Goal: Information Seeking & Learning: Learn about a topic

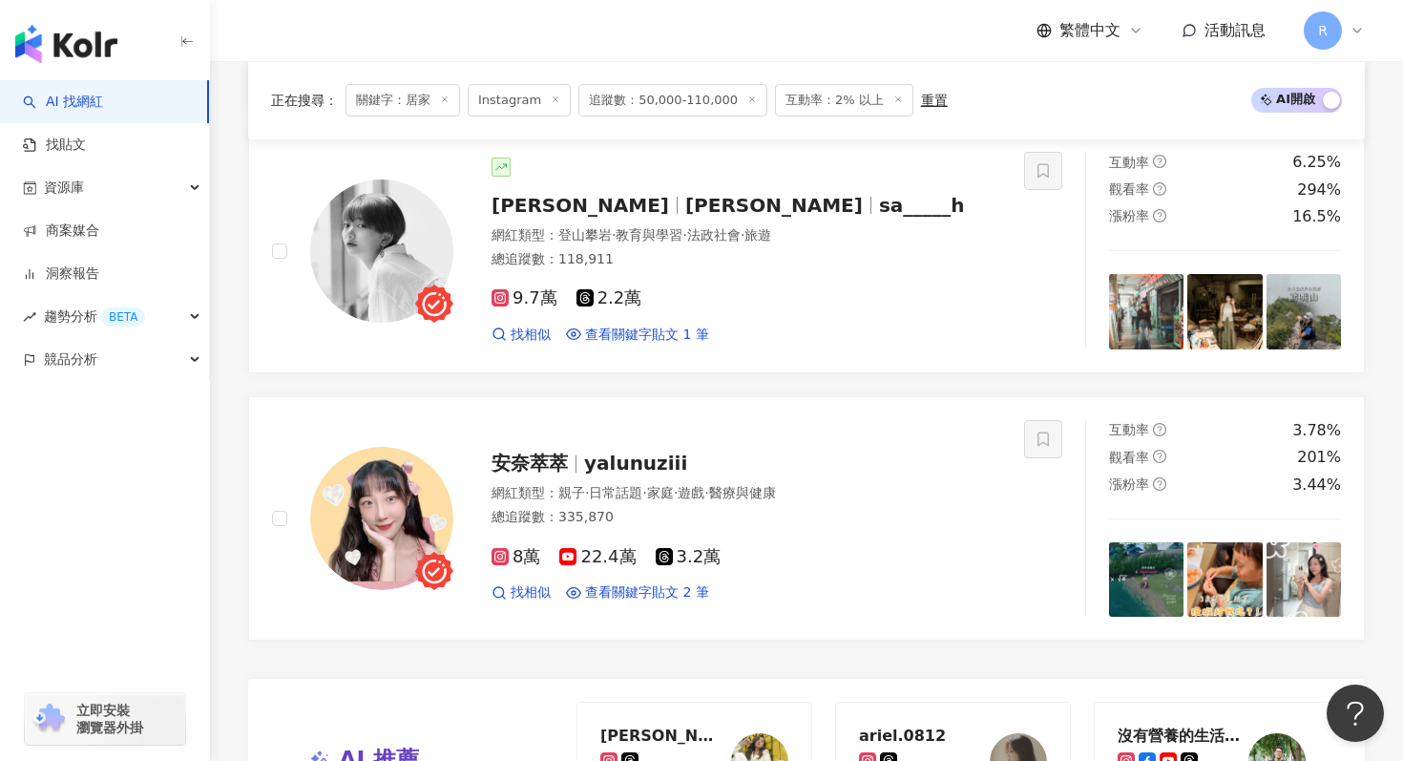
scroll to position [2964, 0]
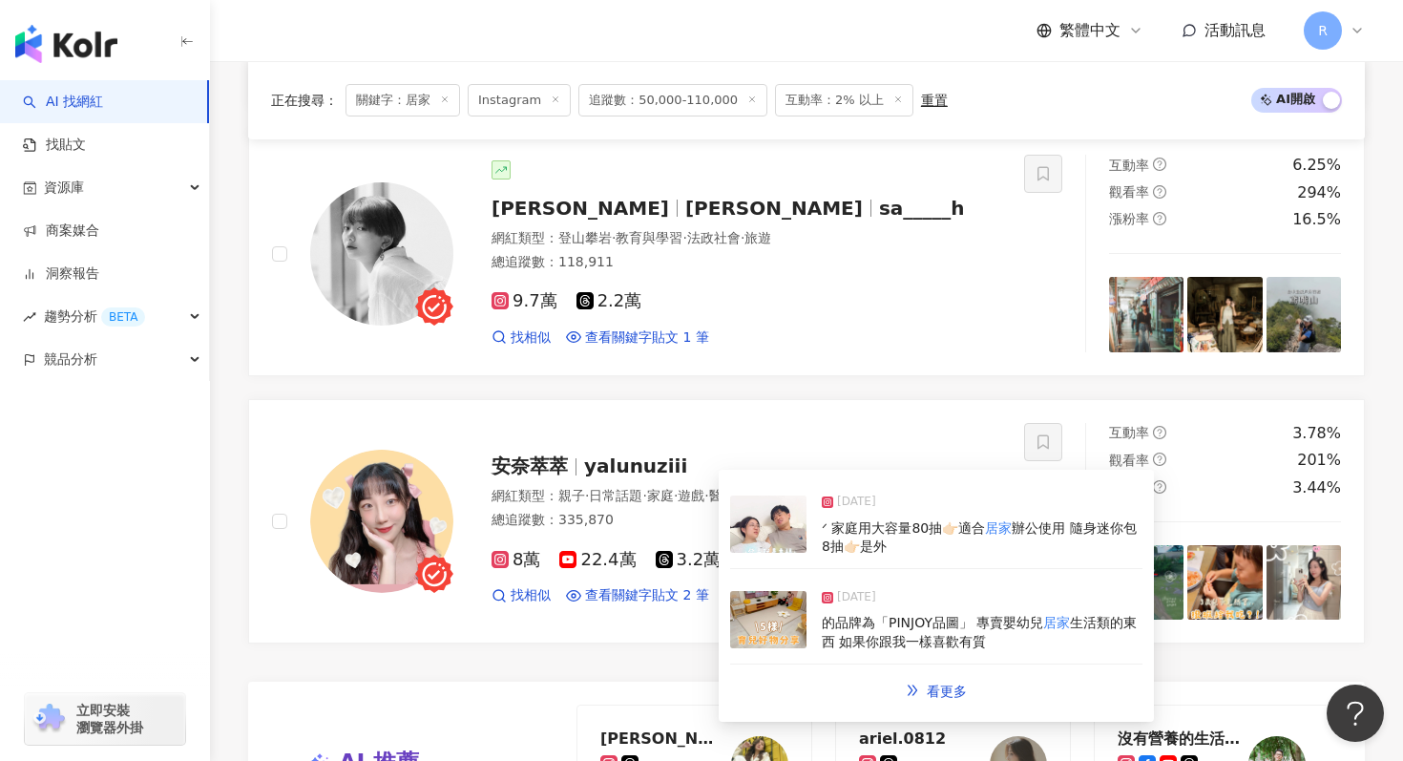
click at [755, 620] on img at bounding box center [768, 619] width 76 height 57
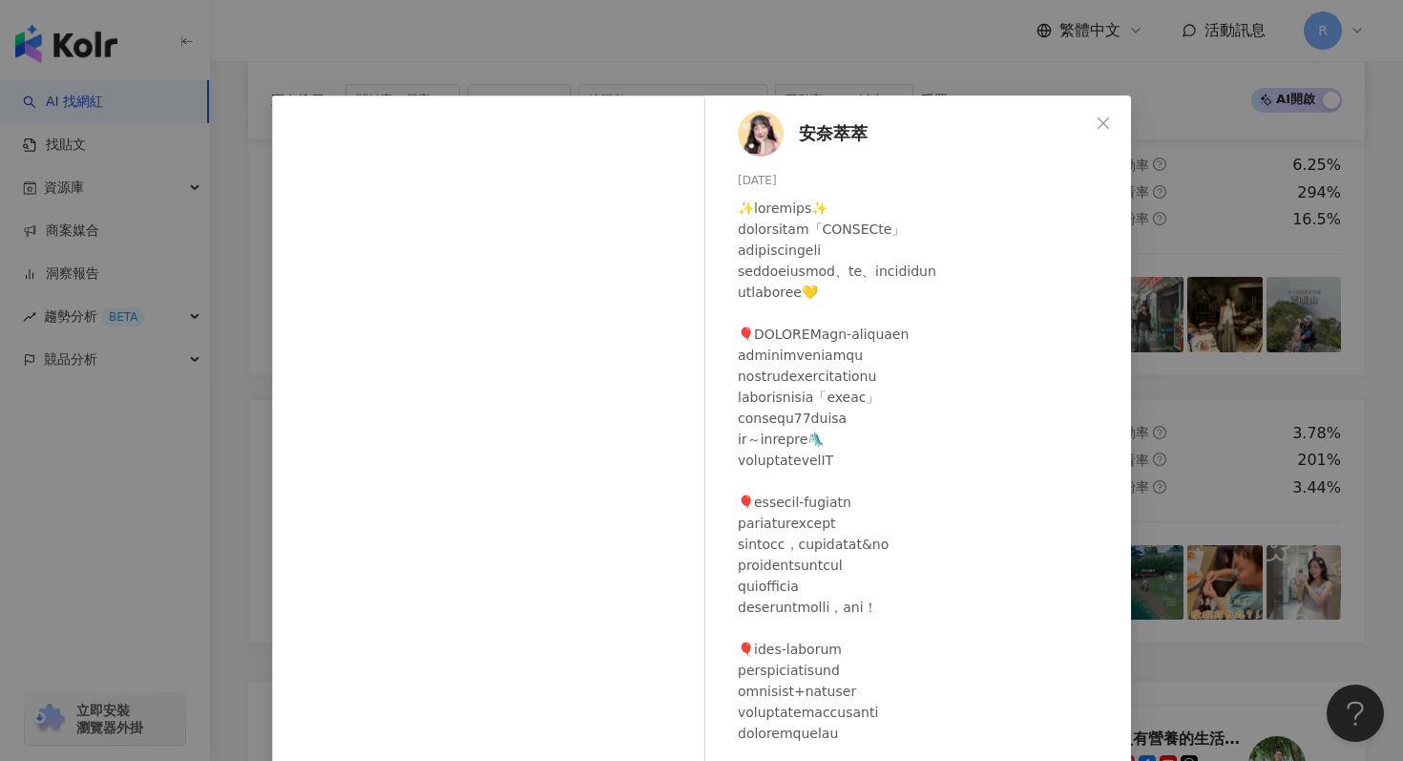
click at [615, 51] on div "安奈萃萃 [DATE] 252 42 1.4萬 查看原始貼文" at bounding box center [701, 380] width 1403 height 761
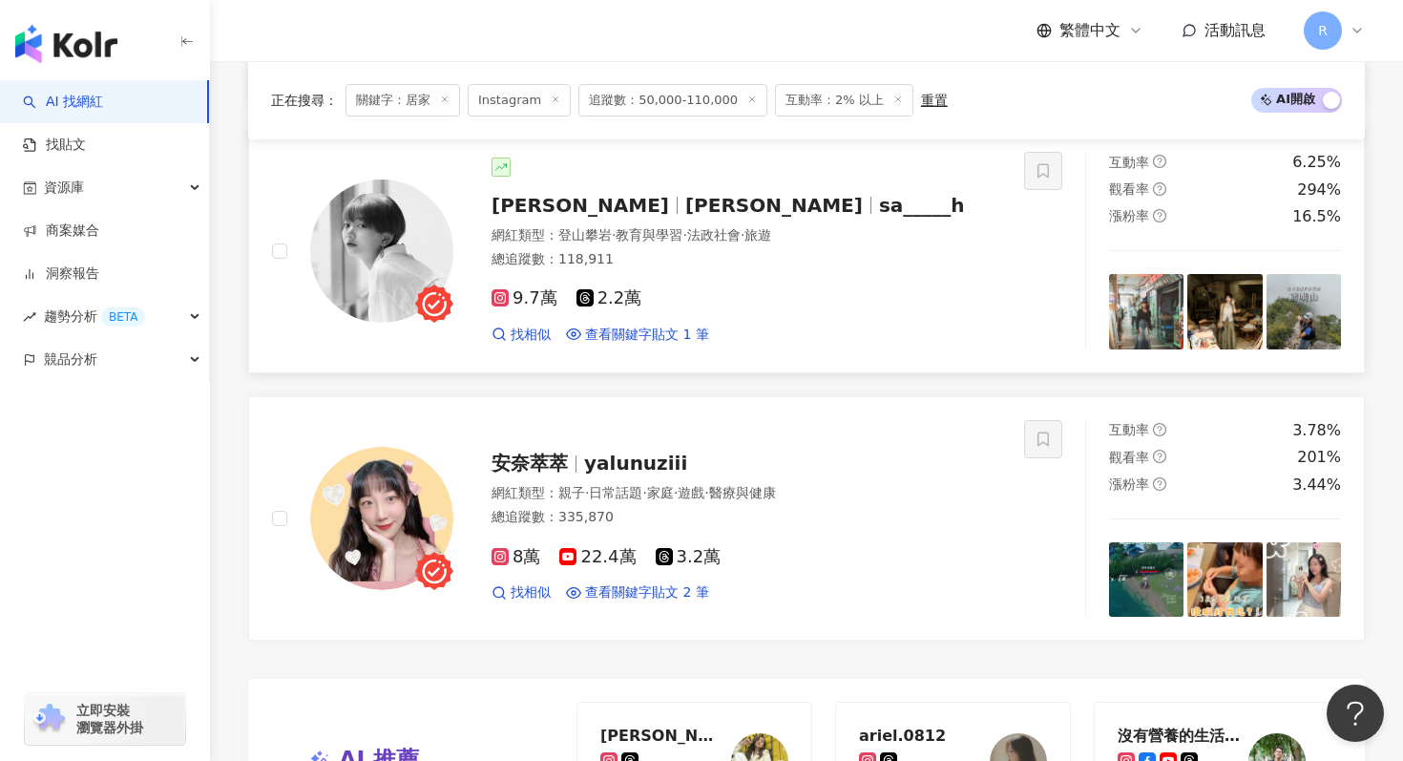
scroll to position [3658, 0]
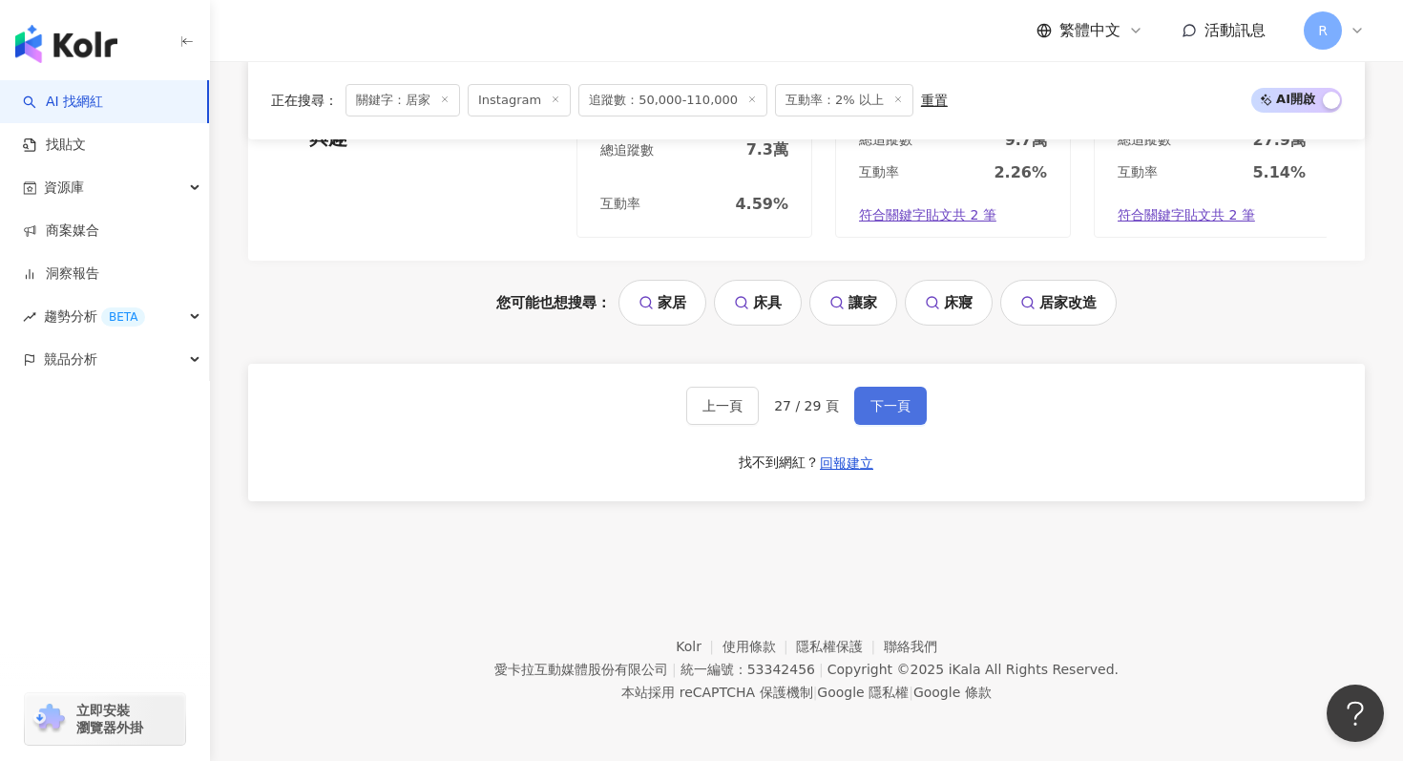
click at [913, 408] on button "下一頁" at bounding box center [890, 406] width 73 height 38
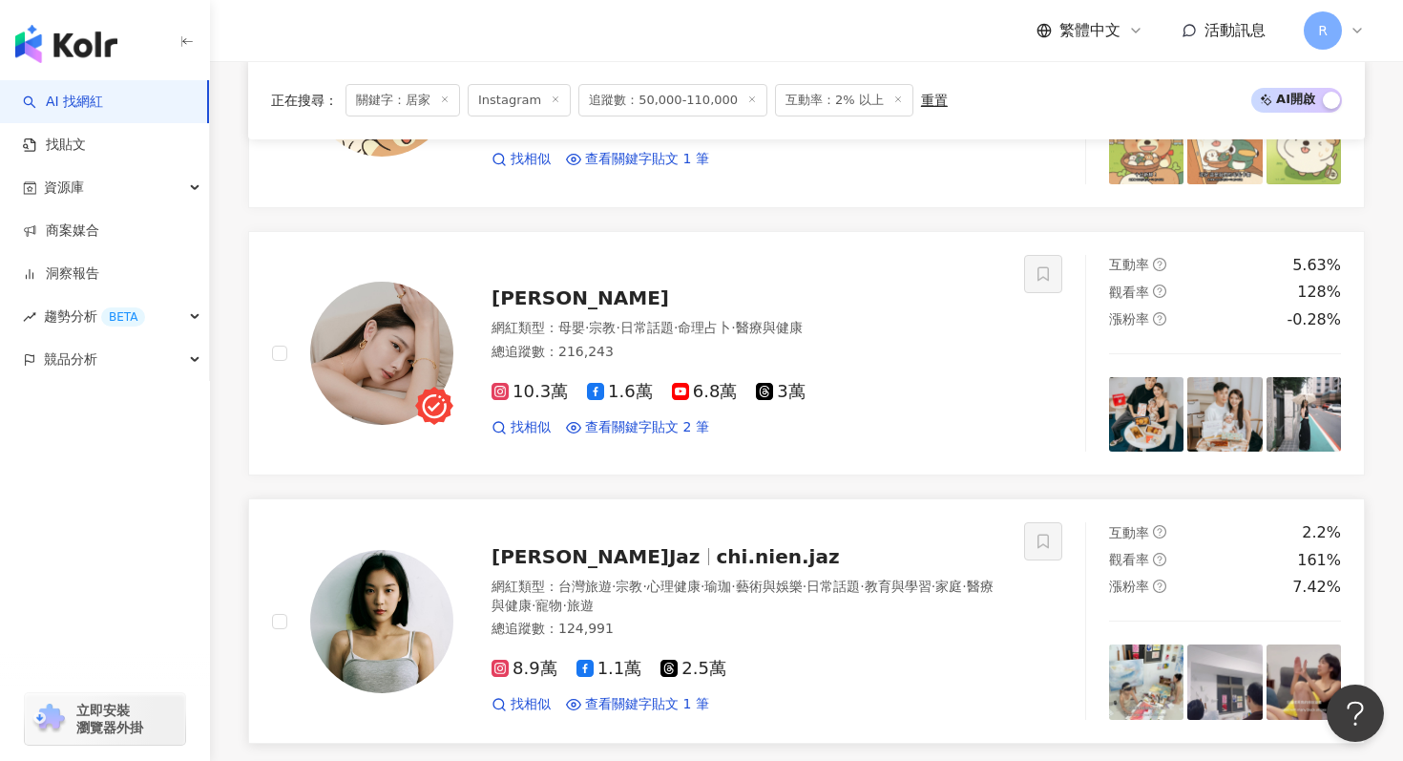
scroll to position [2652, 0]
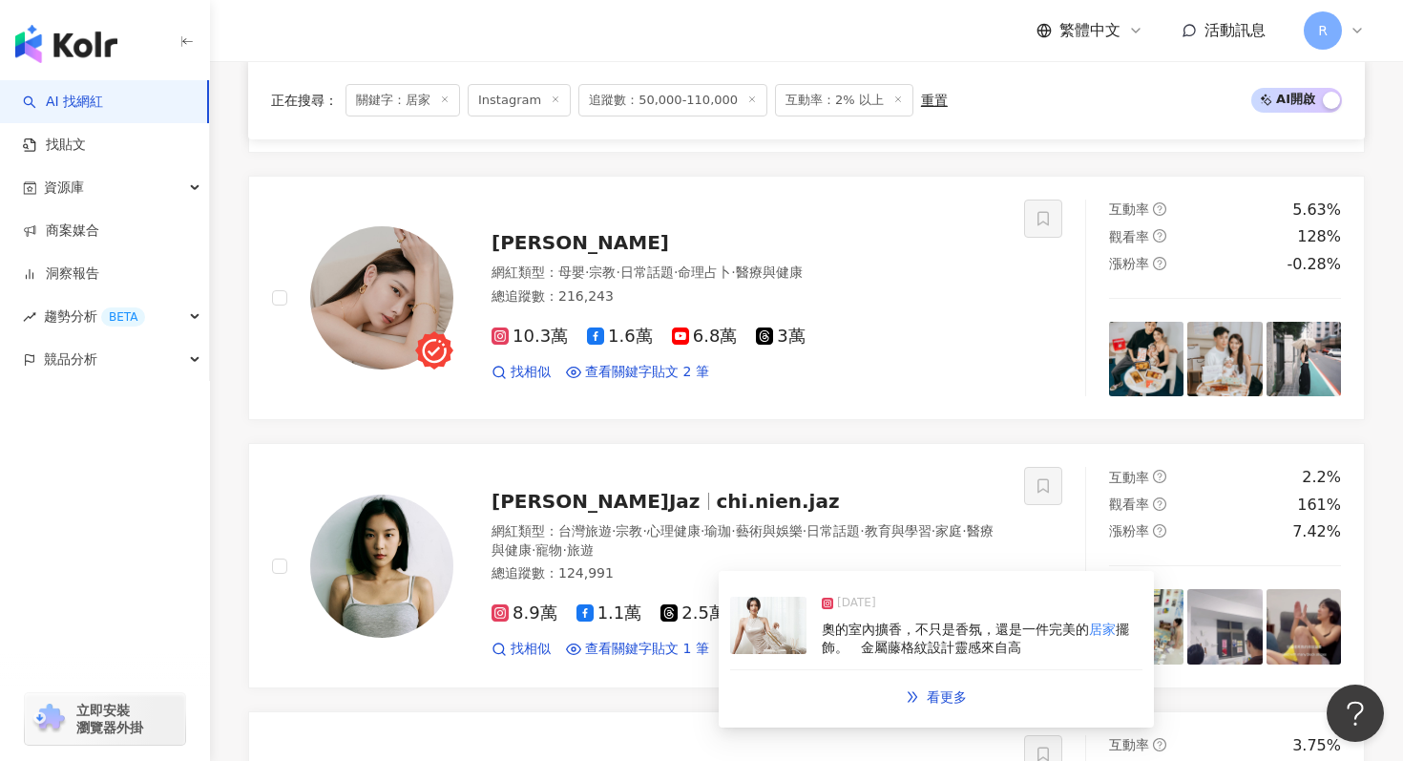
click at [764, 642] on img at bounding box center [768, 625] width 76 height 57
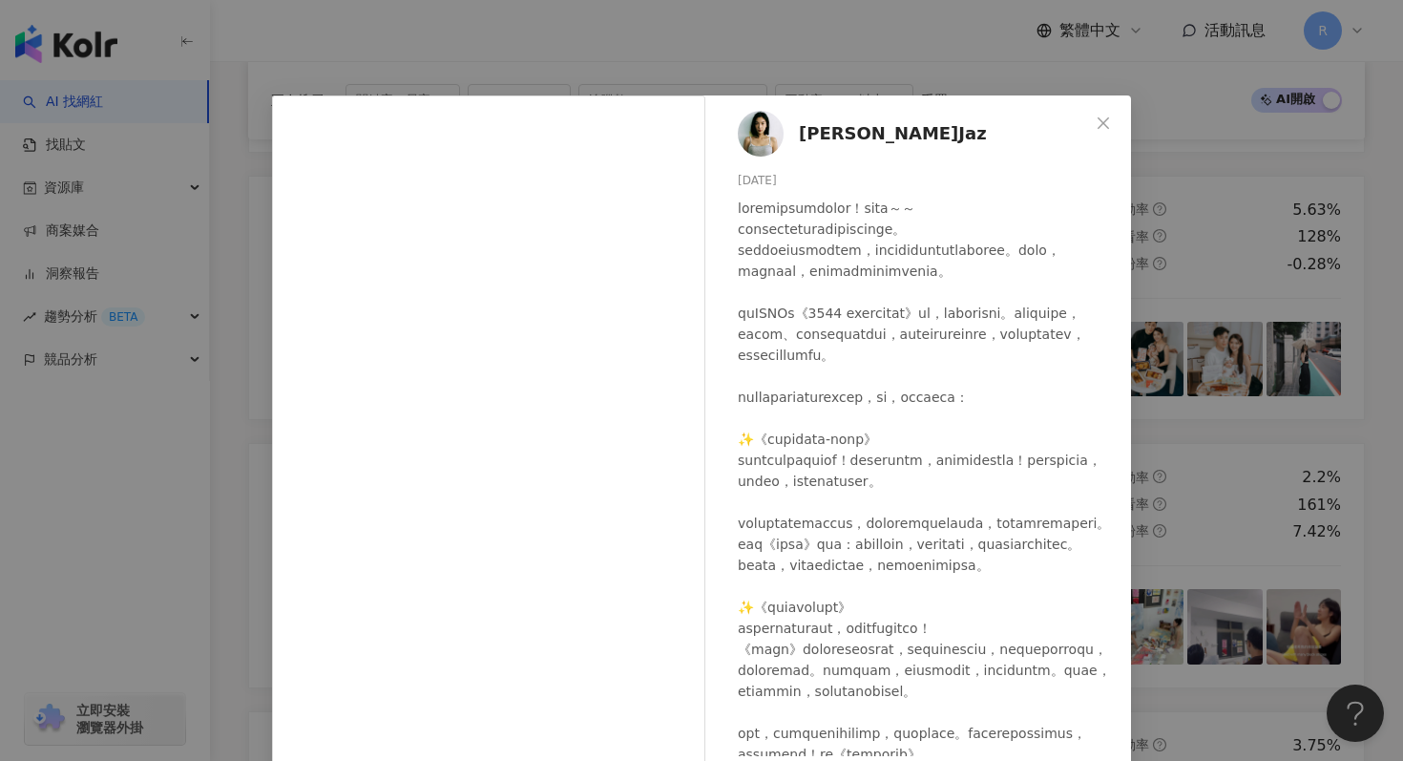
click at [546, 60] on div "[PERSON_NAME]Jaz [DATE] 隱藏 15 查看原始貼文" at bounding box center [701, 380] width 1403 height 761
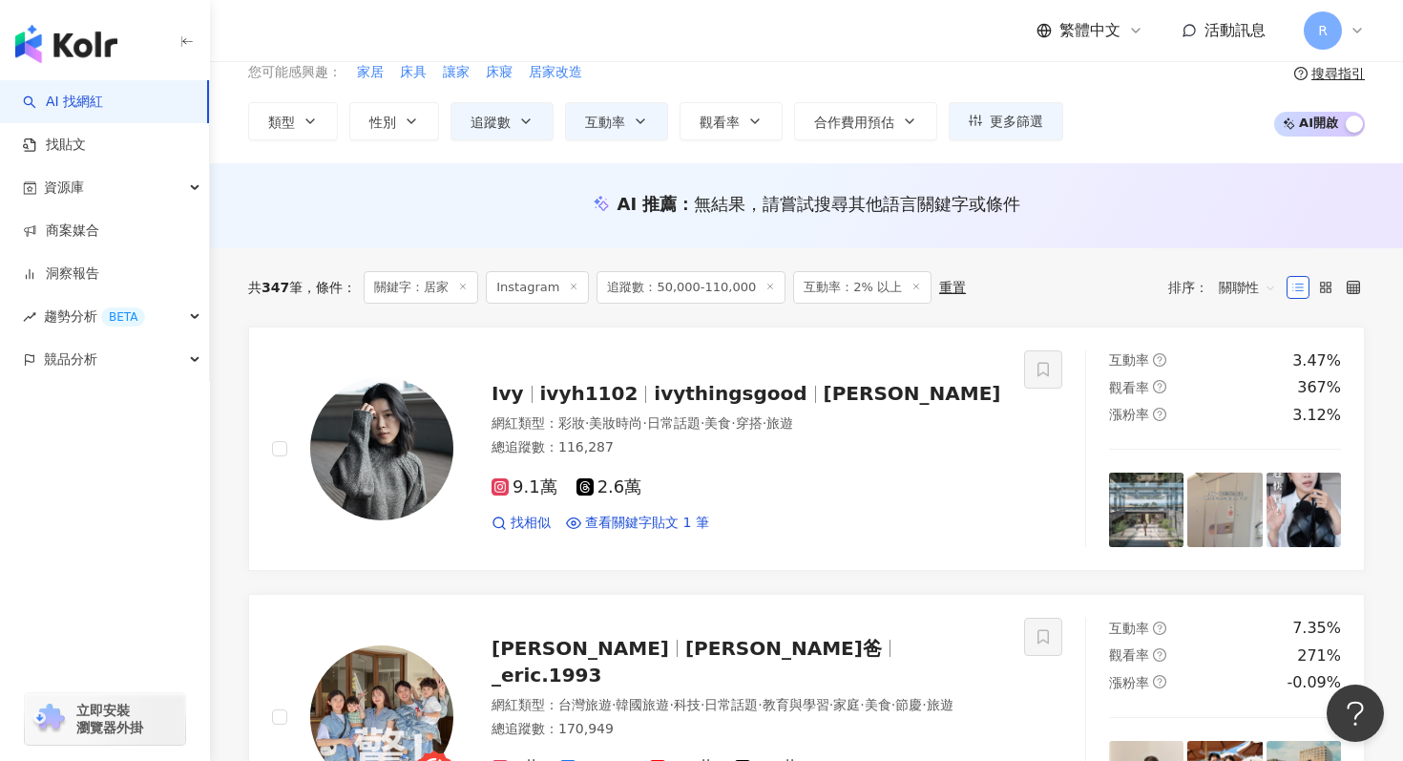
scroll to position [90, 0]
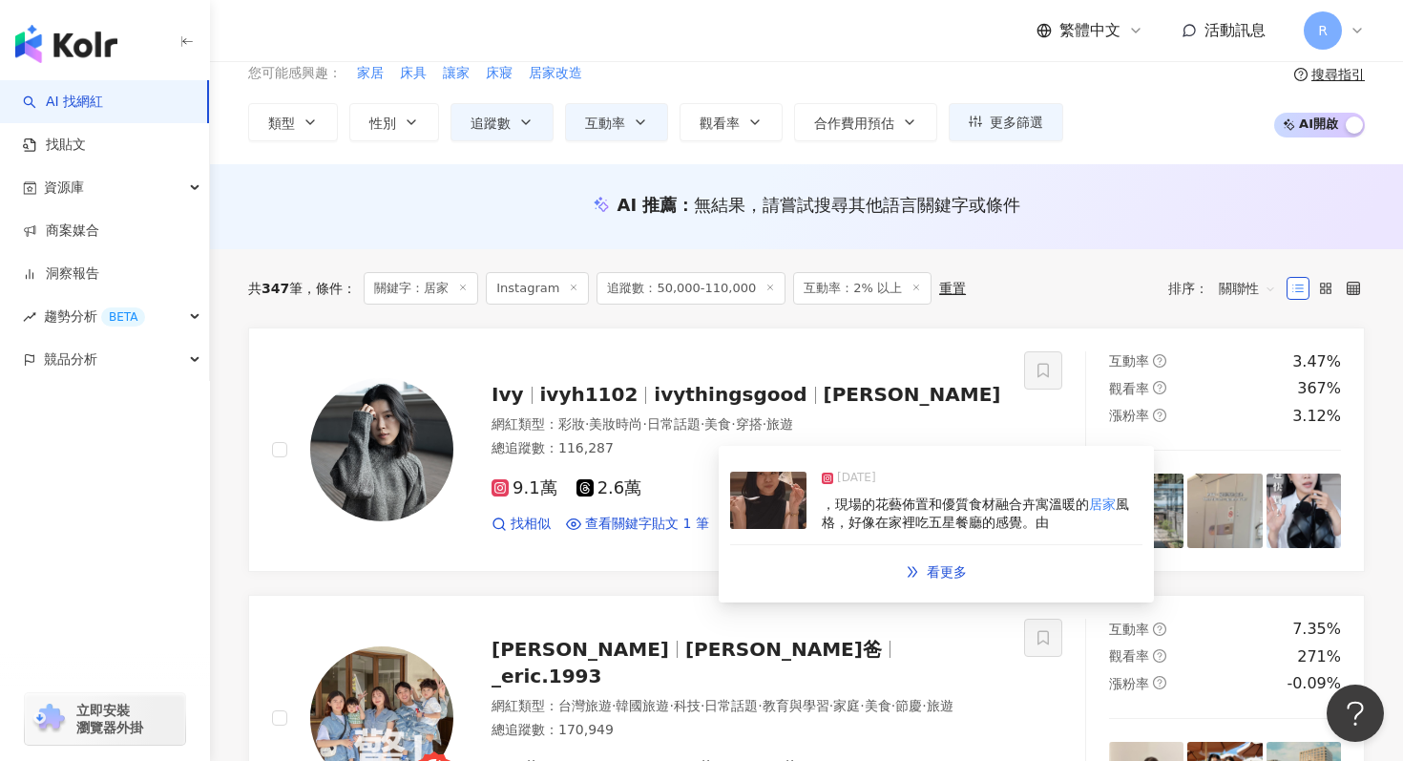
click at [792, 511] on img at bounding box center [768, 500] width 76 height 57
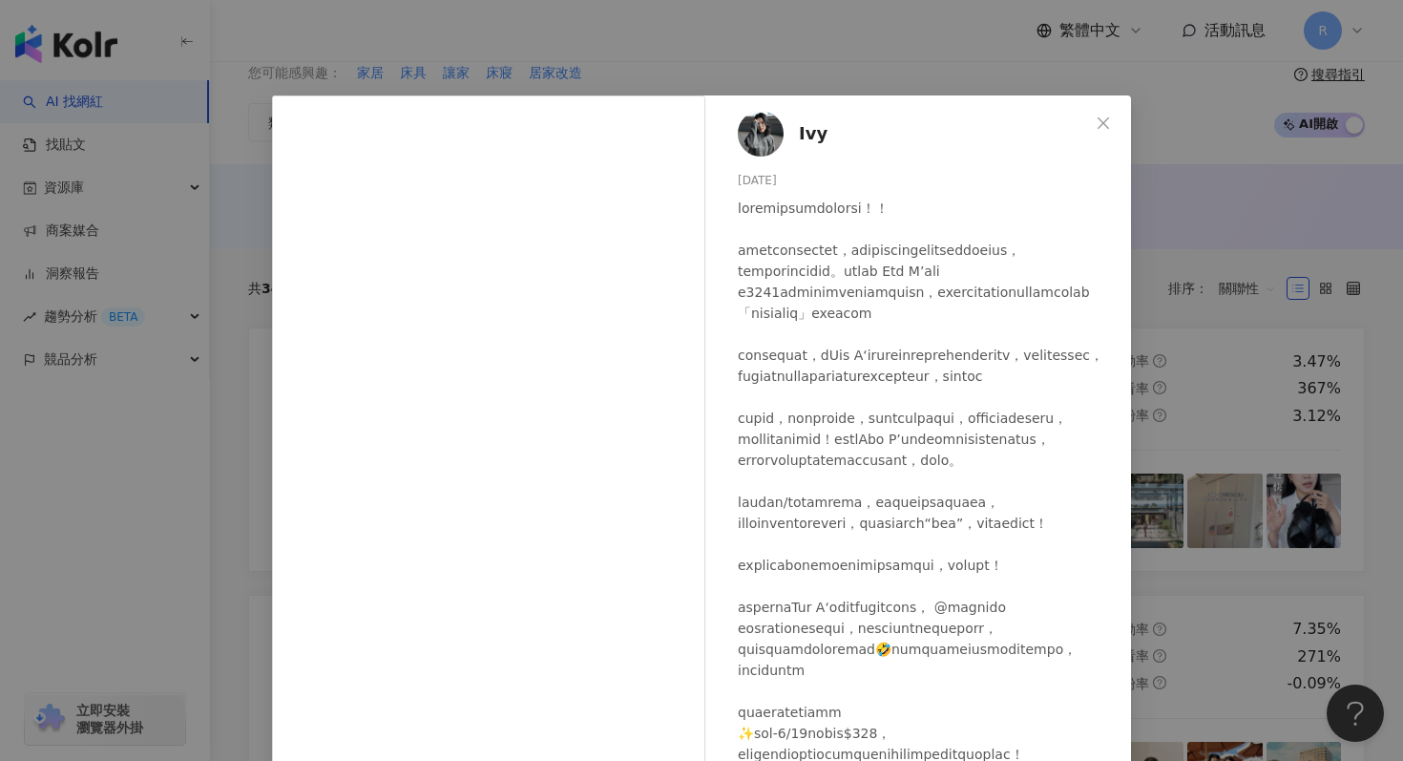
click at [544, 42] on div "Ivy [DATE] 253 9 3.3萬 查看原始貼文" at bounding box center [701, 380] width 1403 height 761
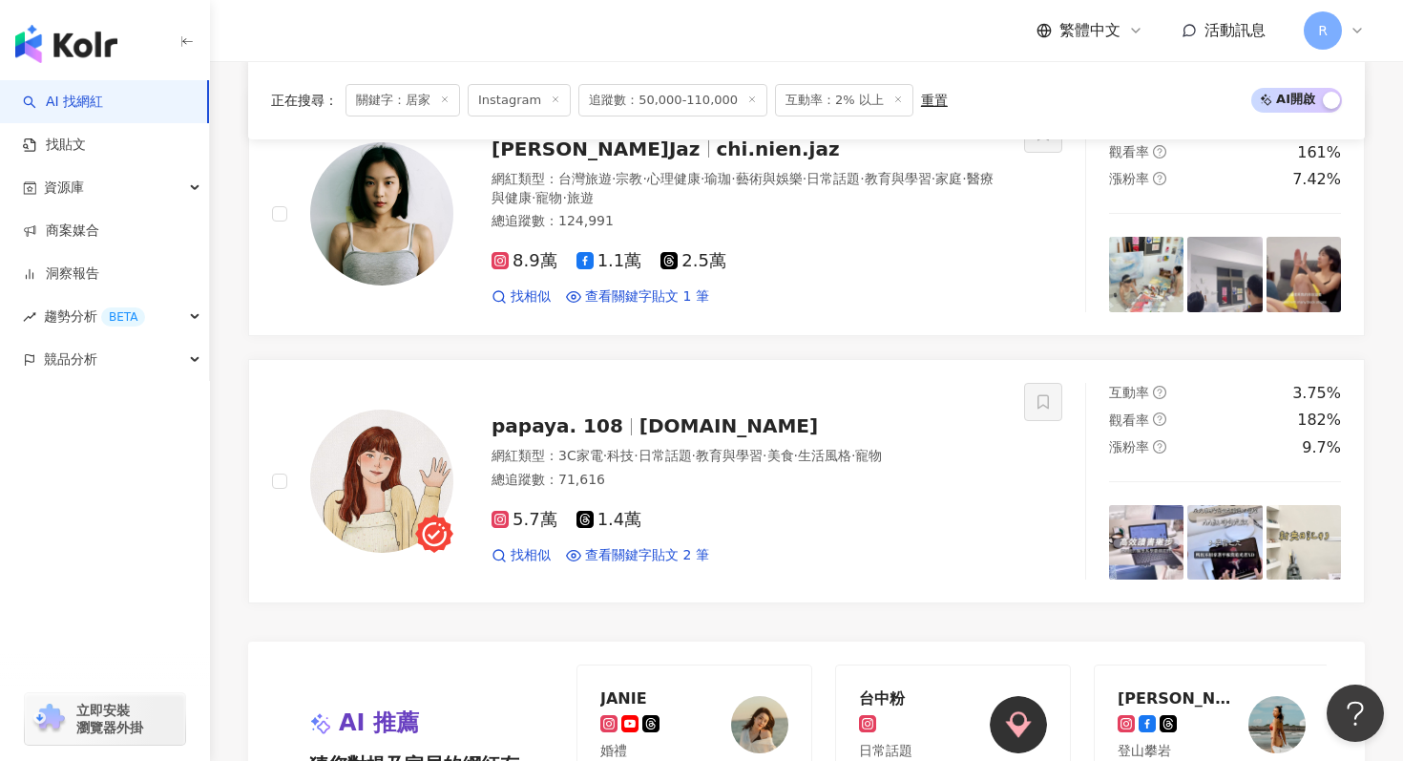
scroll to position [3609, 0]
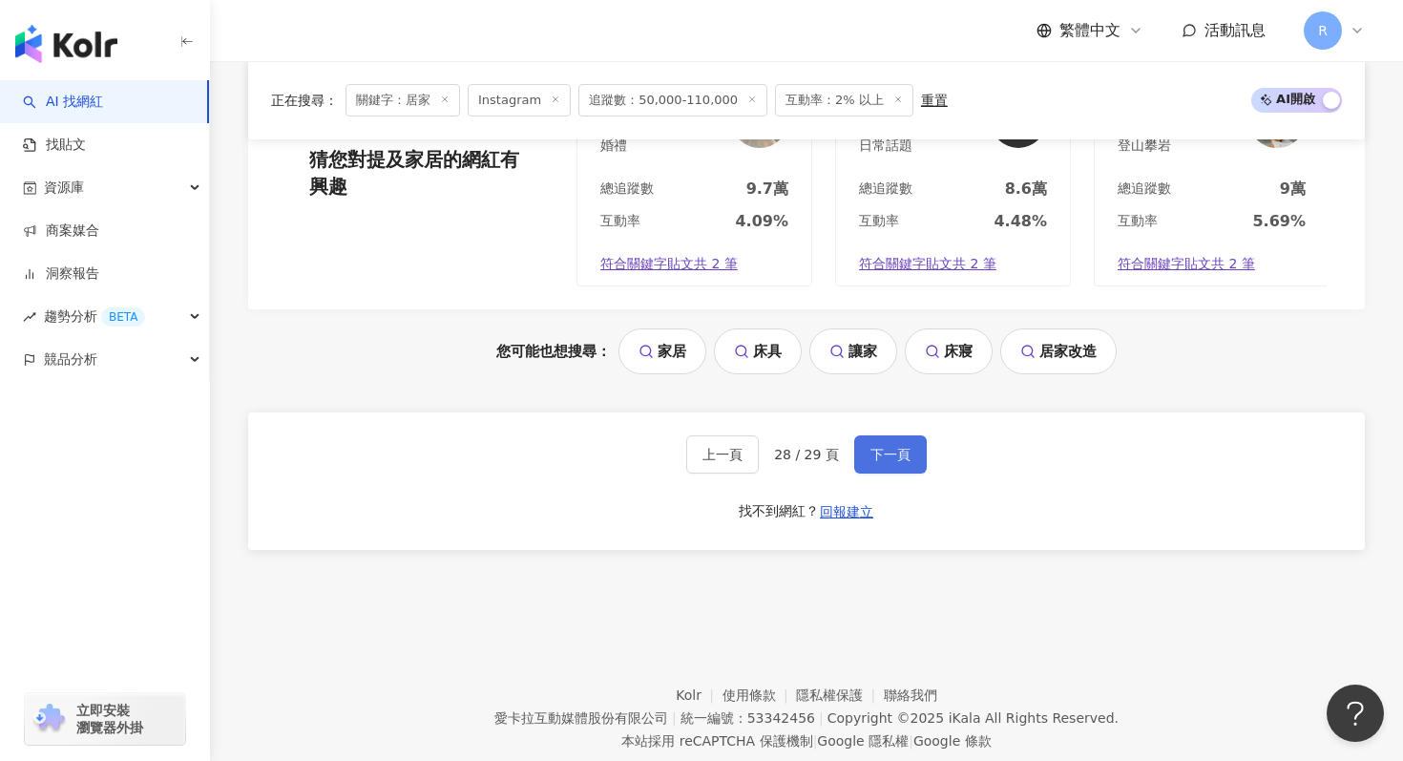
click at [888, 438] on button "下一頁" at bounding box center [890, 454] width 73 height 38
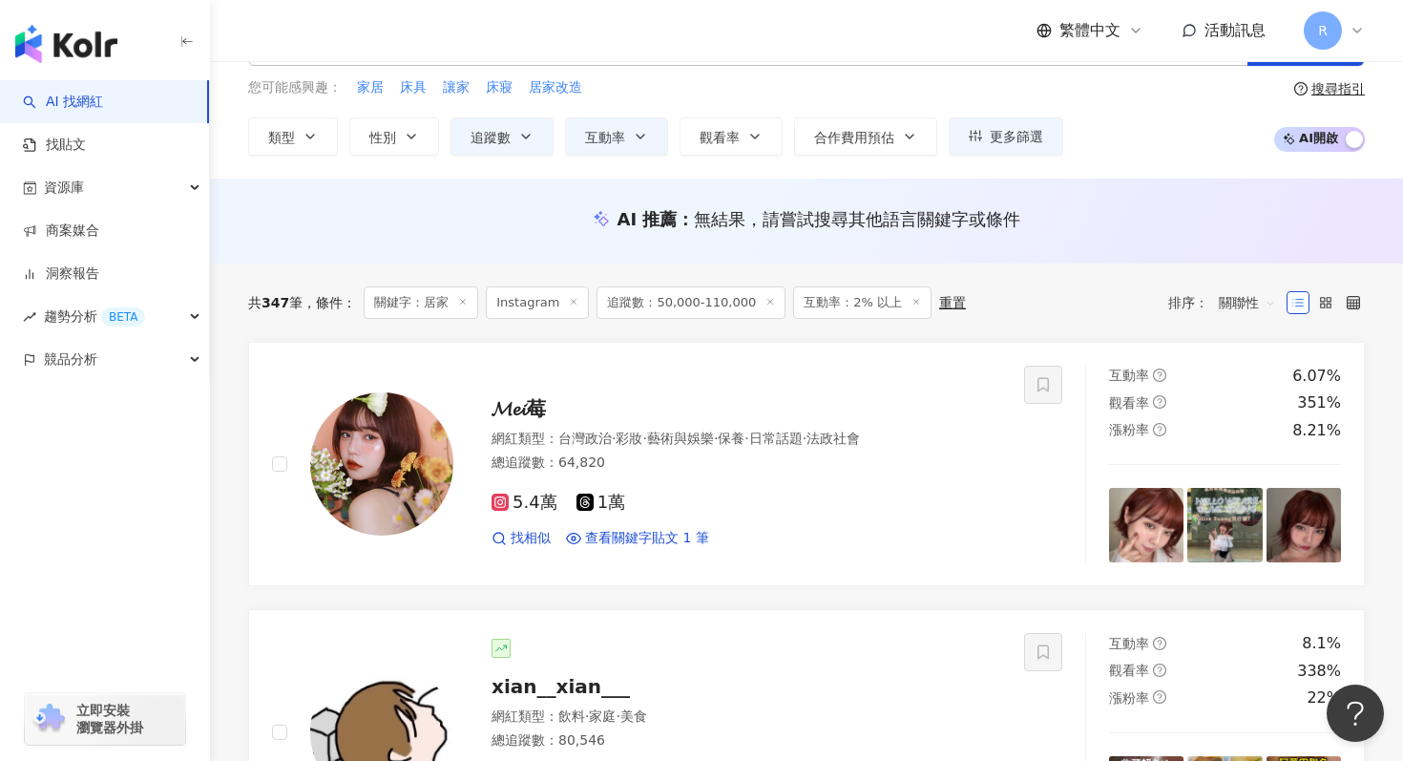
scroll to position [0, 0]
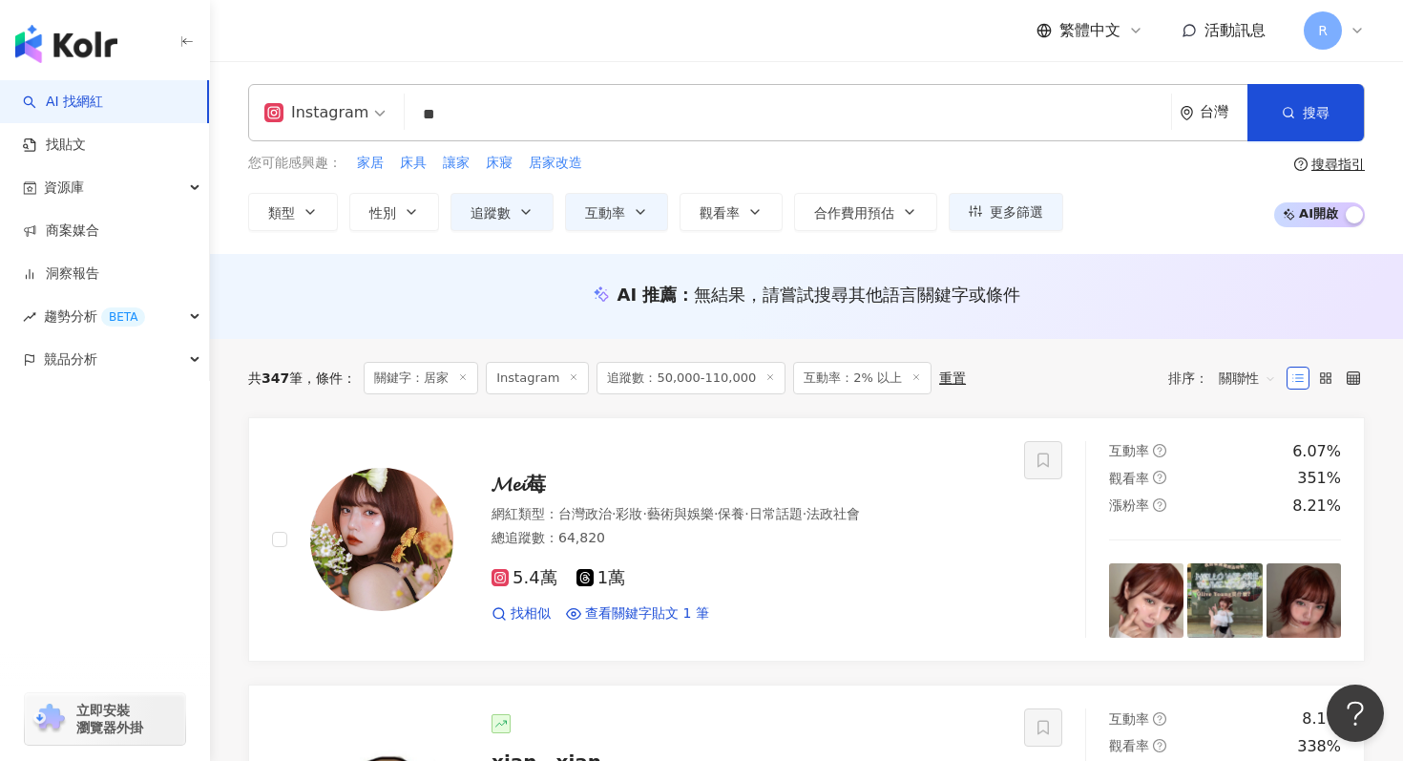
click at [500, 104] on input "**" at bounding box center [787, 114] width 751 height 36
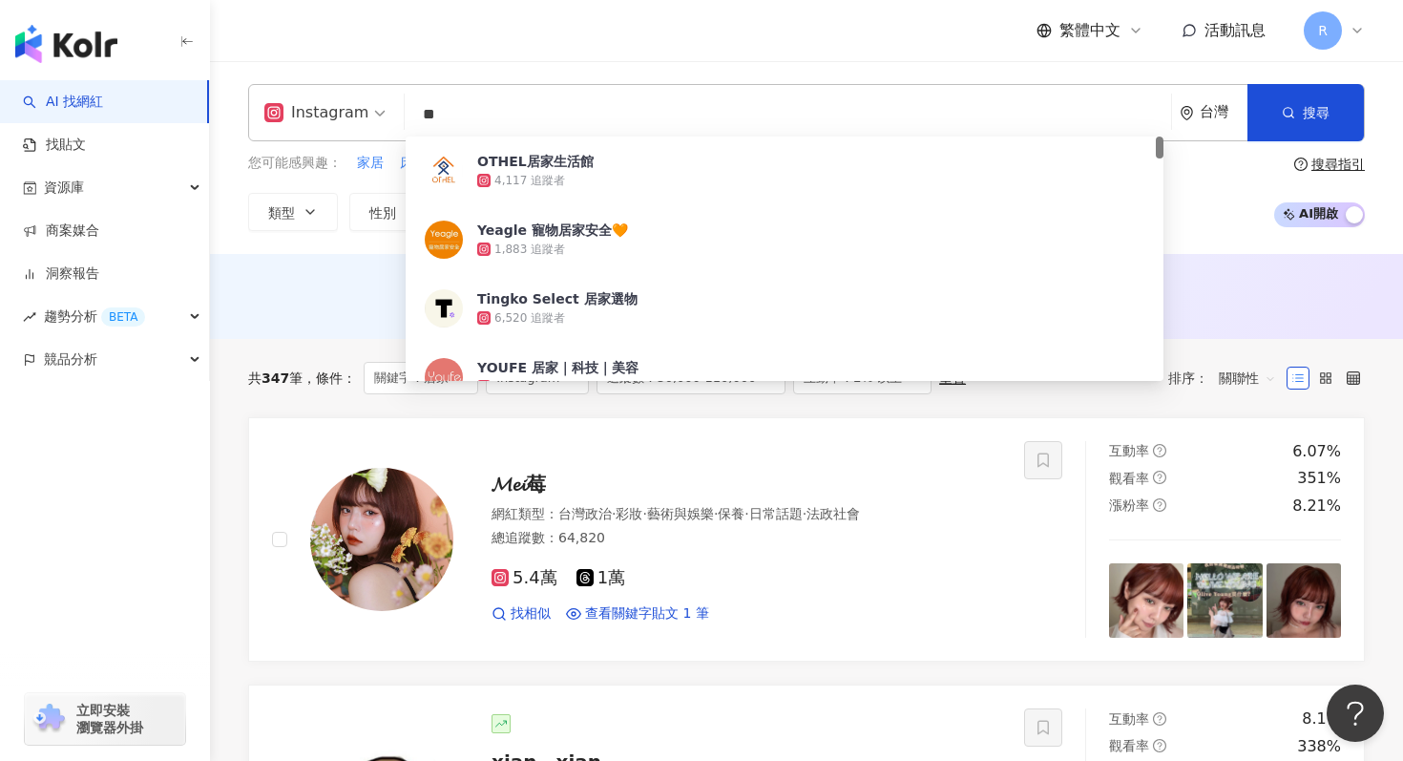
click at [500, 104] on input "**" at bounding box center [787, 114] width 751 height 36
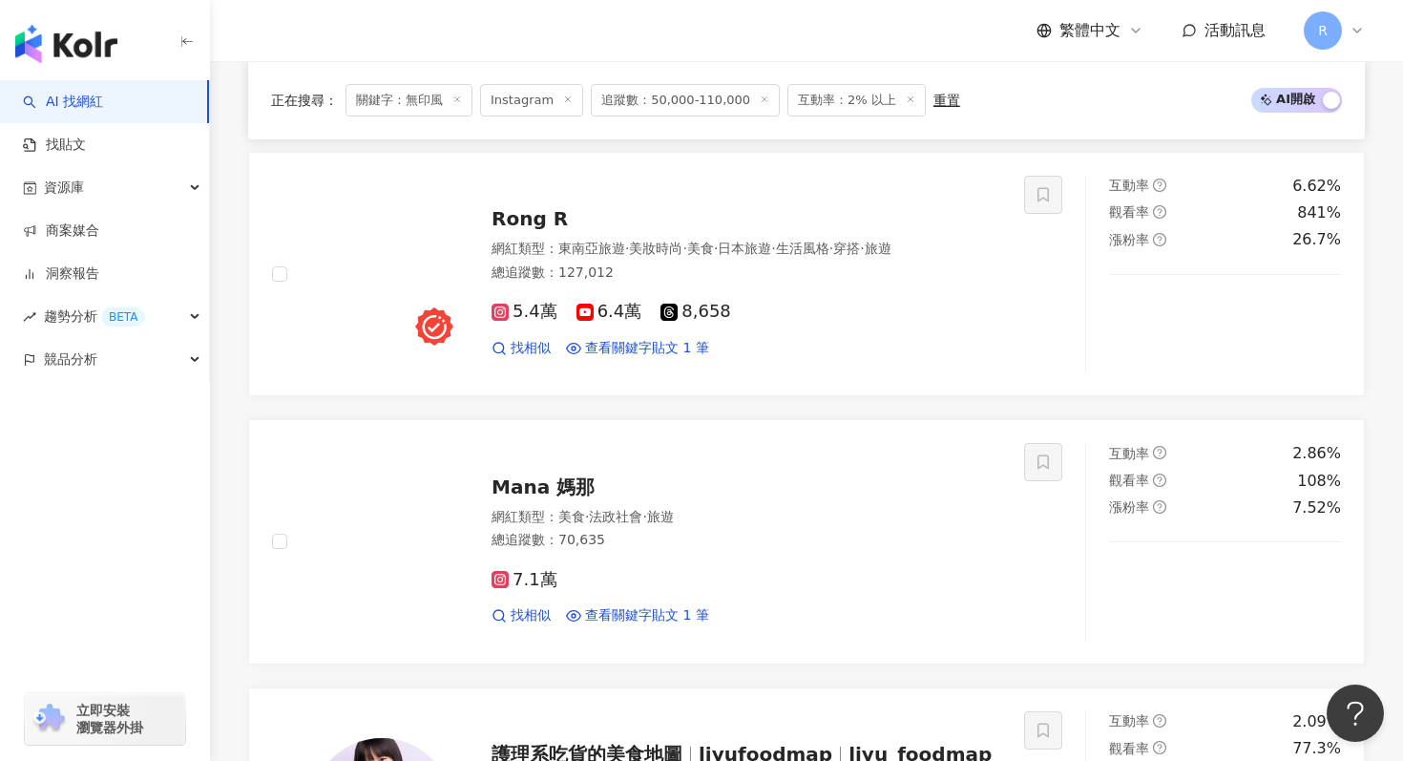
scroll to position [4037, 0]
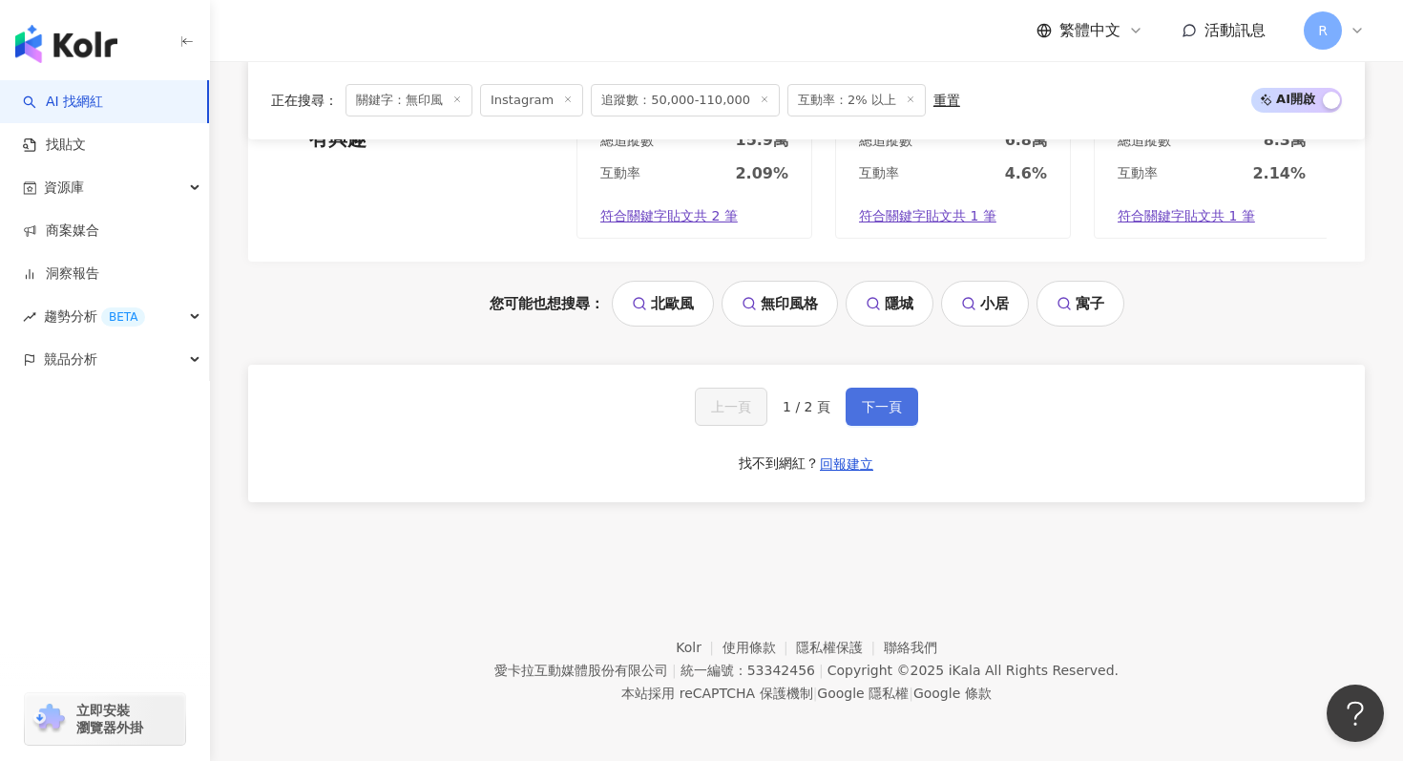
click at [893, 406] on span "下一頁" at bounding box center [882, 406] width 40 height 15
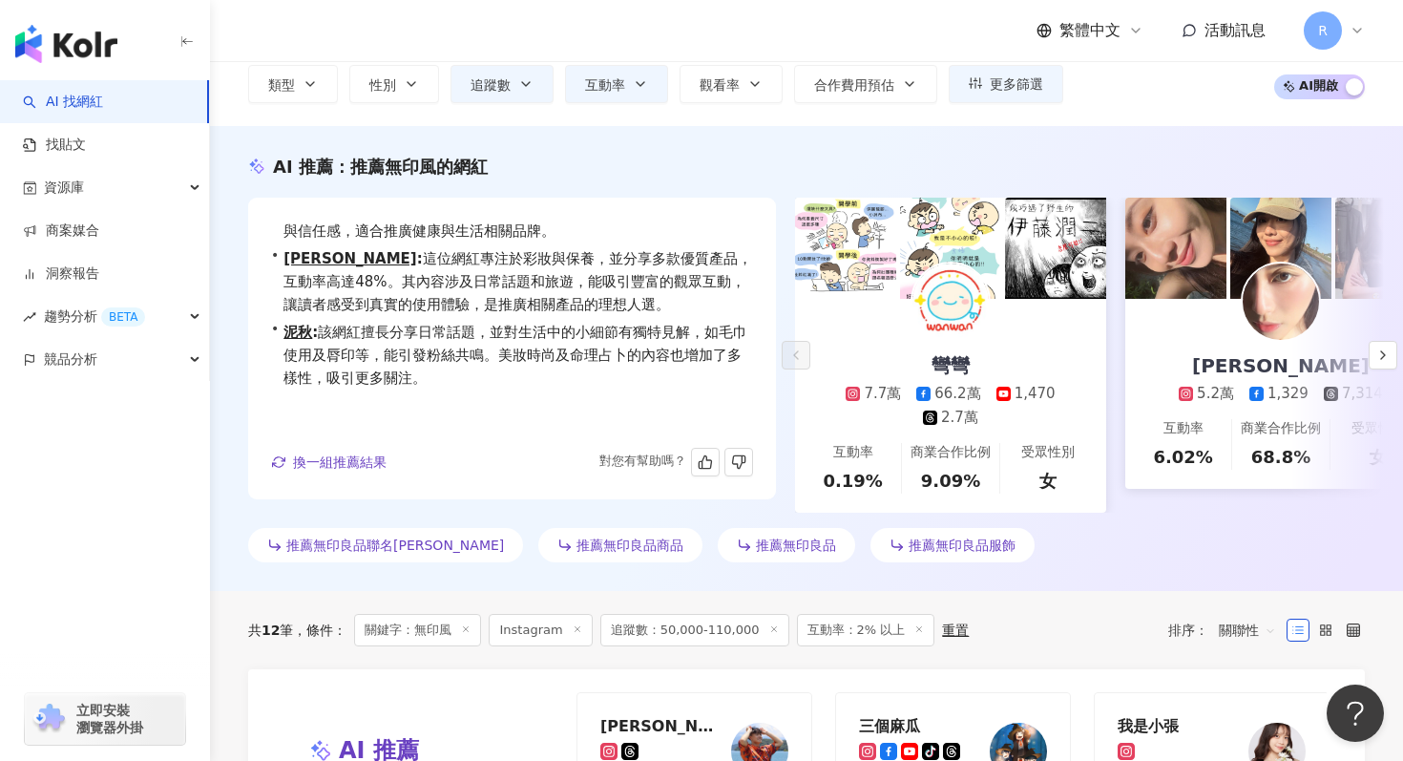
scroll to position [0, 0]
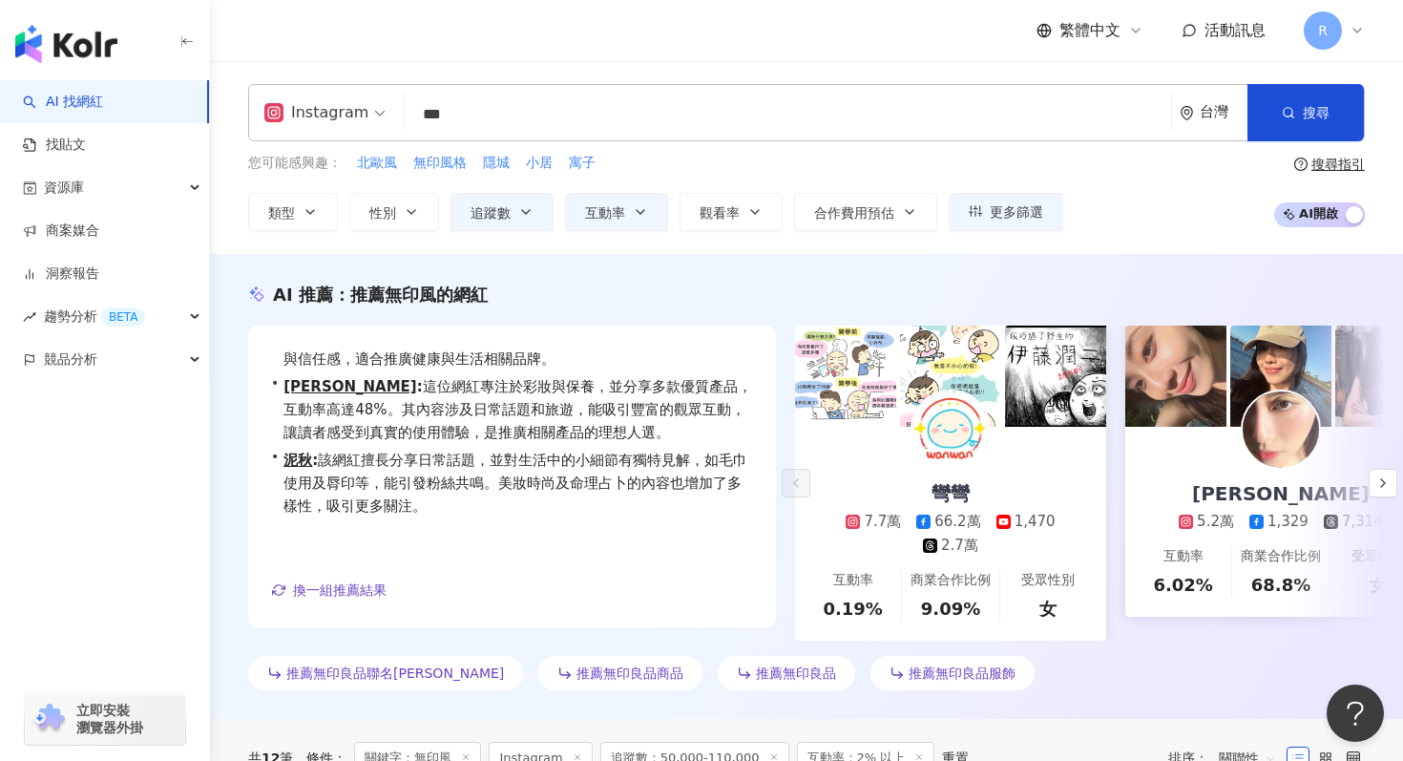
click at [488, 117] on input "***" at bounding box center [787, 114] width 751 height 36
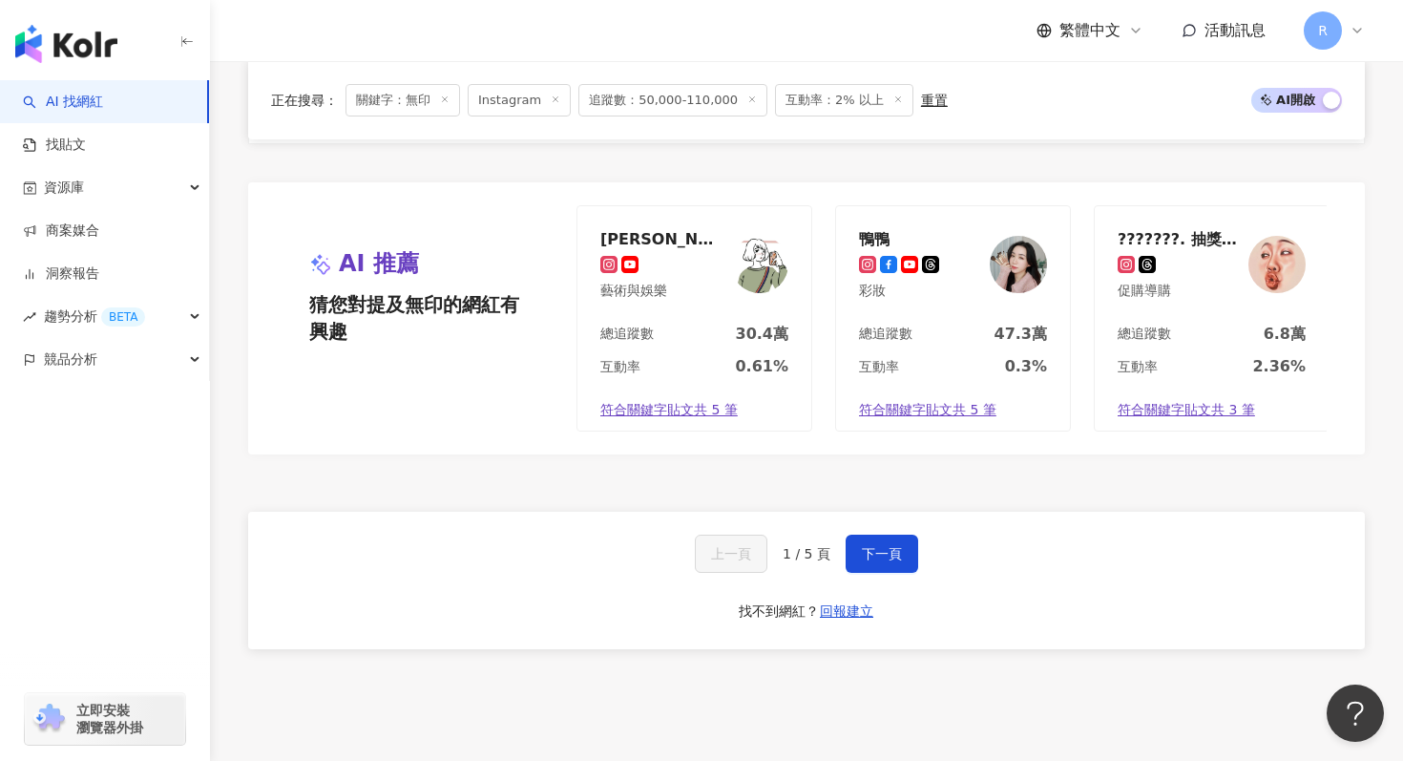
scroll to position [3472, 0]
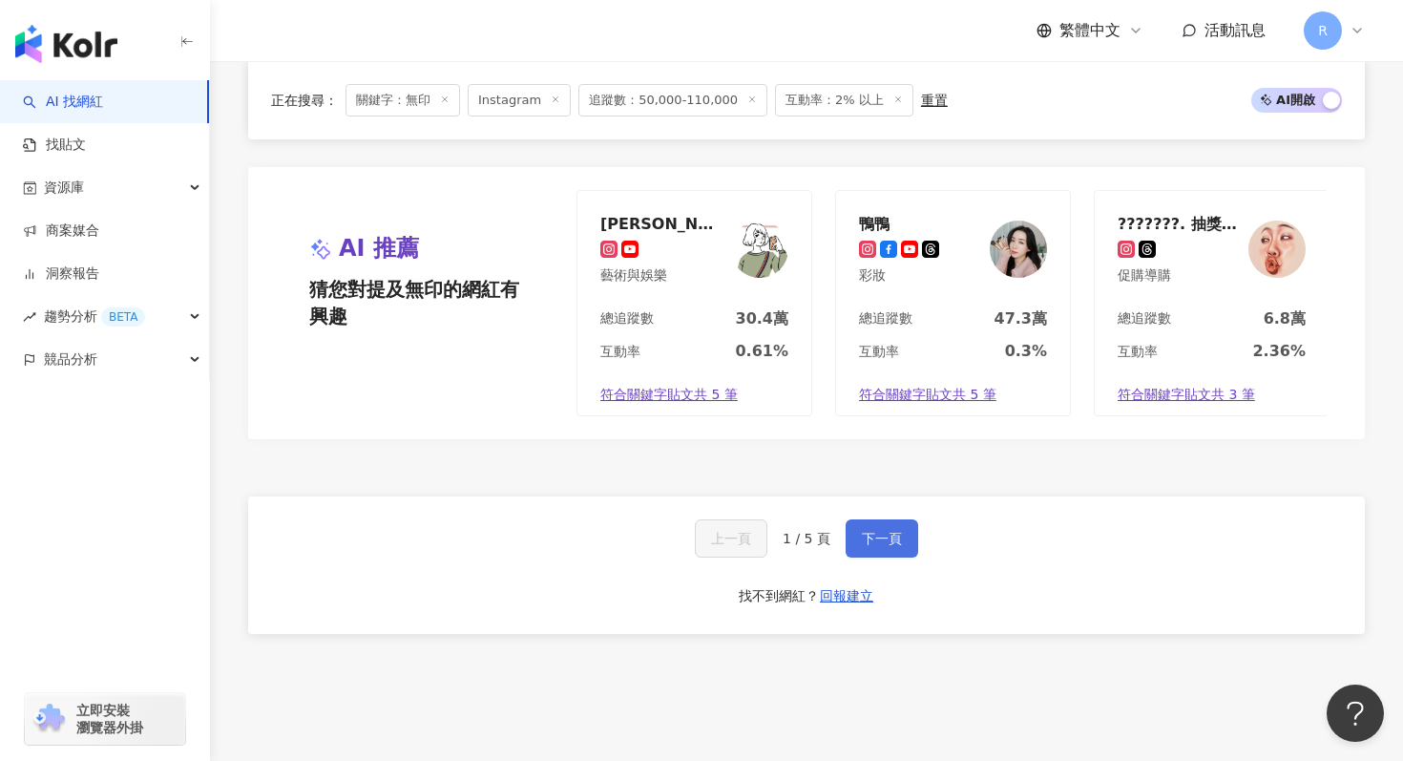
click at [869, 543] on span "下一頁" at bounding box center [882, 538] width 40 height 15
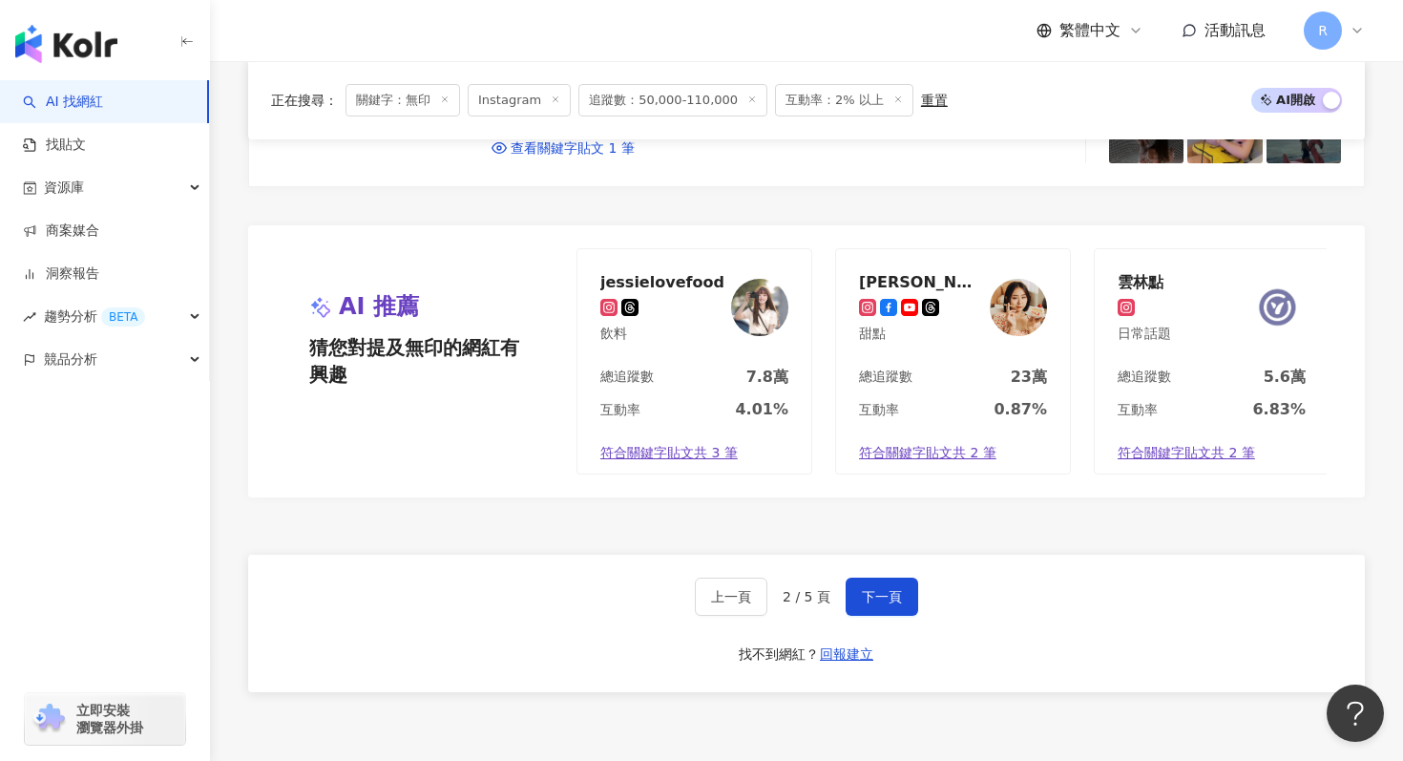
scroll to position [3604, 0]
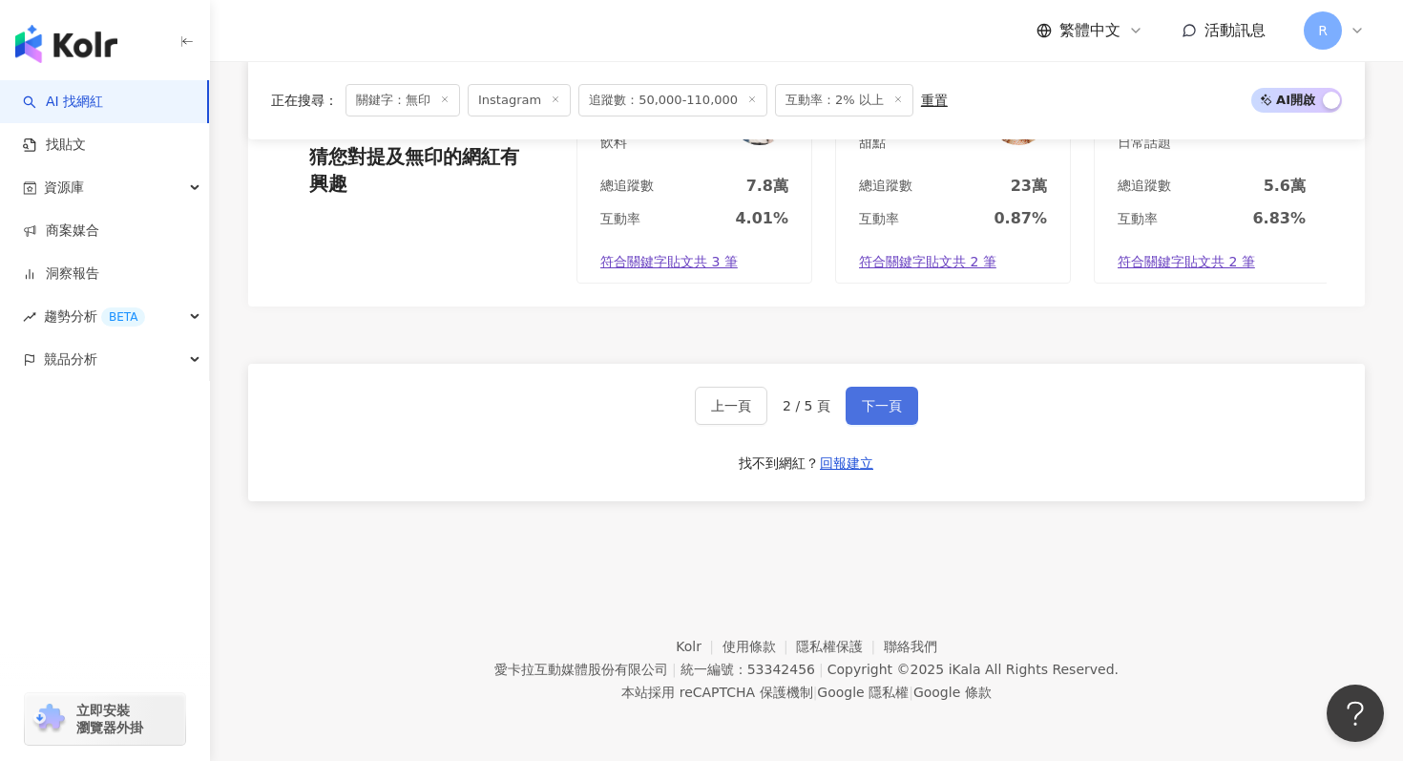
click at [880, 401] on span "下一頁" at bounding box center [882, 405] width 40 height 15
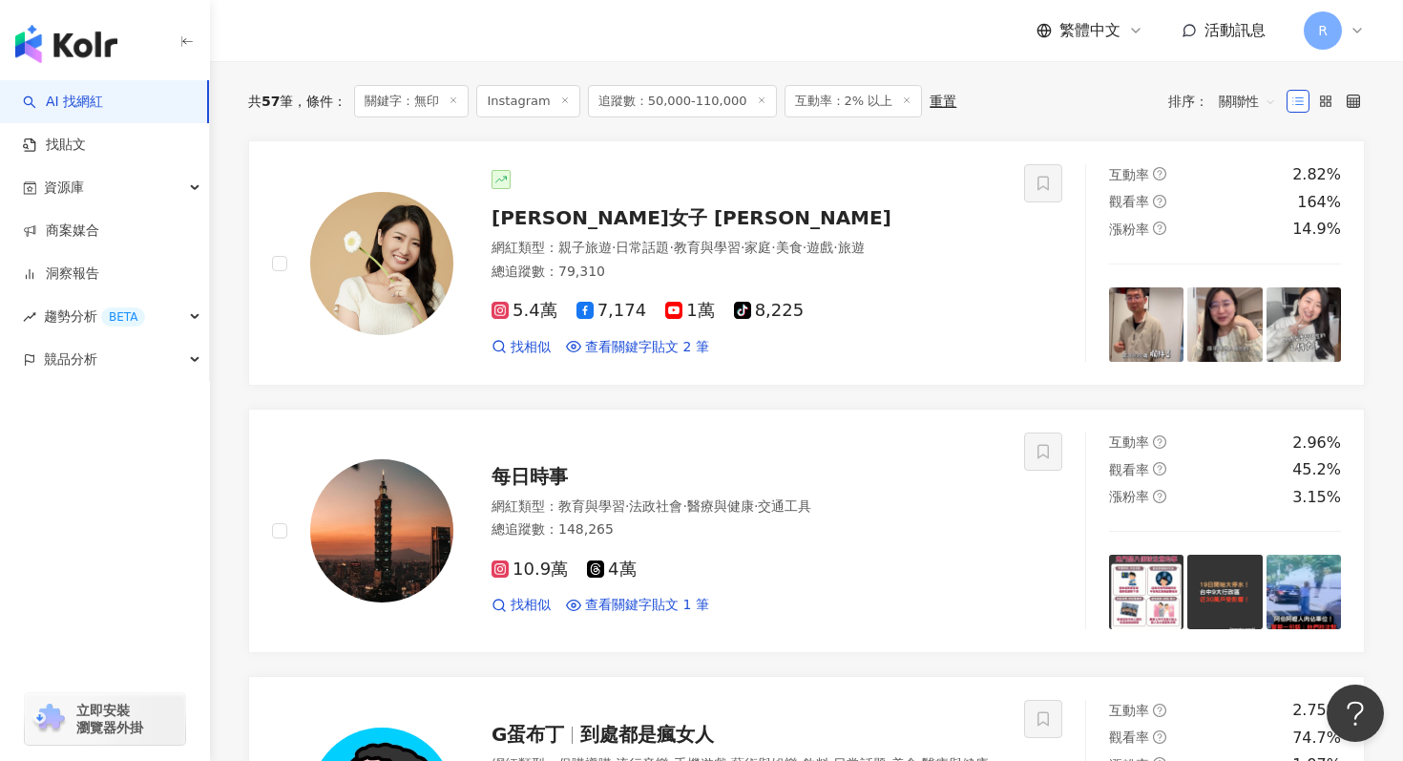
scroll to position [261, 0]
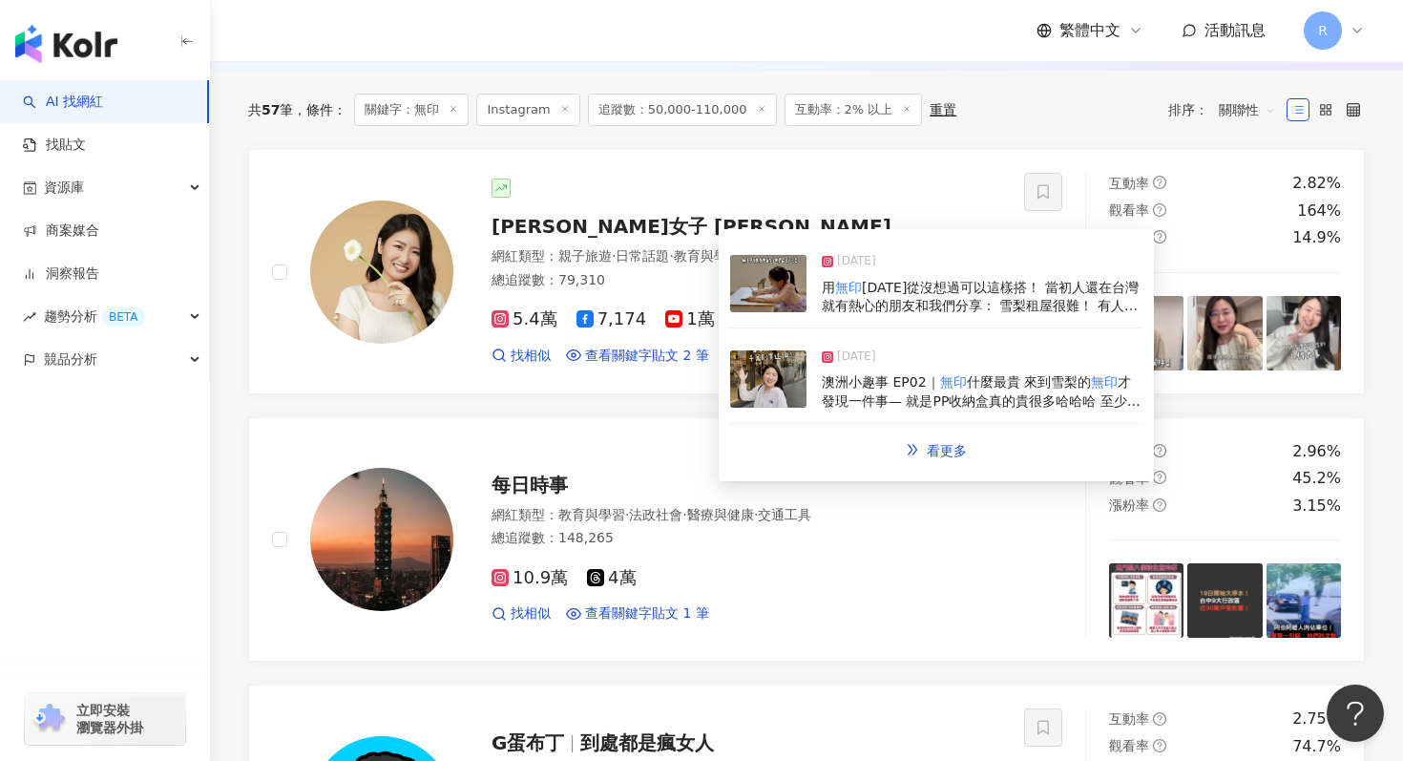
click at [815, 366] on div "[DATE] 澳洲小趣事 EP02｜ 無印 什麼最貴 來到雪梨的 無印 才發現一件事— 就是PP收納盒真的貴很多哈哈哈 至少比台灣高出30%以上 真的是名副其…" at bounding box center [936, 380] width 412 height 88
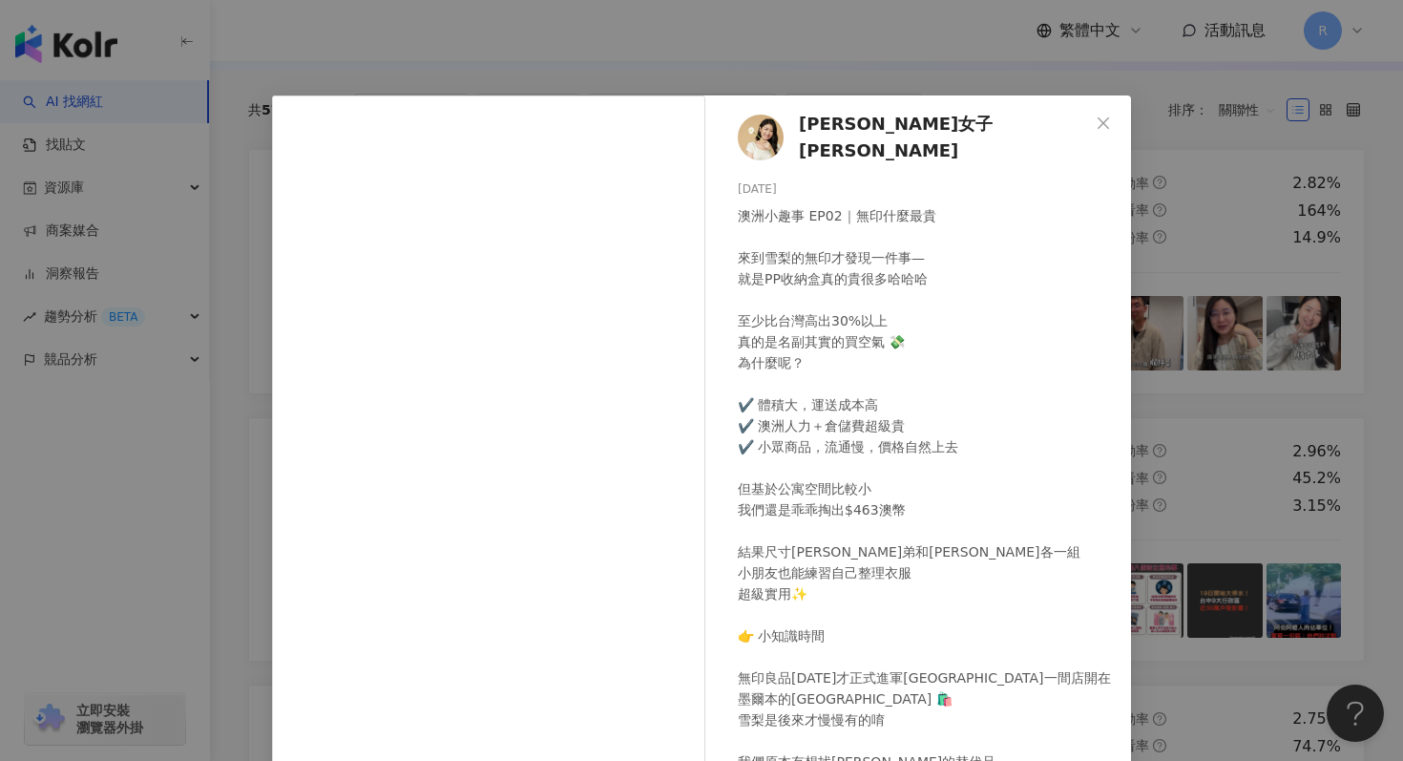
click at [555, 77] on div "[PERSON_NAME]女子 [PERSON_NAME] [DATE] 澳洲小趣事 EP02｜無印什麼最貴 來到雪梨的無印才發現一件事— 就是PP收納盒真的…" at bounding box center [701, 380] width 1403 height 761
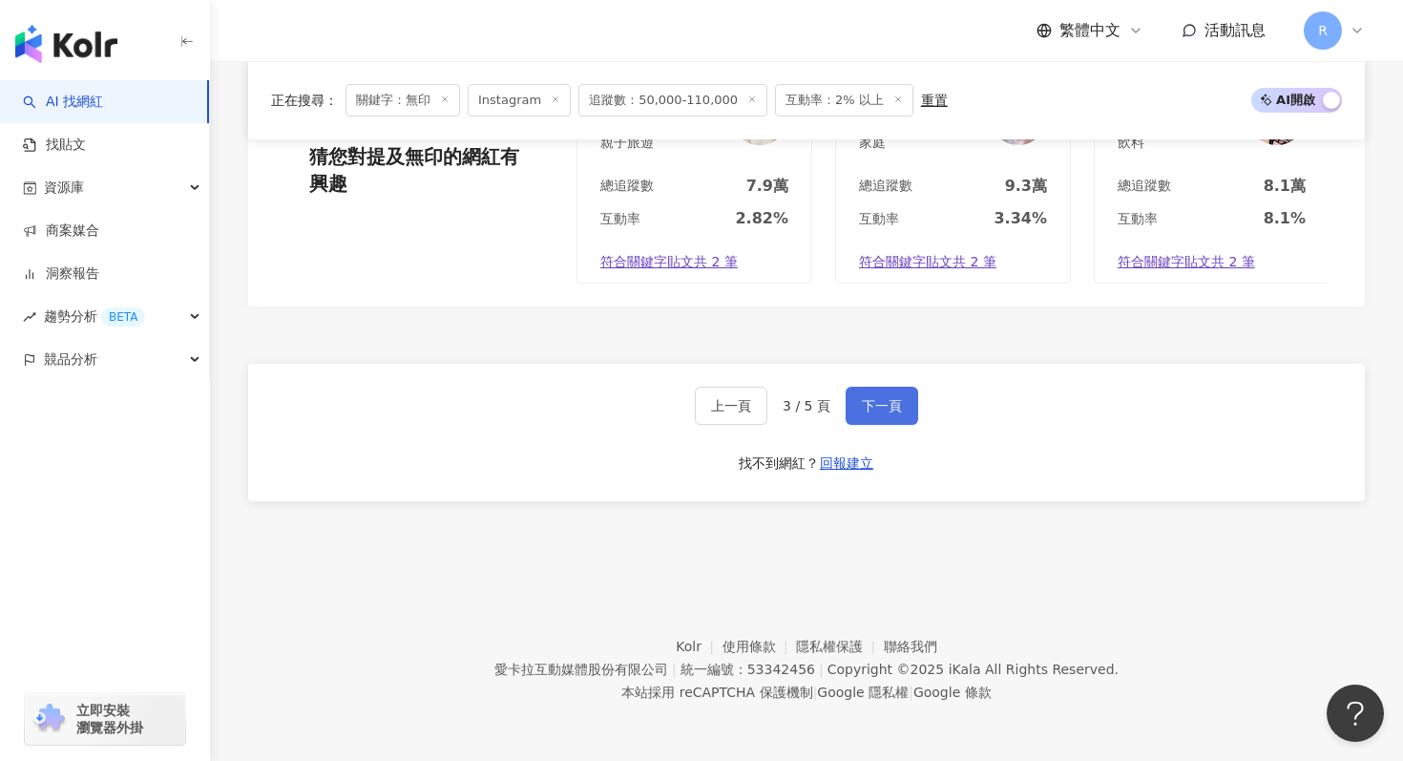
click at [870, 388] on button "下一頁" at bounding box center [882, 406] width 73 height 38
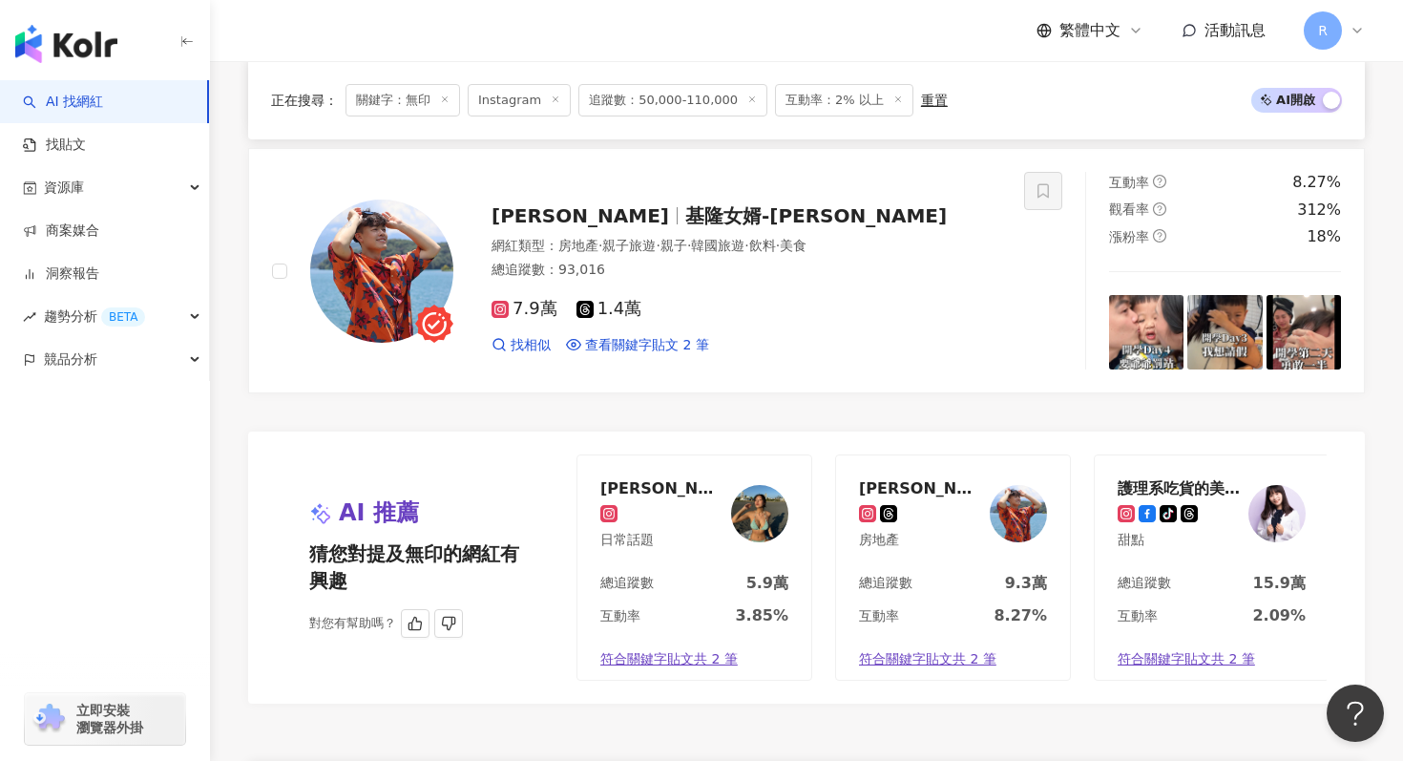
scroll to position [3604, 0]
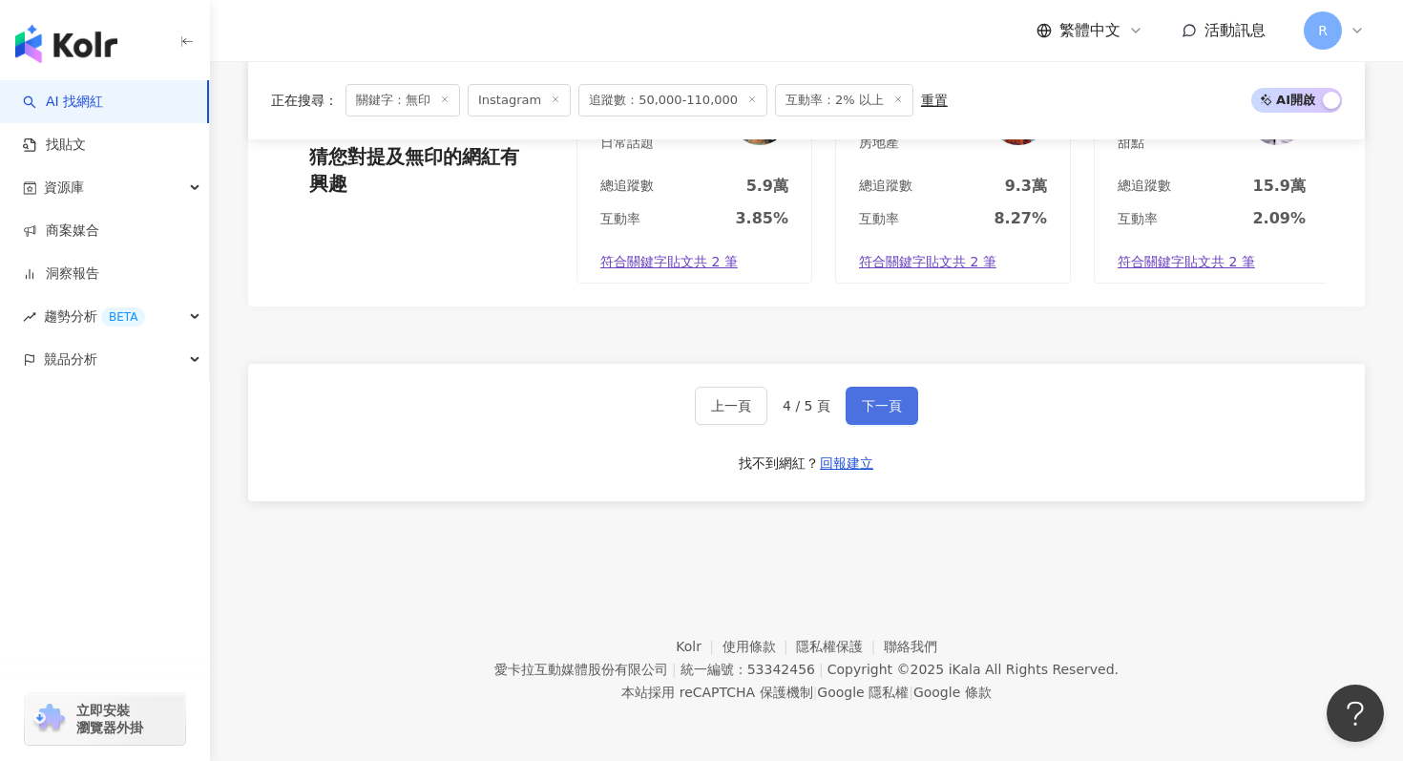
click at [875, 416] on button "下一頁" at bounding box center [882, 406] width 73 height 38
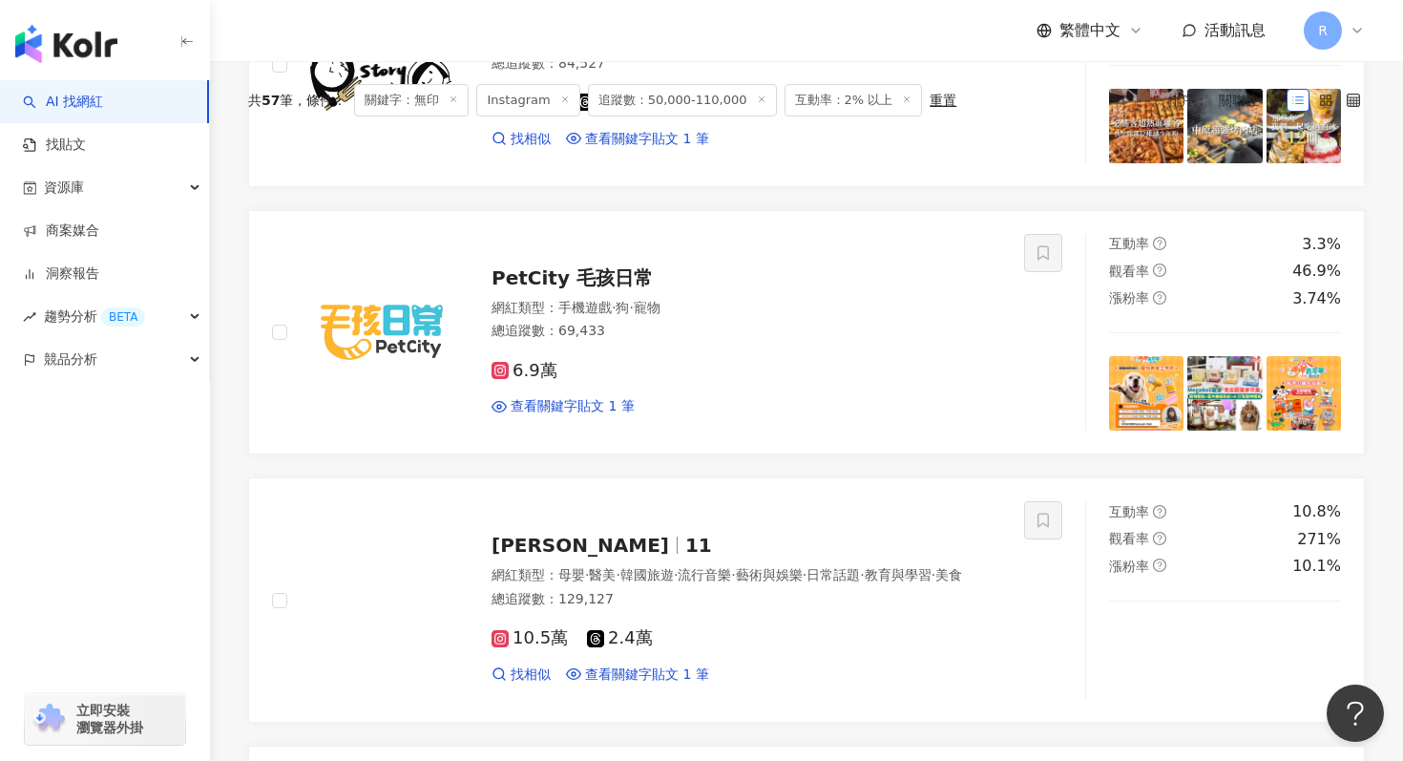
scroll to position [0, 0]
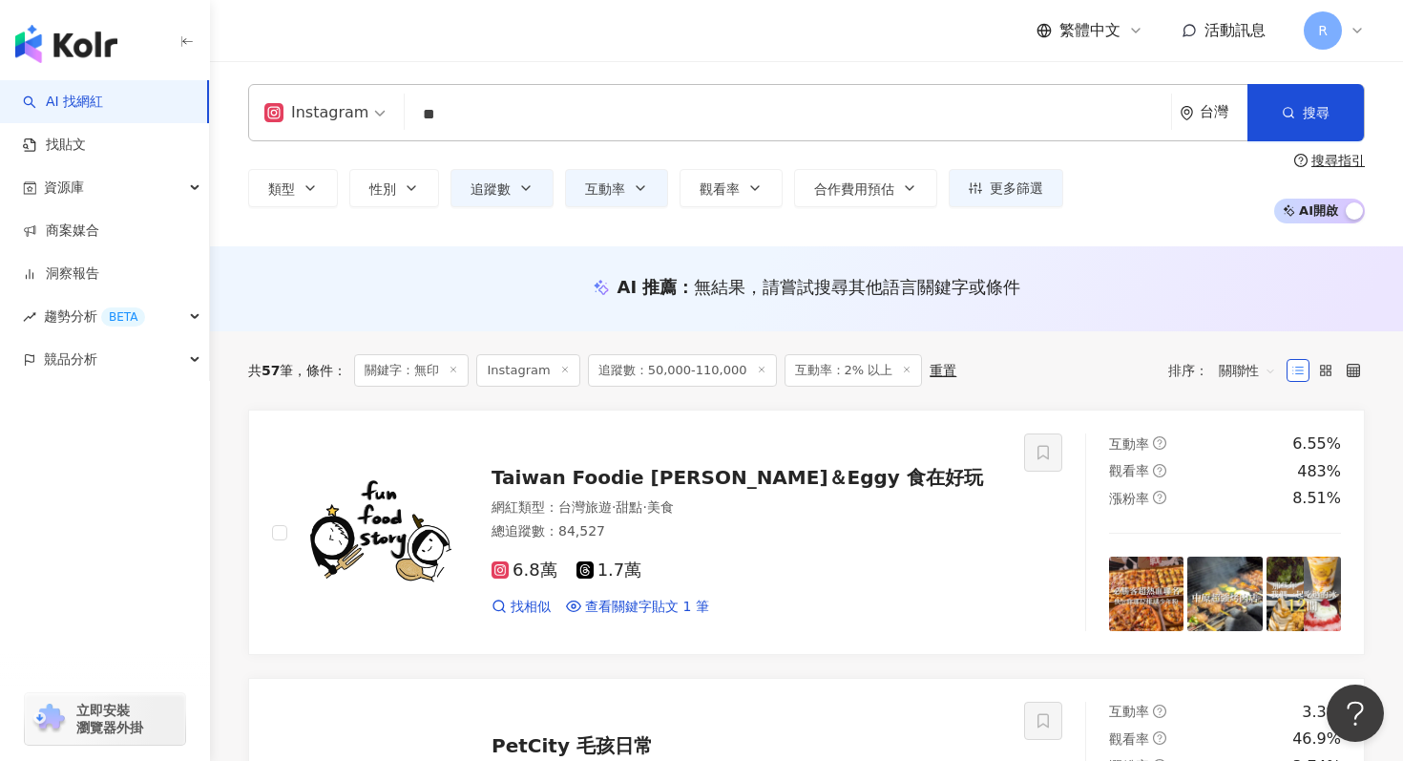
click at [538, 120] on input "**" at bounding box center [787, 114] width 751 height 36
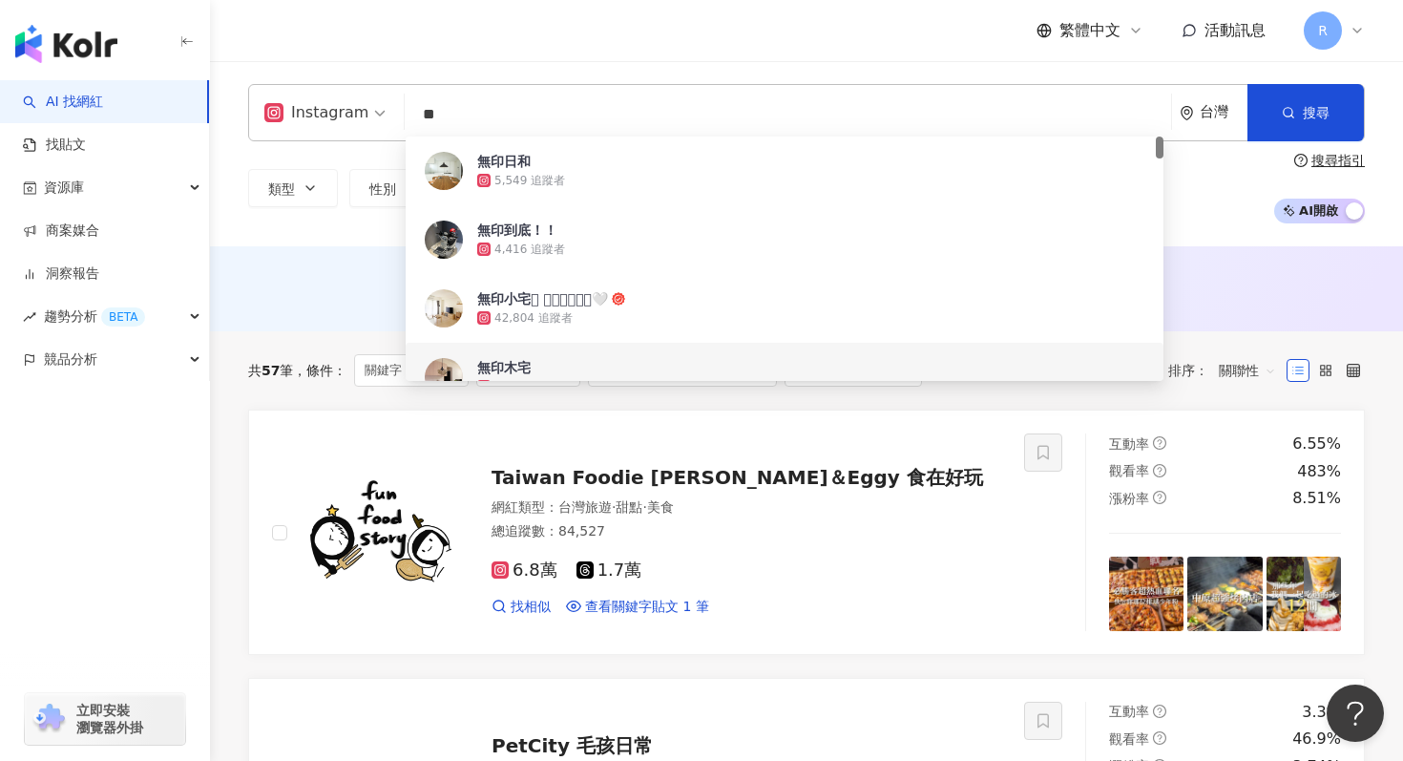
click at [538, 120] on input "**" at bounding box center [787, 114] width 751 height 36
type input "*"
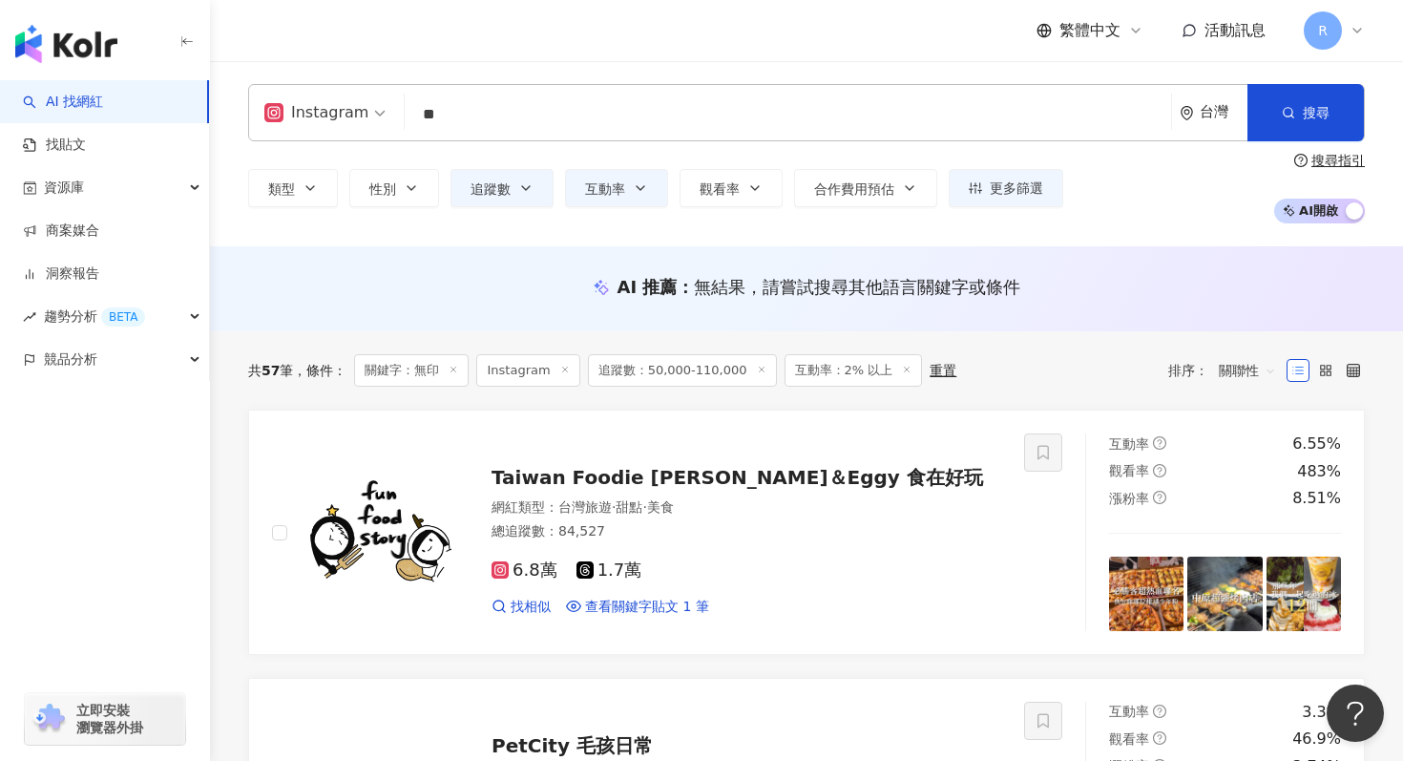
type input "**"
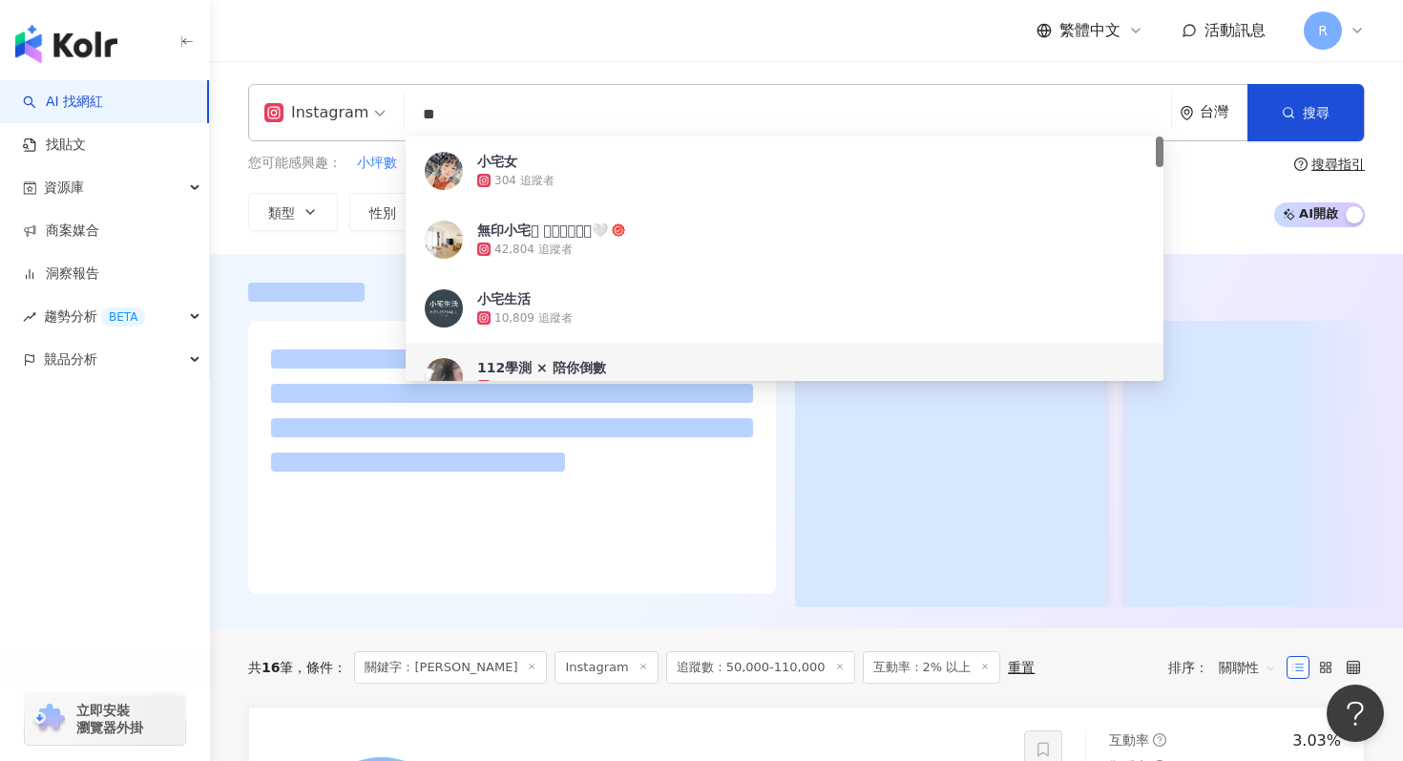
click at [241, 241] on div "Instagram ** 台灣 搜尋 d5ec3d38-eb74-4816-b217-ed0d44f3be71 ddc7ec4f-15c4-42e2-9490…" at bounding box center [806, 157] width 1193 height 193
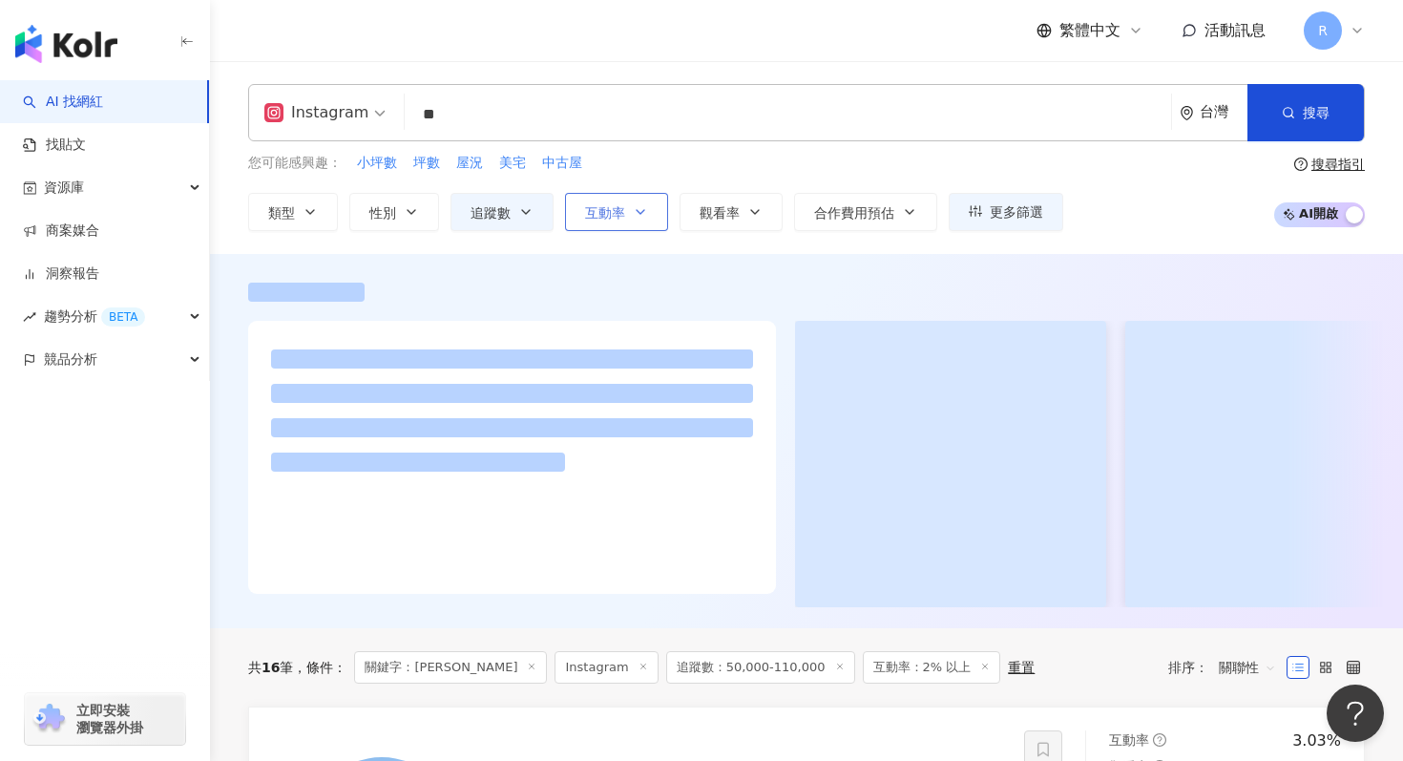
click at [628, 222] on button "互動率" at bounding box center [616, 212] width 103 height 38
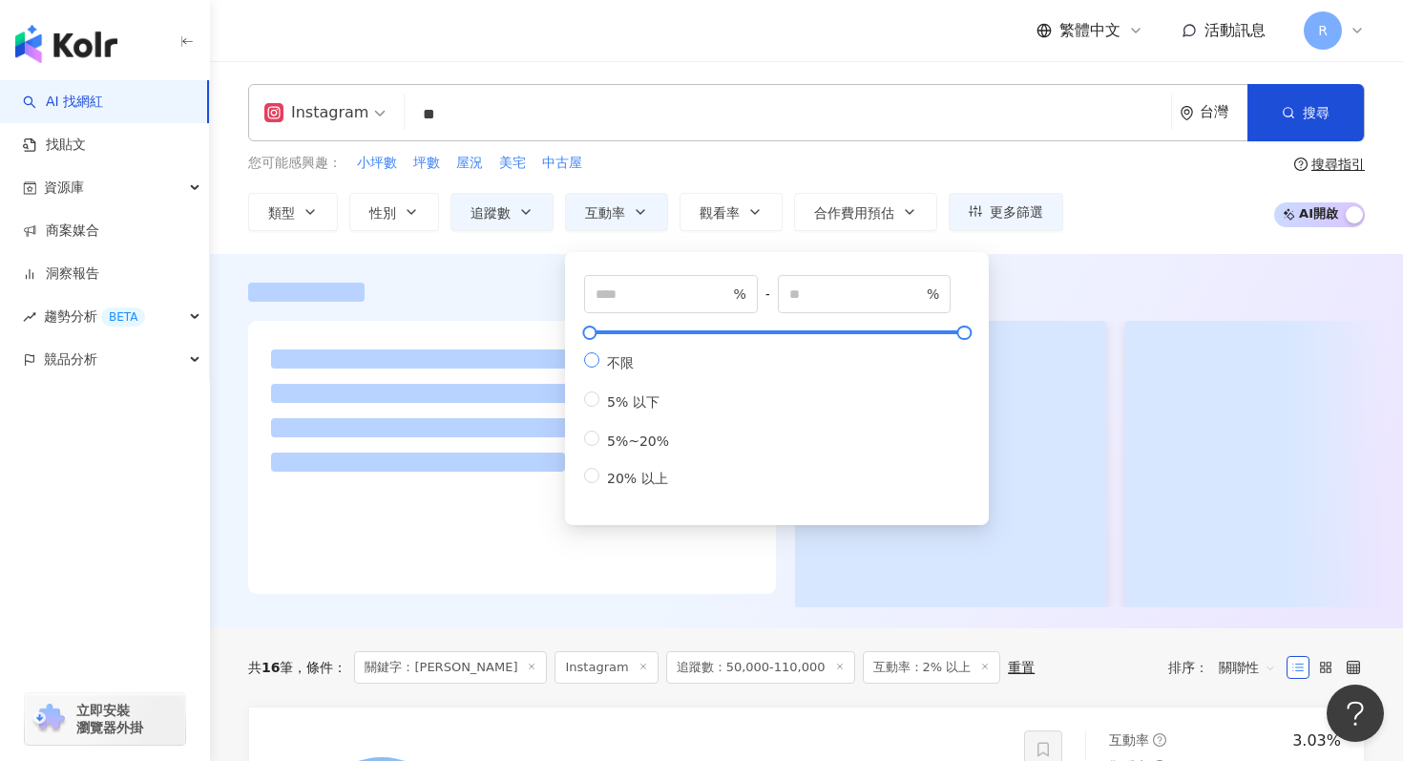
click at [612, 369] on span "不限" at bounding box center [620, 362] width 42 height 15
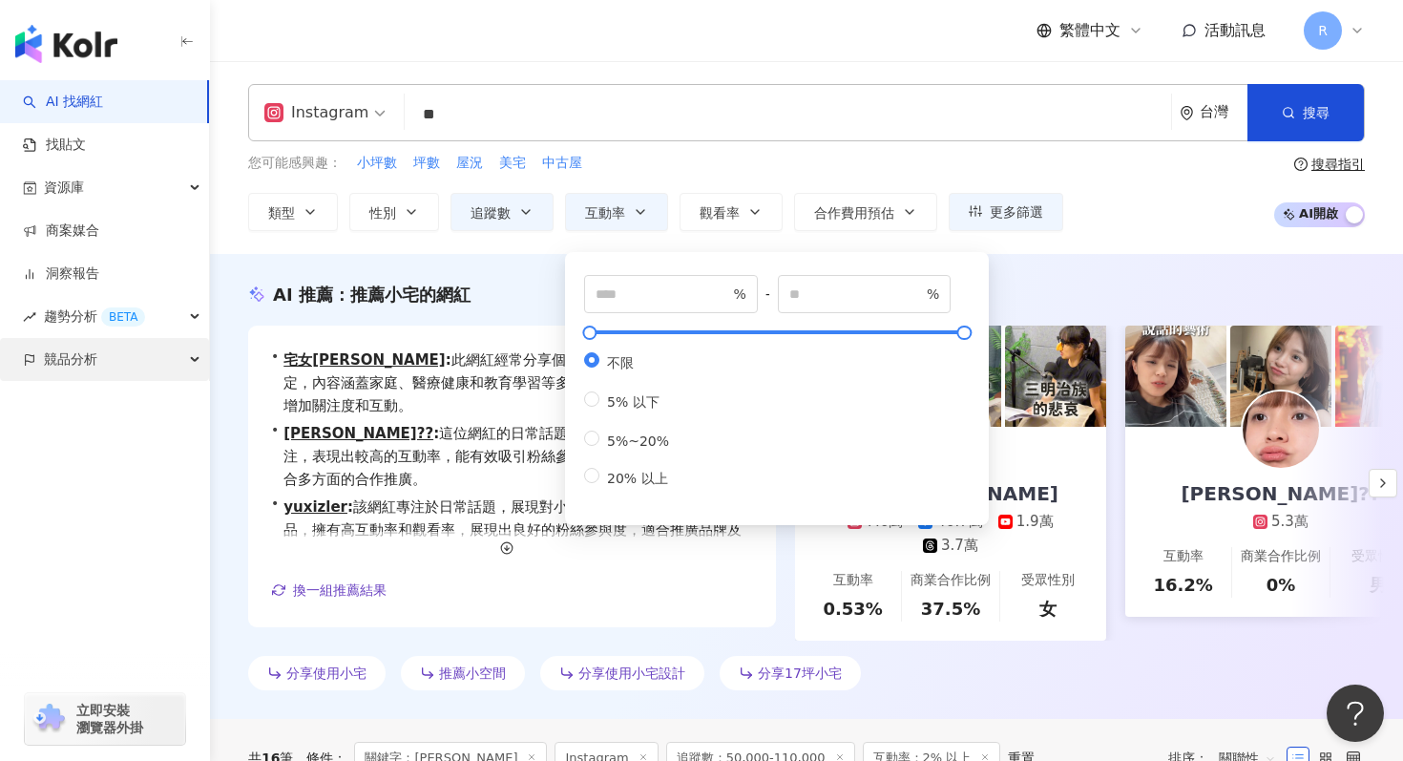
click at [197, 361] on div "競品分析" at bounding box center [104, 359] width 209 height 43
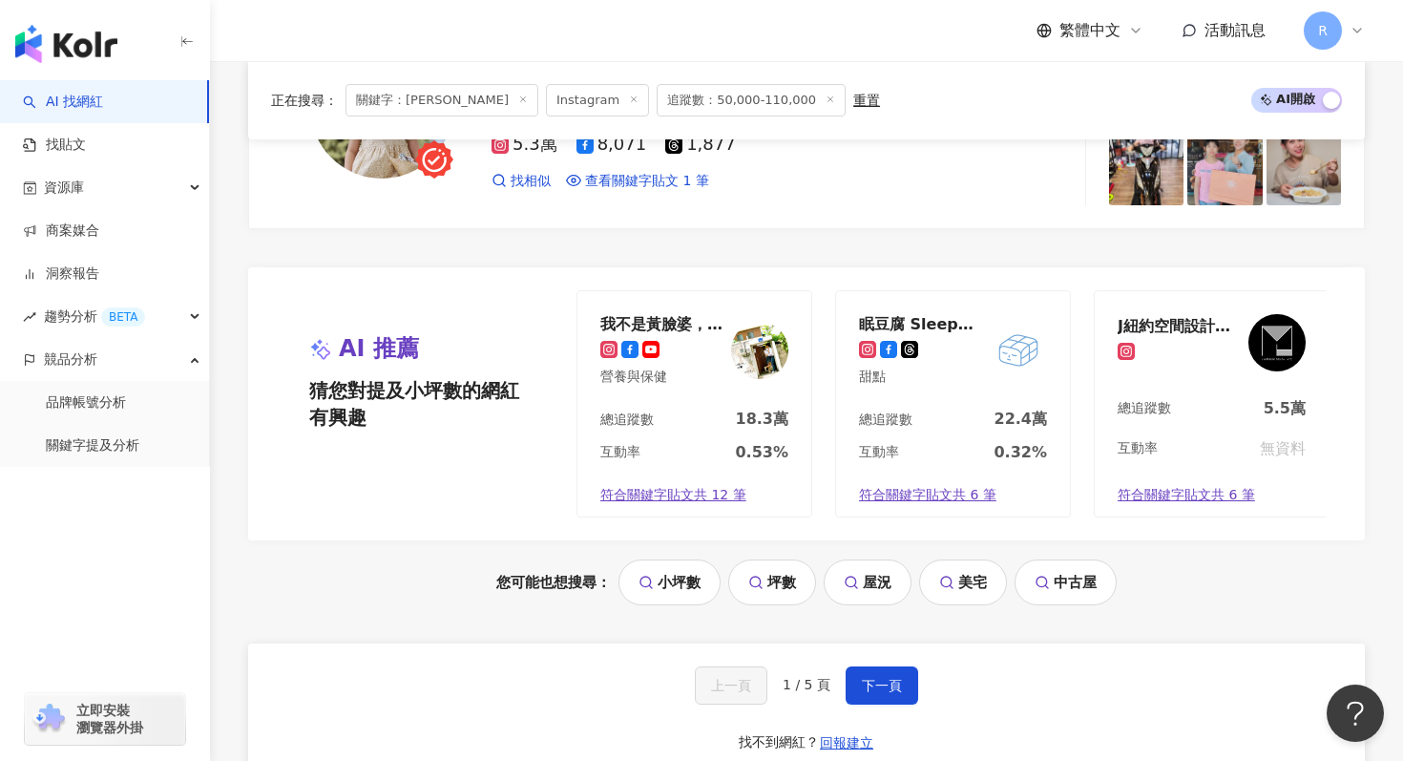
scroll to position [4052, 0]
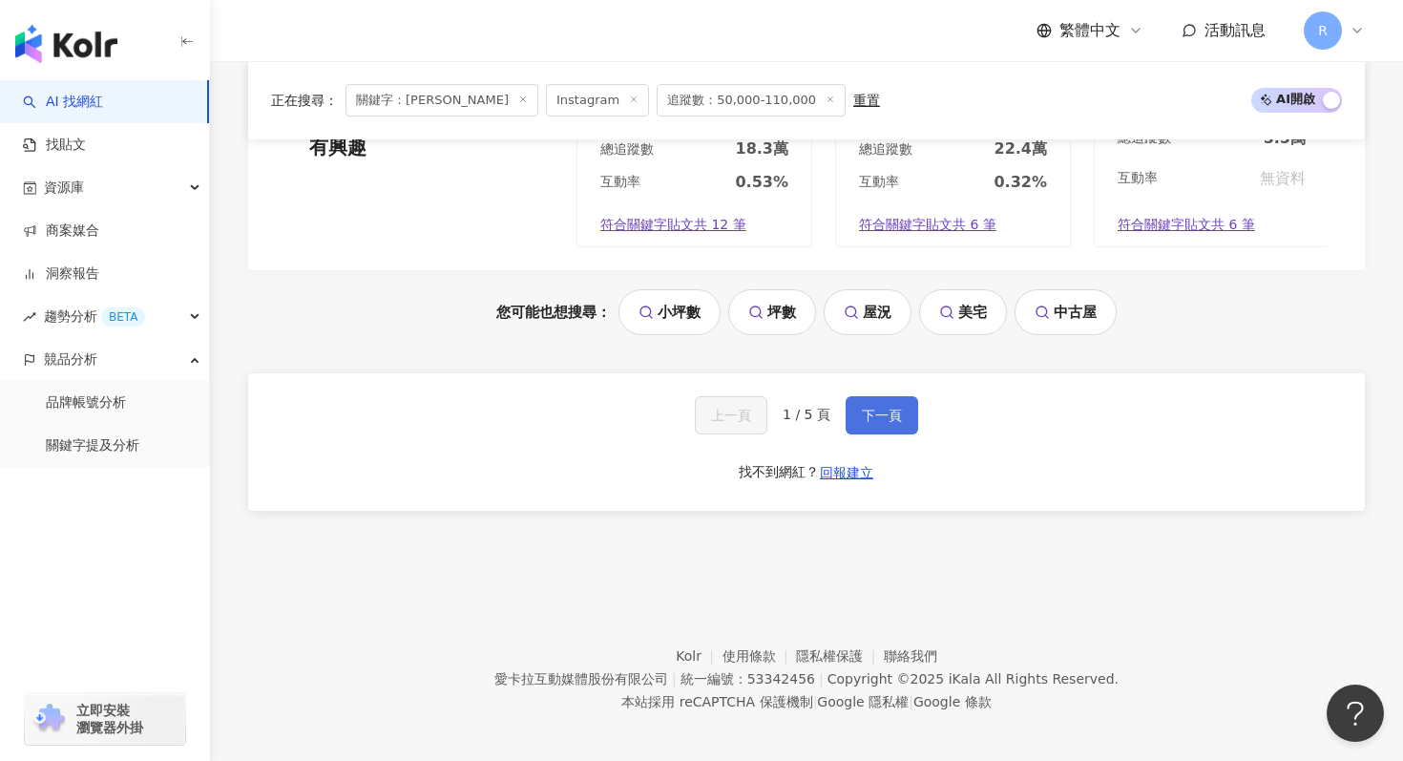
click at [902, 405] on button "下一頁" at bounding box center [882, 415] width 73 height 38
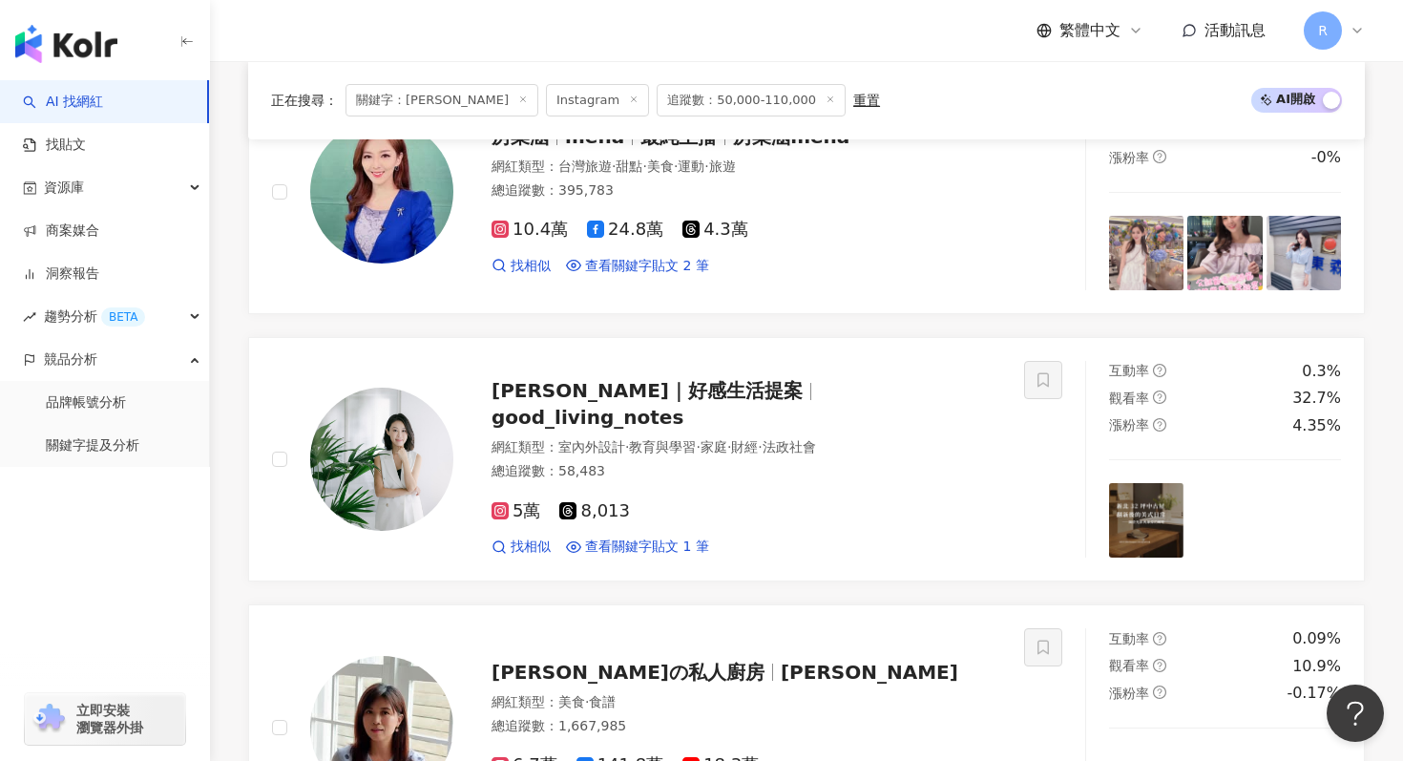
scroll to position [3155, 0]
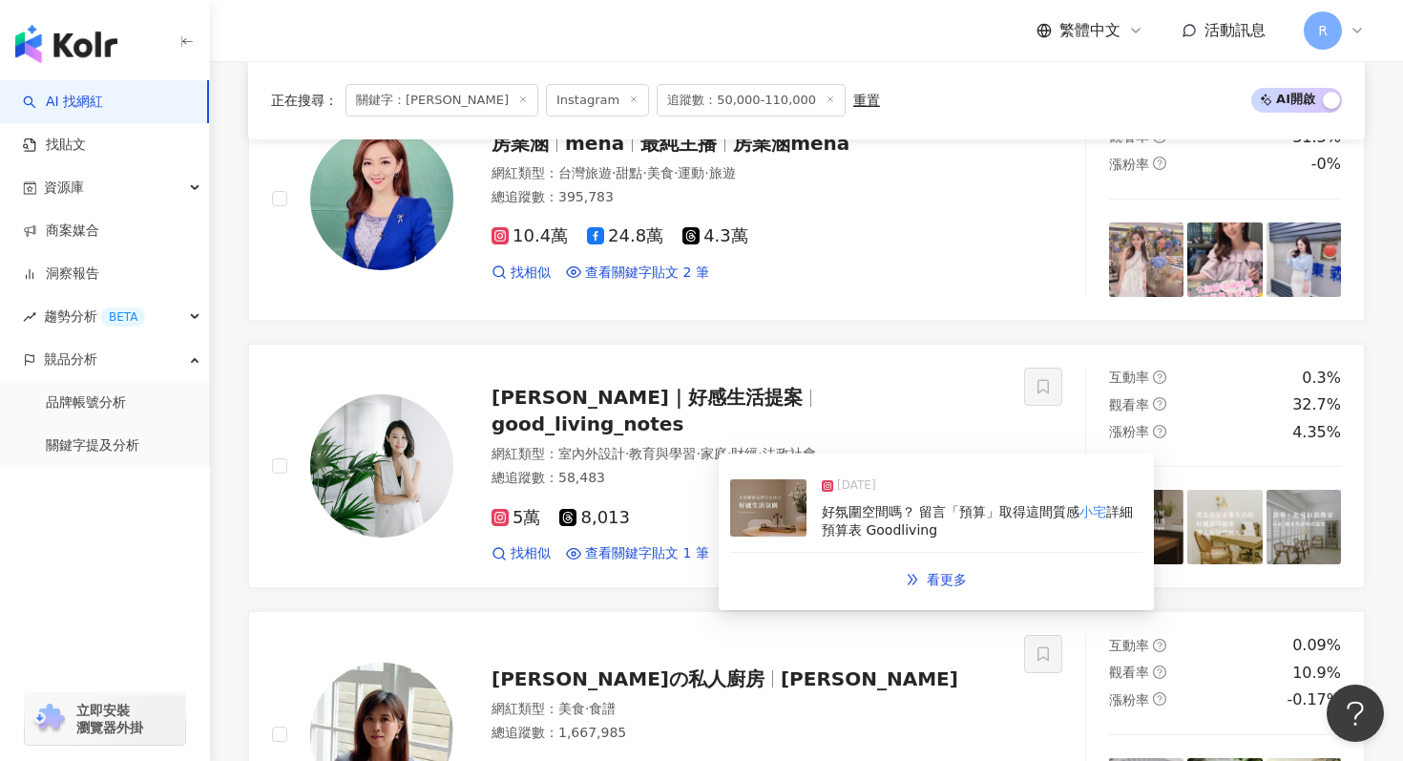
click at [767, 513] on img at bounding box center [768, 507] width 76 height 57
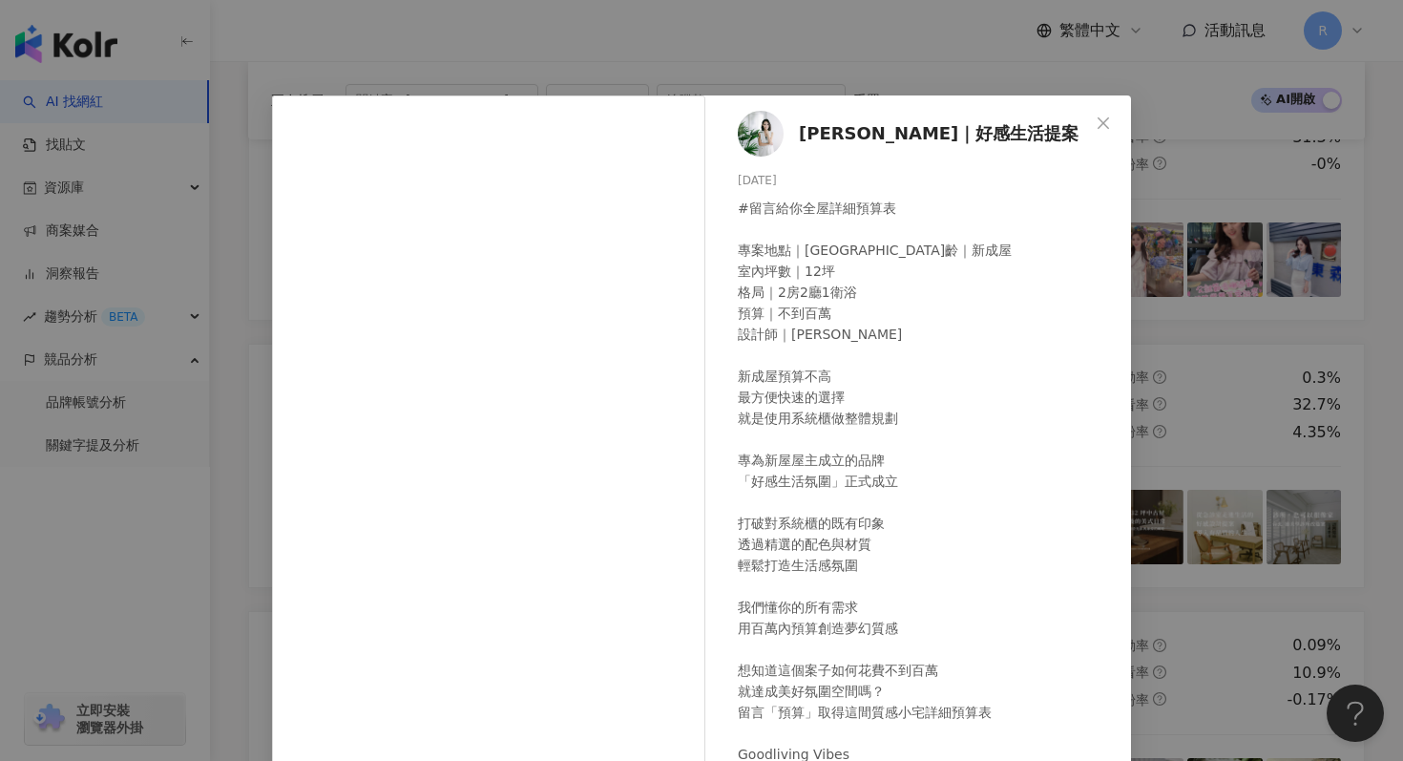
click at [582, 75] on div "[PERSON_NAME]｜好感生活提案 [DATE] #留言給你全屋詳細預算表 專案地點｜[GEOGRAPHIC_DATA]齡｜新成屋 室內坪數｜12坪 格…" at bounding box center [701, 380] width 1403 height 761
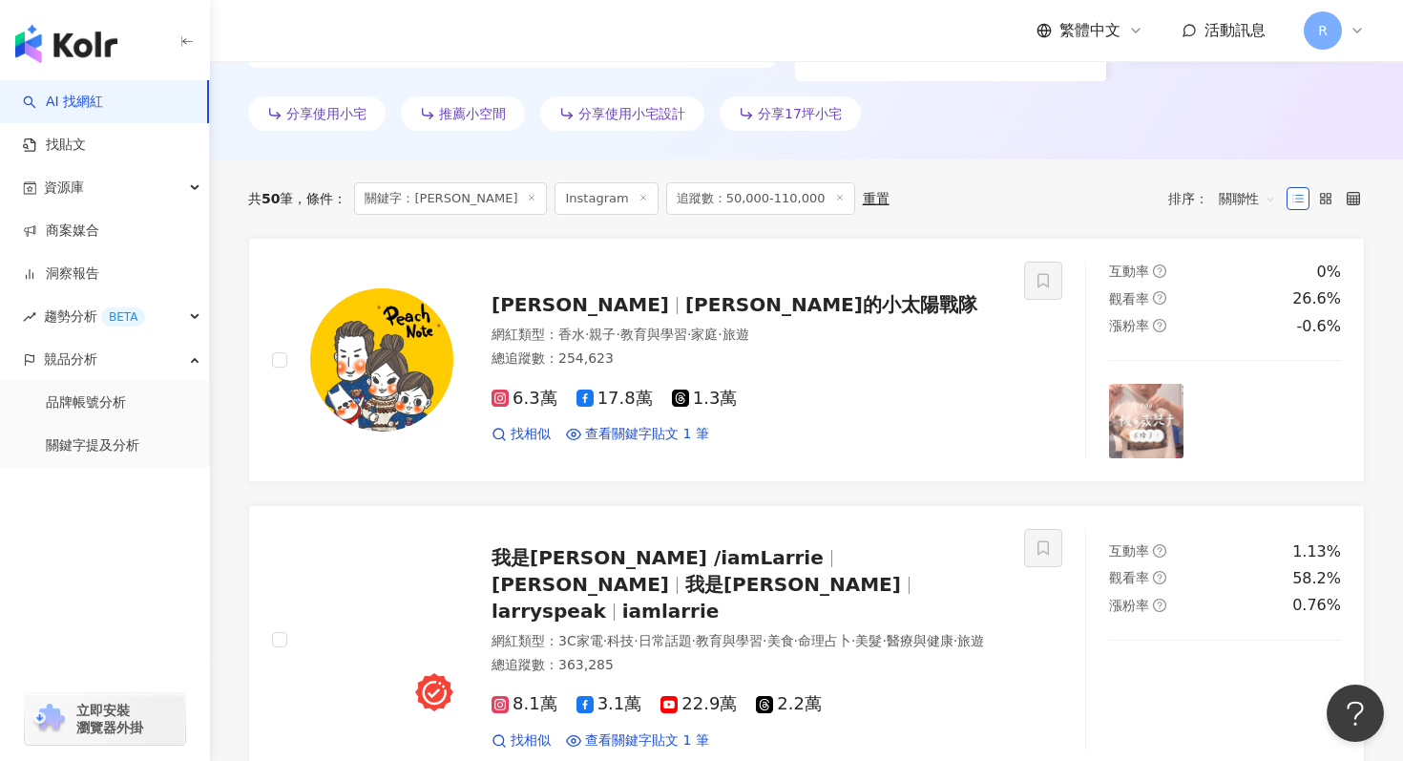
scroll to position [528, 0]
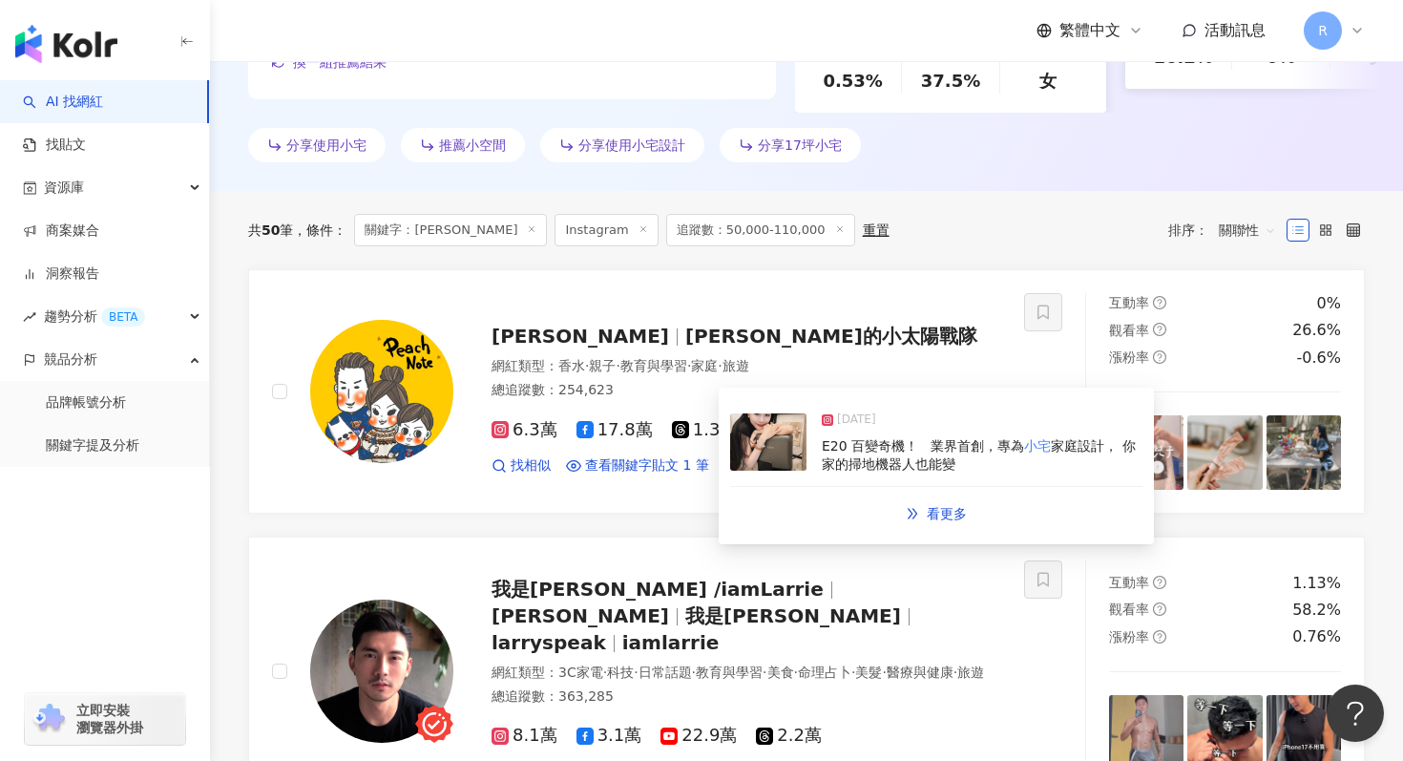
click at [759, 463] on img at bounding box center [768, 441] width 76 height 57
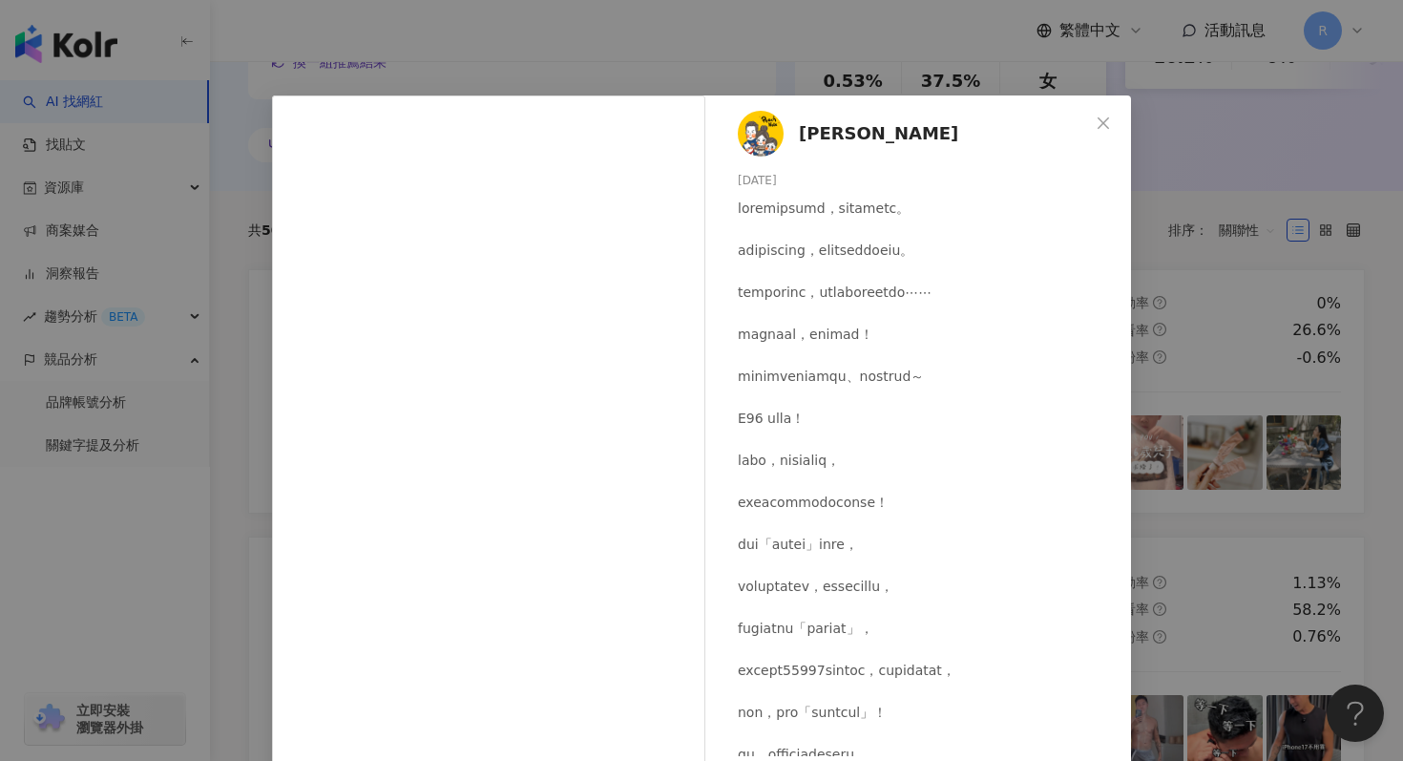
click at [513, 58] on div "[PERSON_NAME] [DATE] 隱藏 2 8,678 查看原始貼文" at bounding box center [701, 380] width 1403 height 761
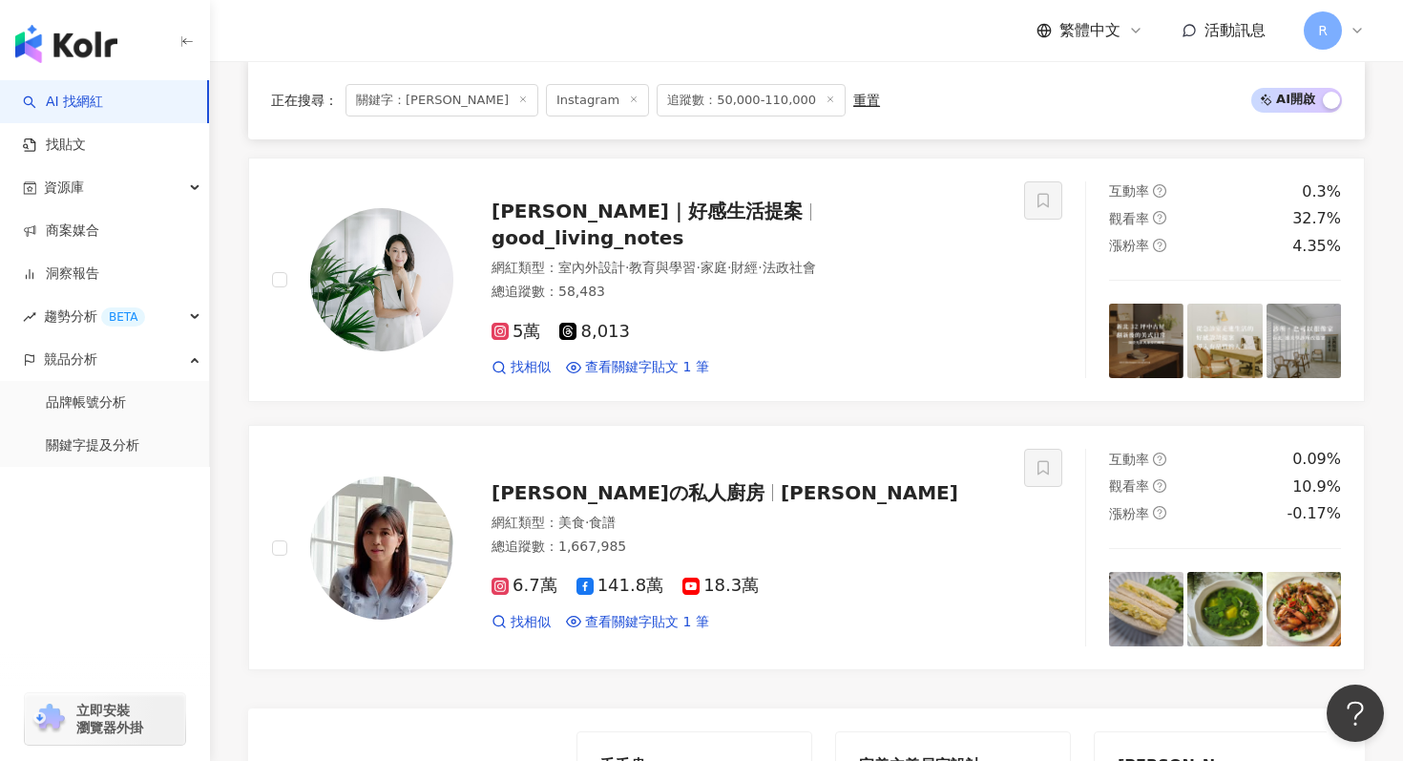
scroll to position [4052, 0]
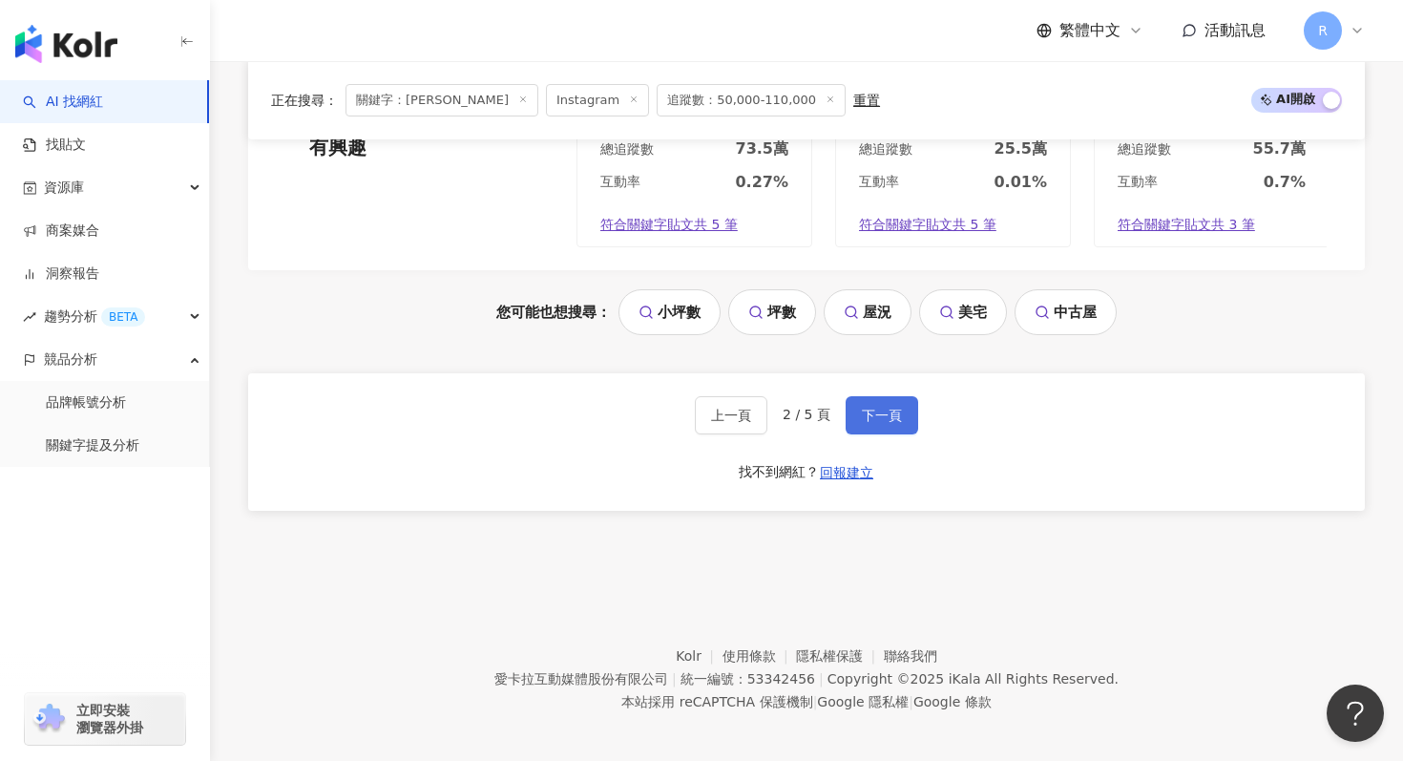
click at [849, 422] on button "下一頁" at bounding box center [882, 415] width 73 height 38
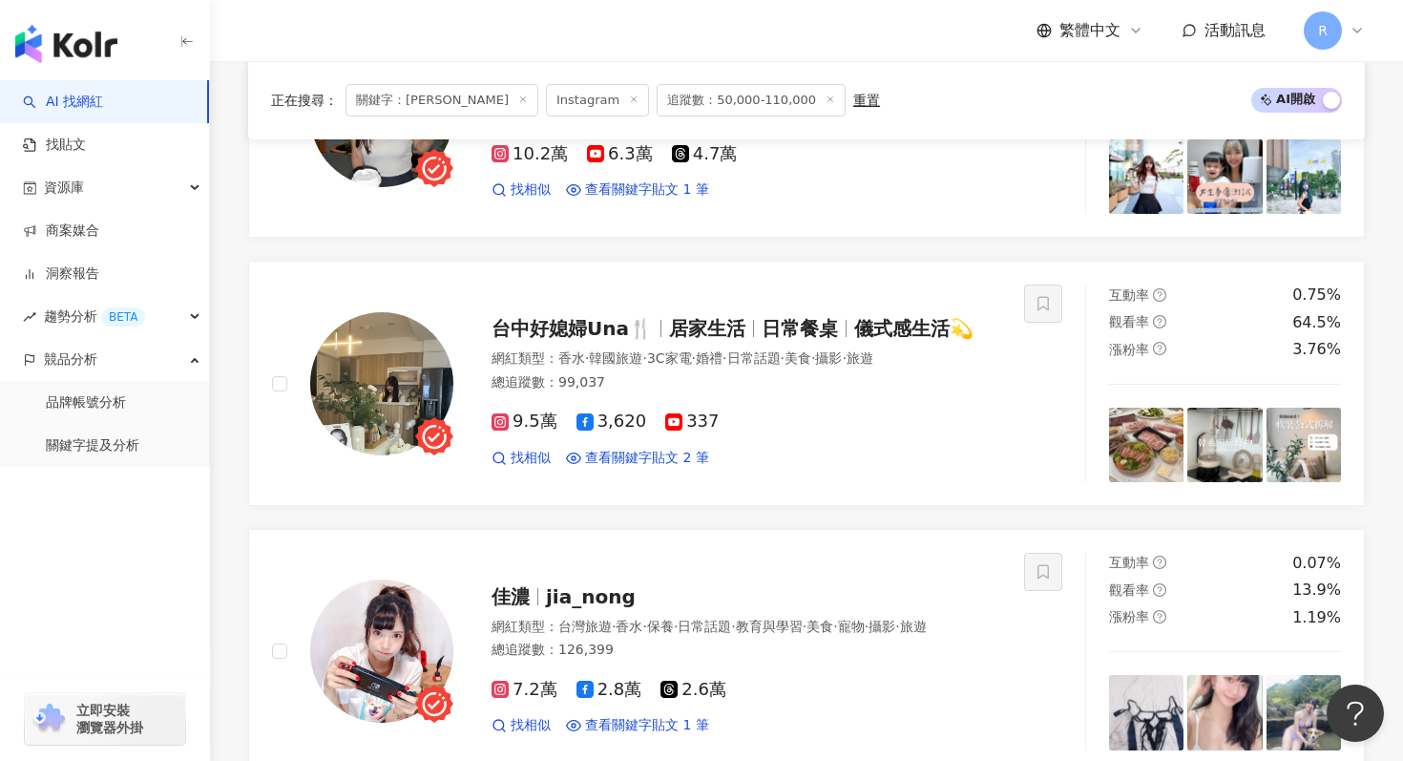
scroll to position [1873, 0]
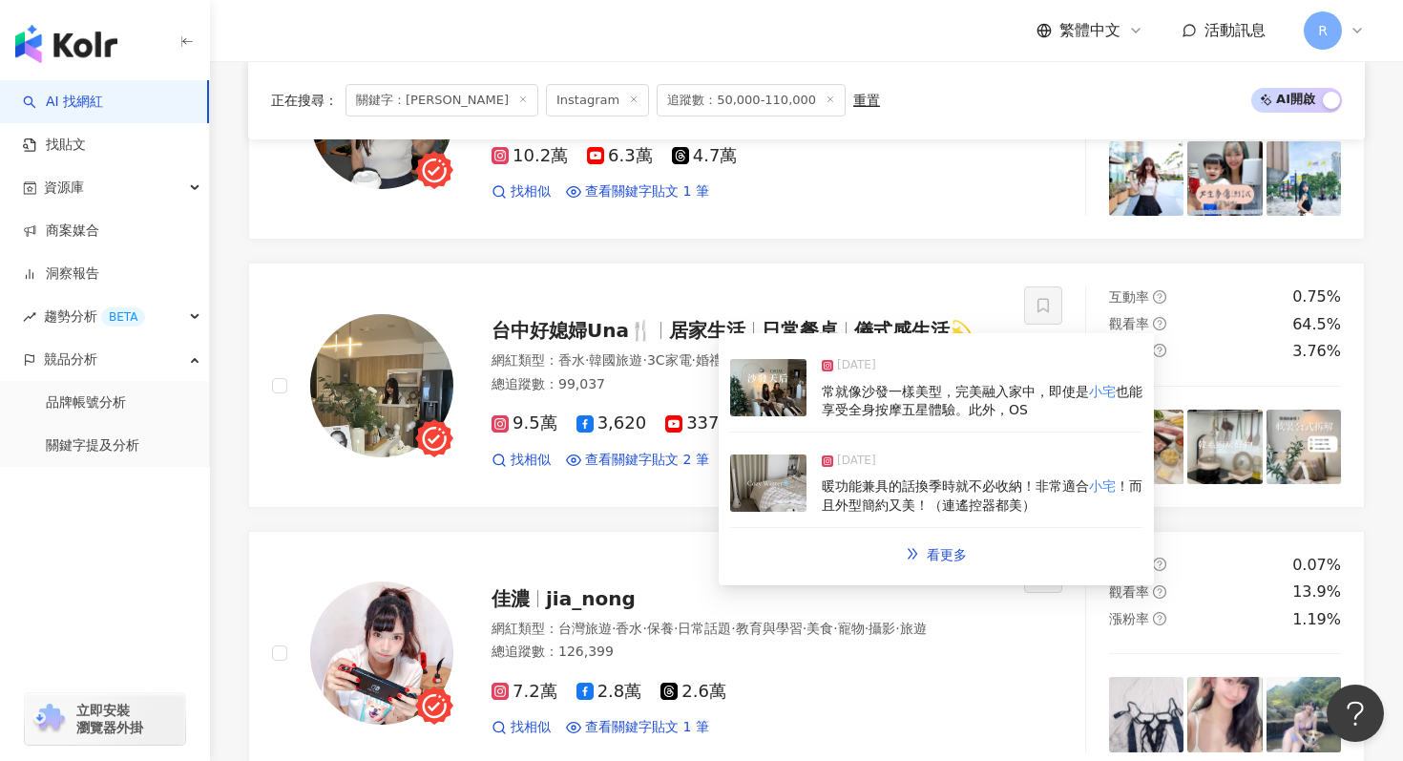
click at [790, 469] on img at bounding box center [768, 482] width 76 height 57
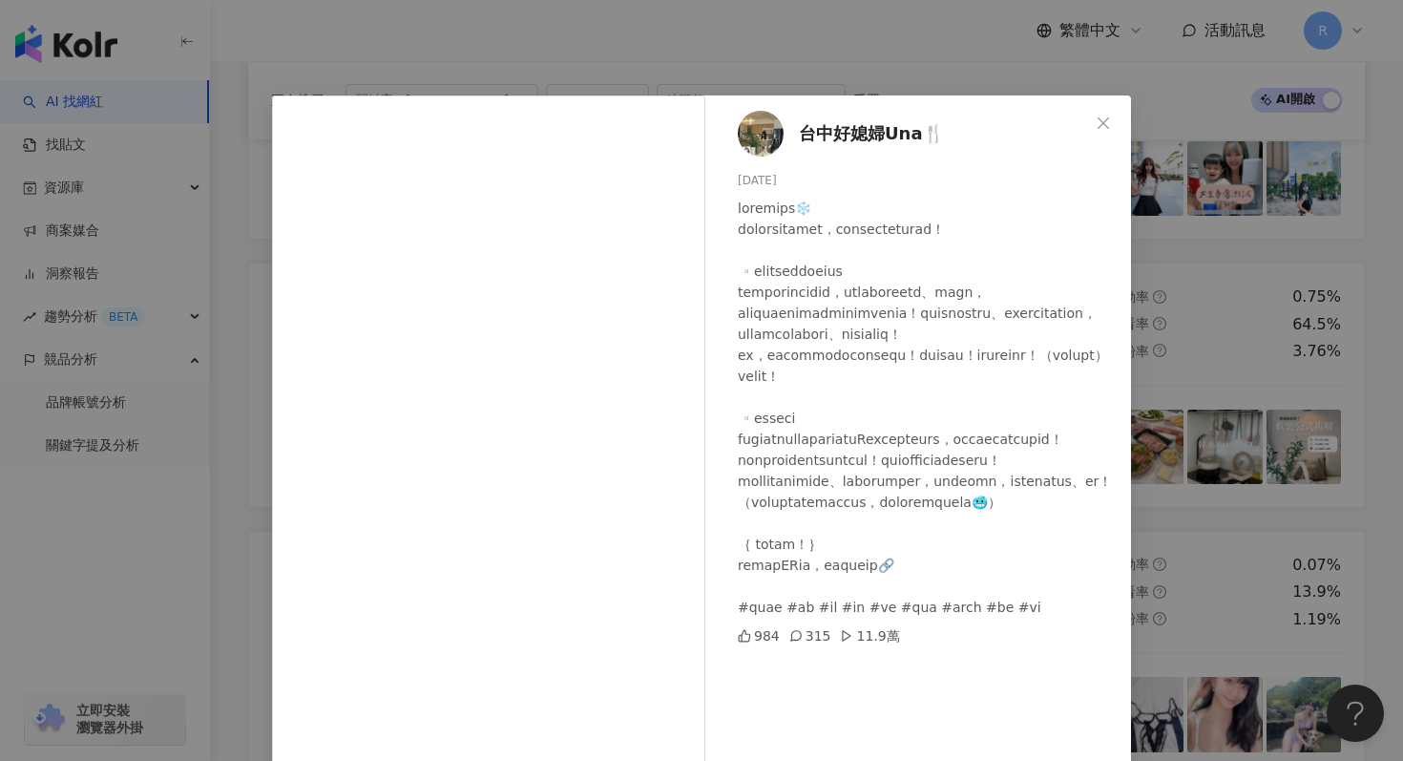
click at [550, 68] on div "台中好媳婦Una🍴 [DATE] 984 315 11.9萬 查看原始貼文" at bounding box center [701, 380] width 1403 height 761
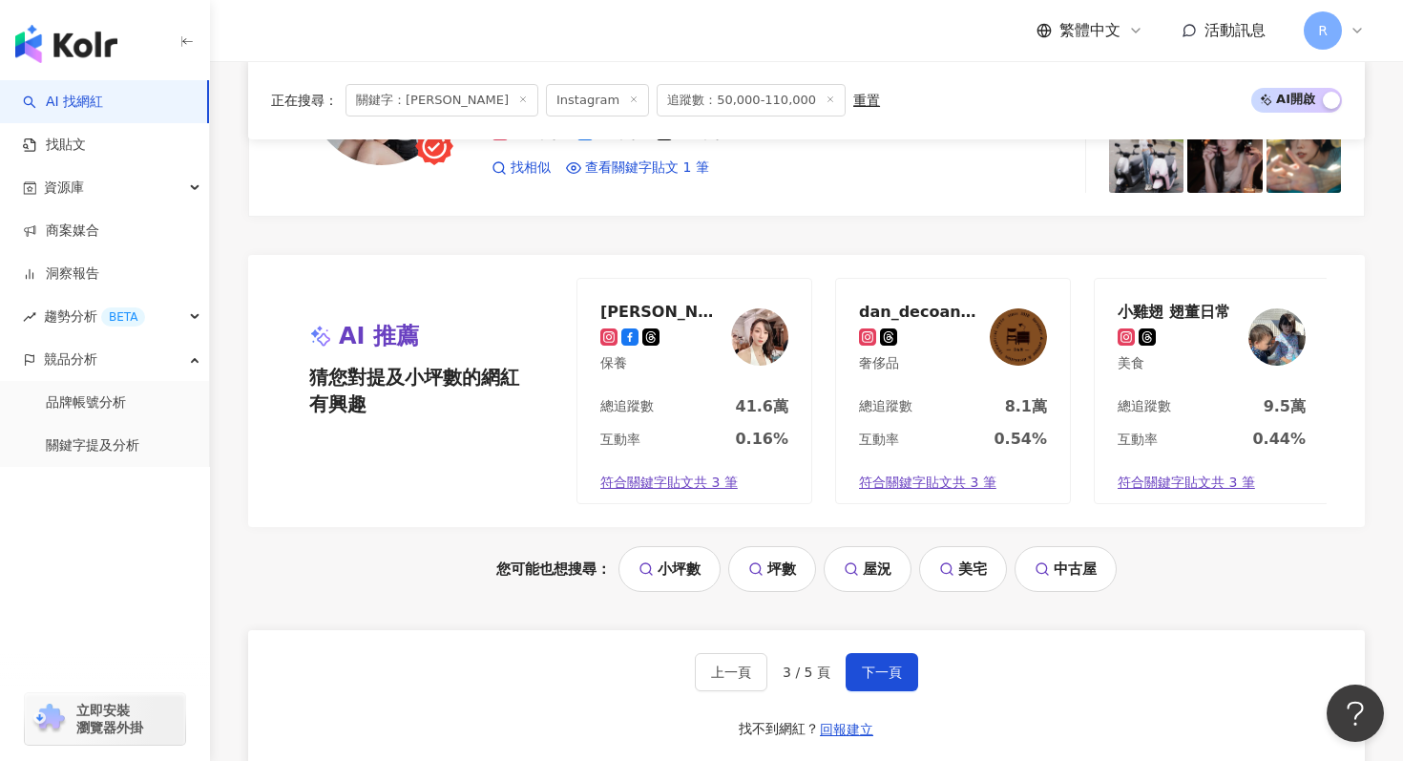
scroll to position [4037, 0]
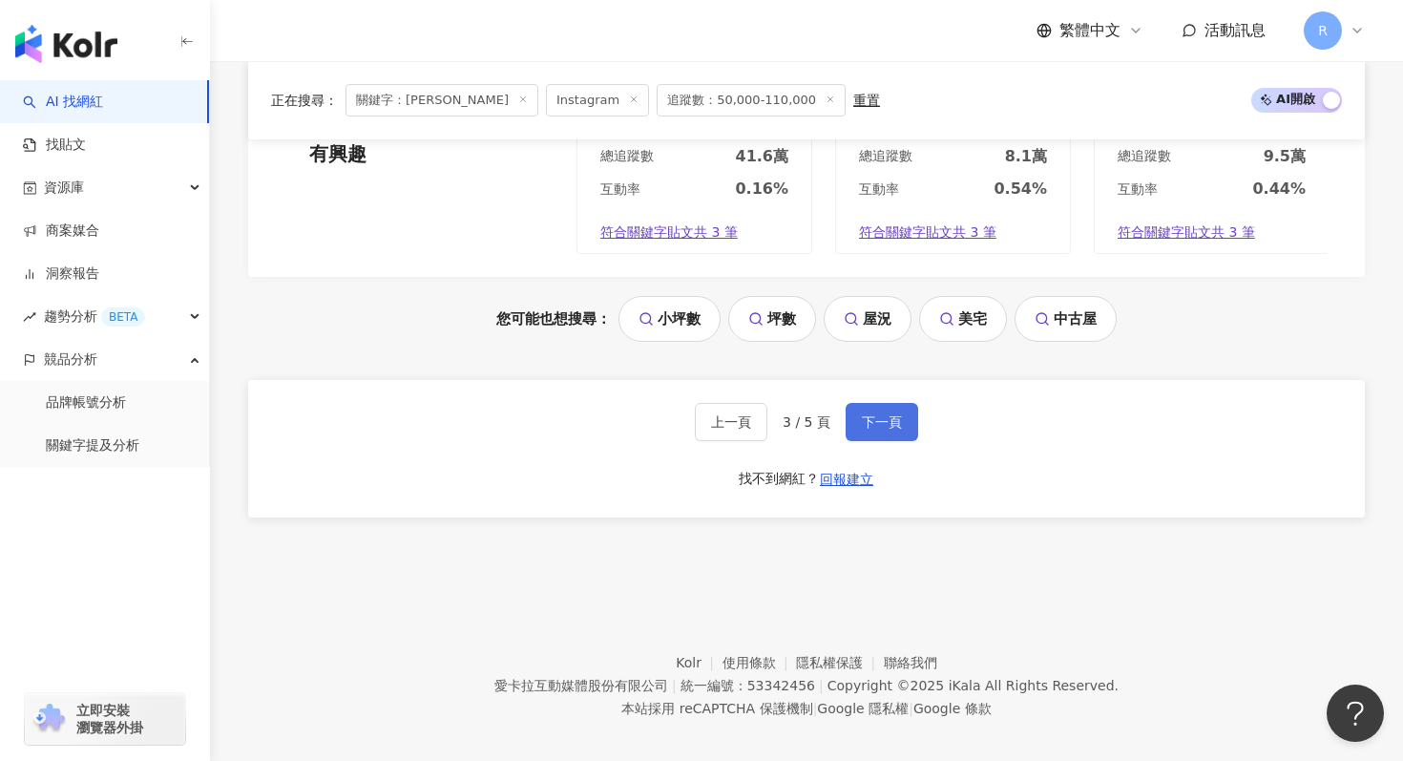
click at [895, 419] on button "下一頁" at bounding box center [882, 422] width 73 height 38
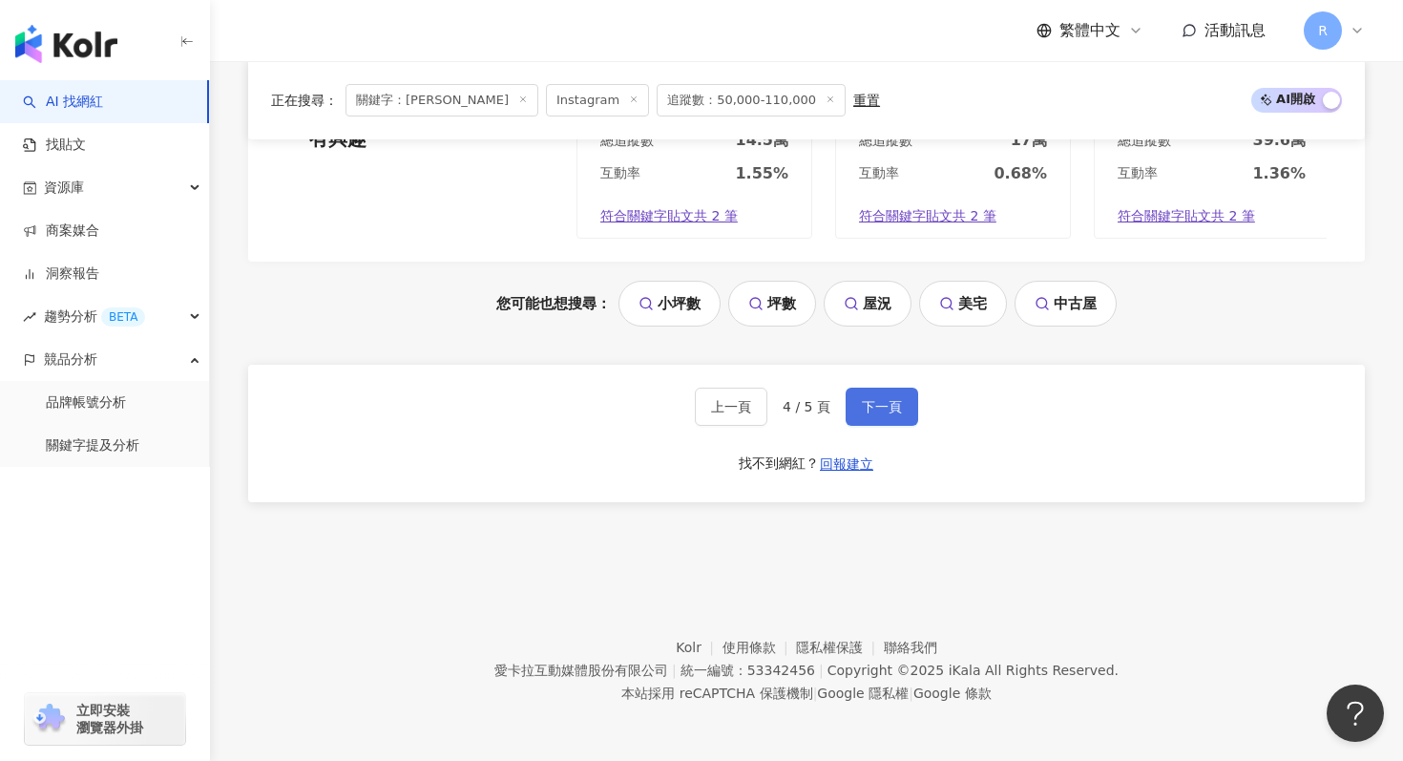
click at [891, 390] on button "下一頁" at bounding box center [882, 407] width 73 height 38
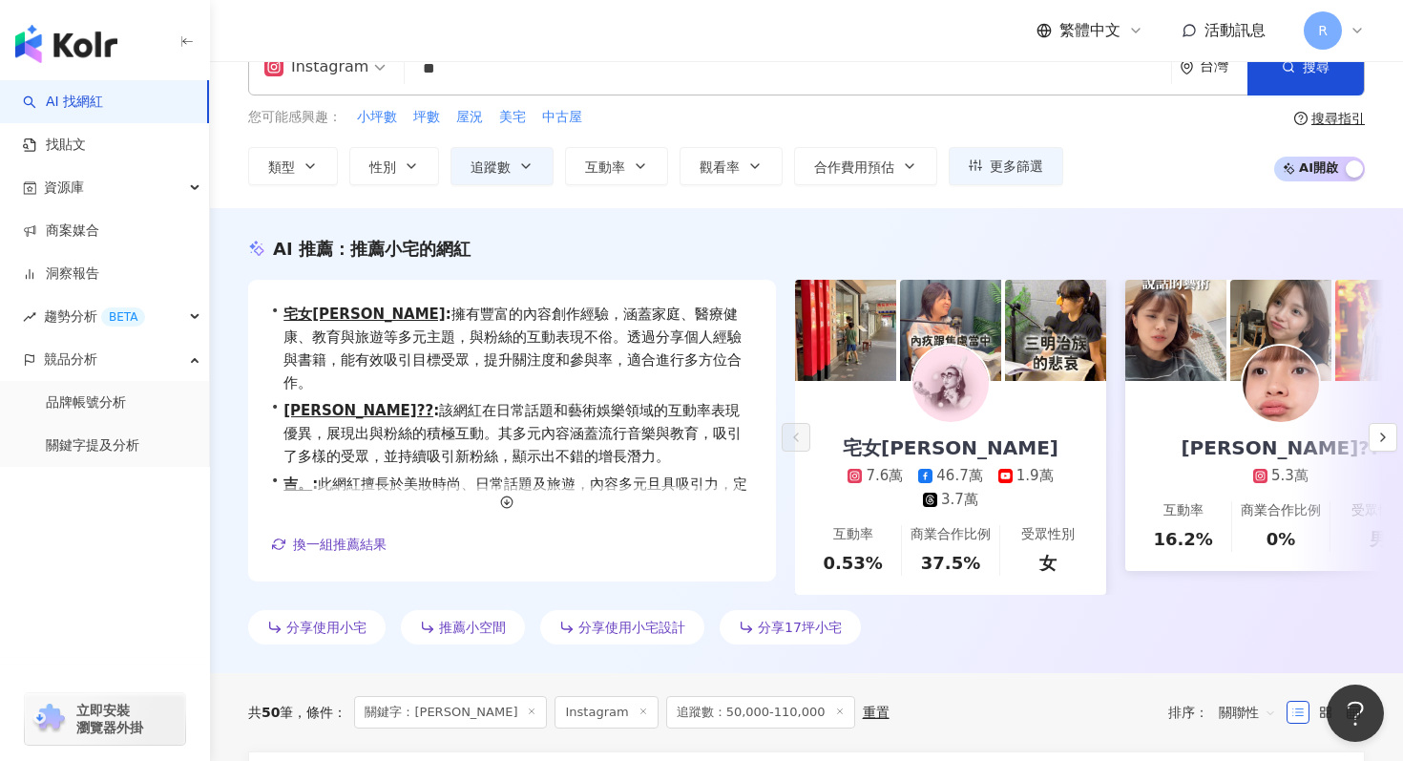
scroll to position [0, 0]
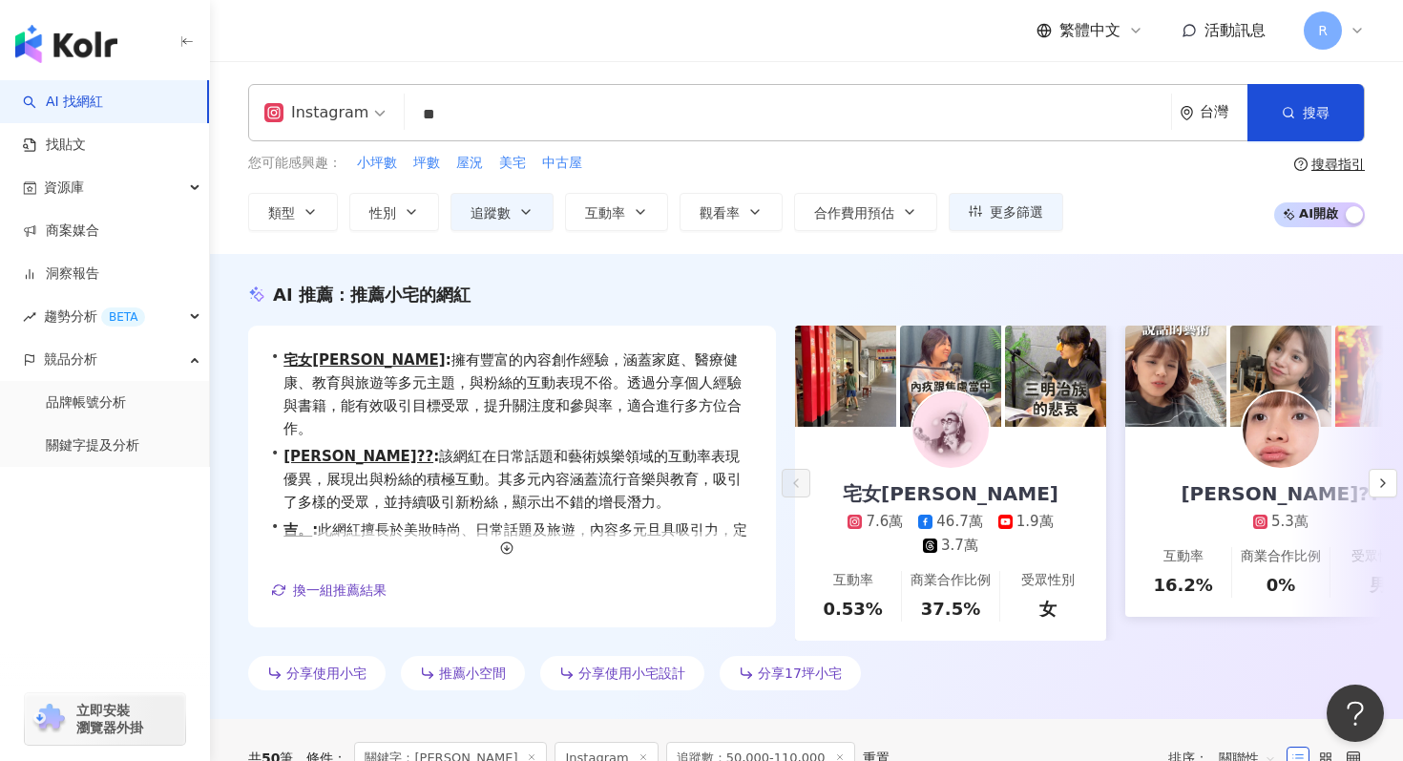
click at [525, 98] on input "**" at bounding box center [787, 114] width 751 height 36
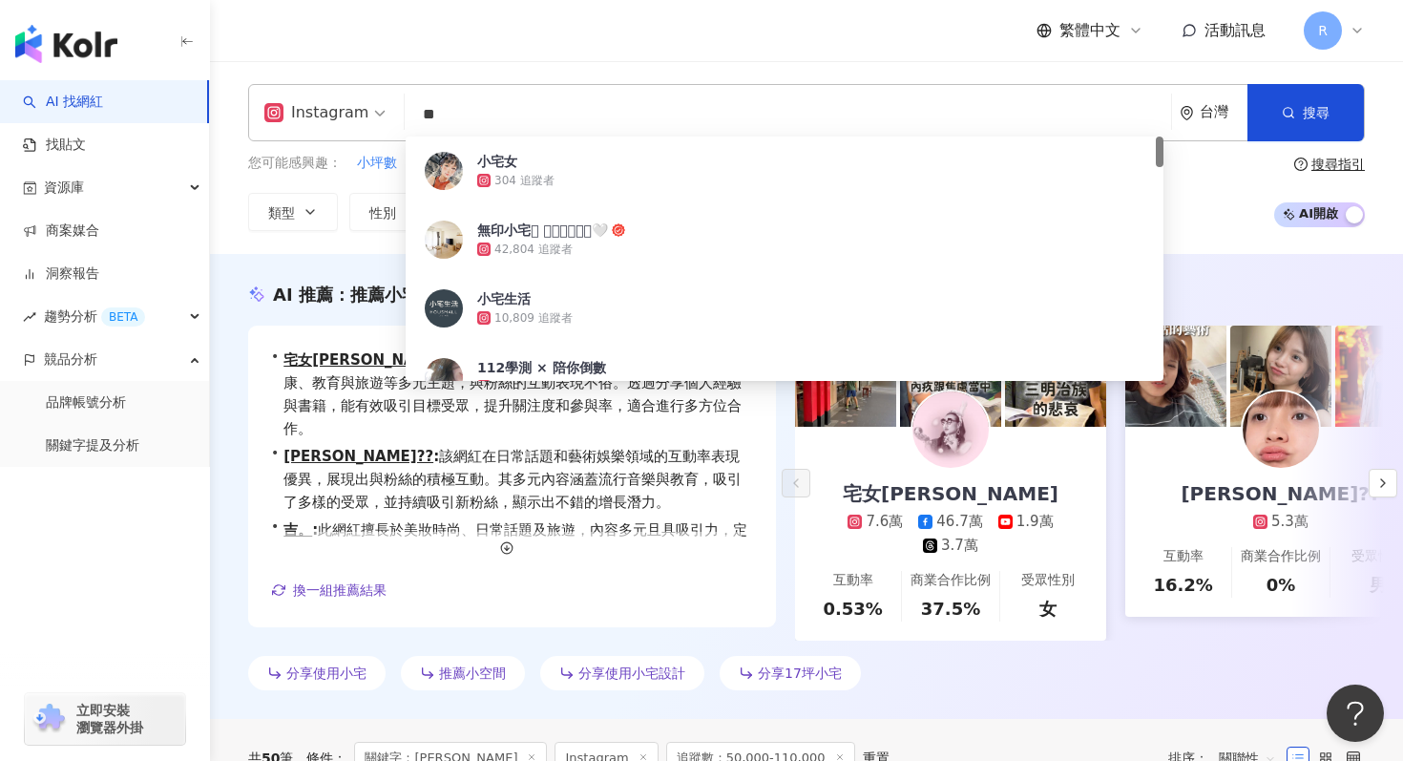
type input "*"
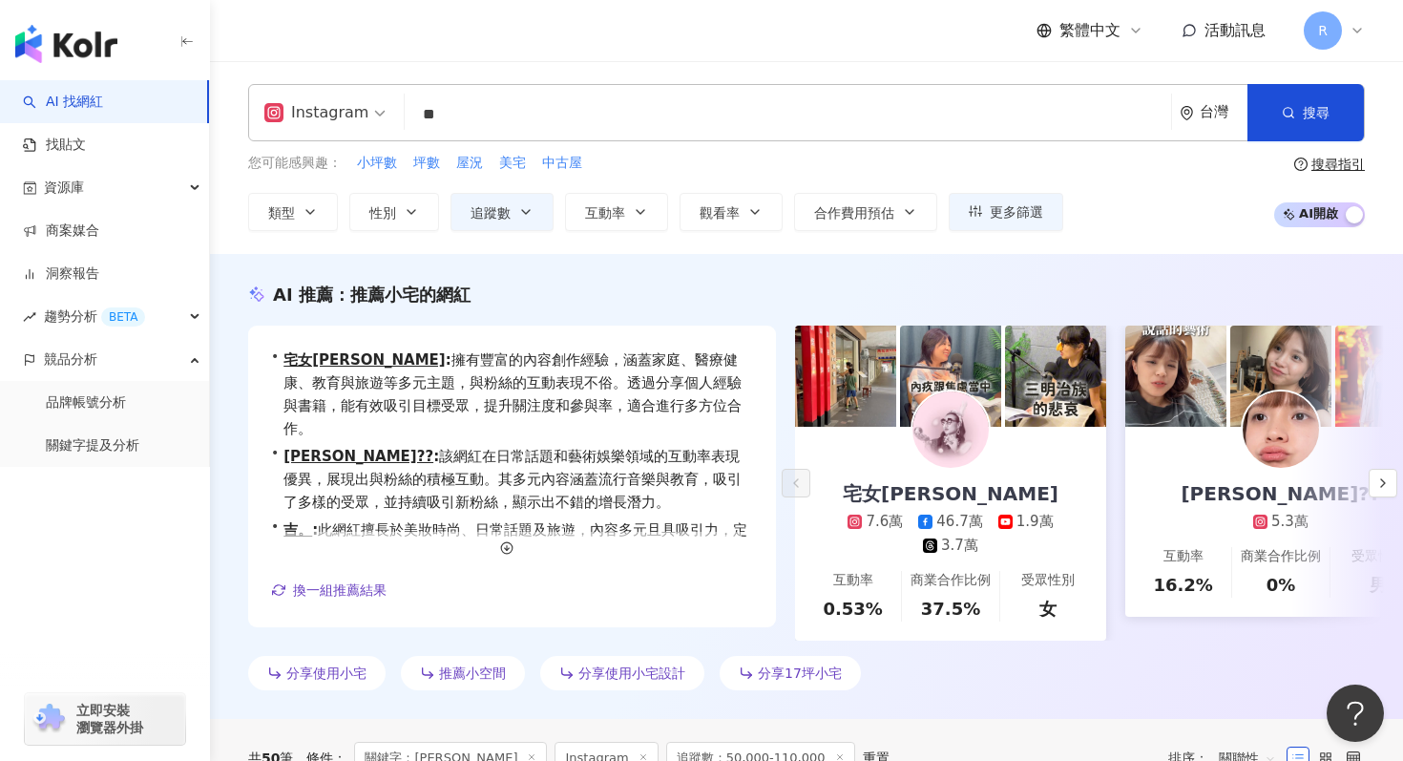
type input "**"
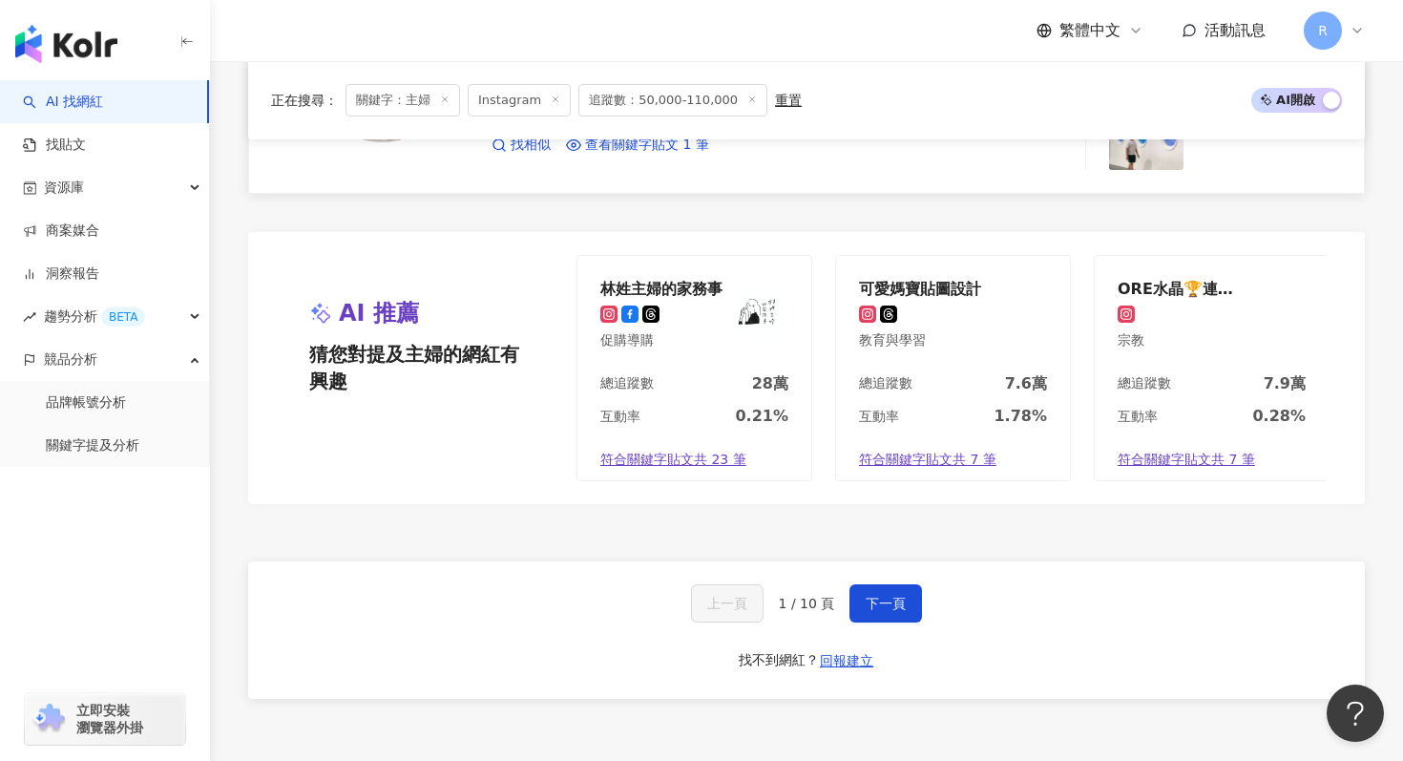
scroll to position [3446, 0]
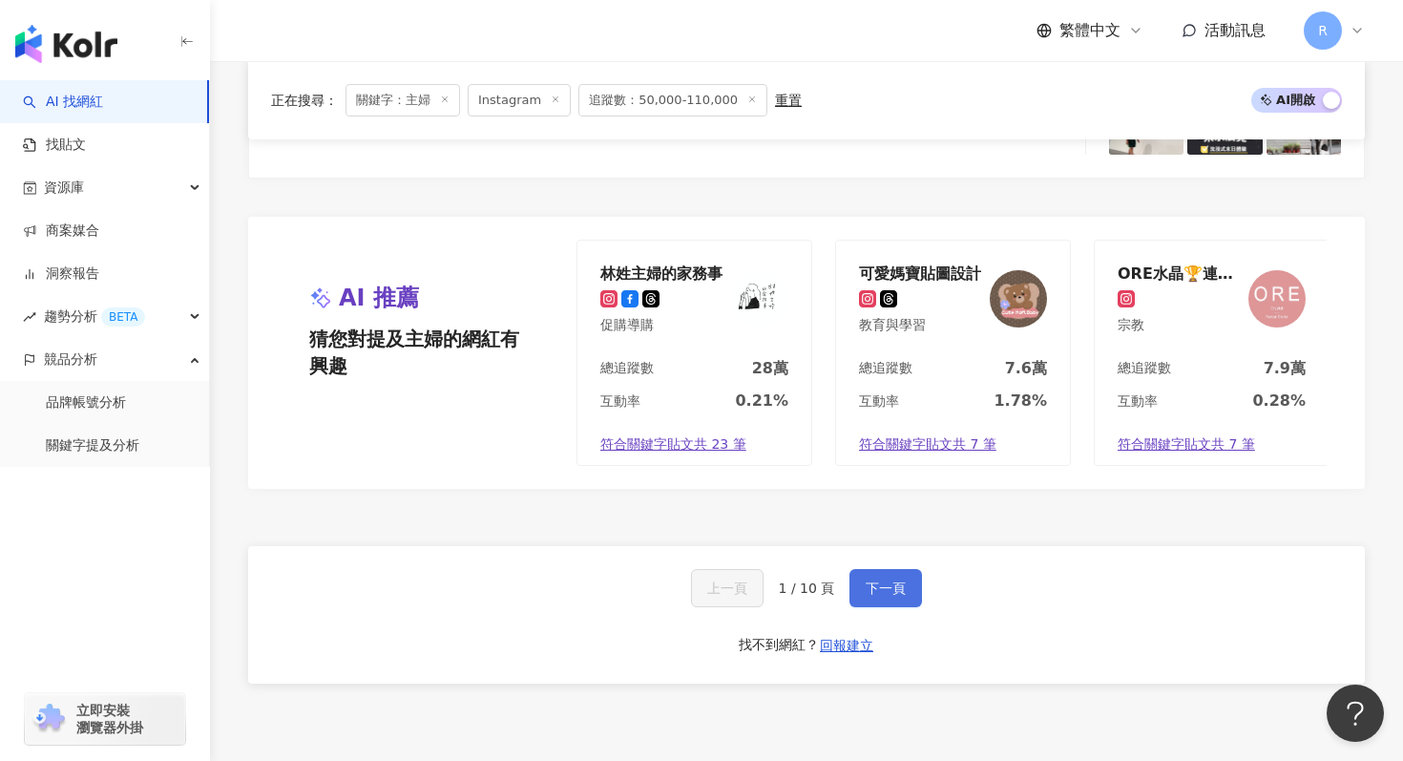
click at [908, 594] on button "下一頁" at bounding box center [886, 588] width 73 height 38
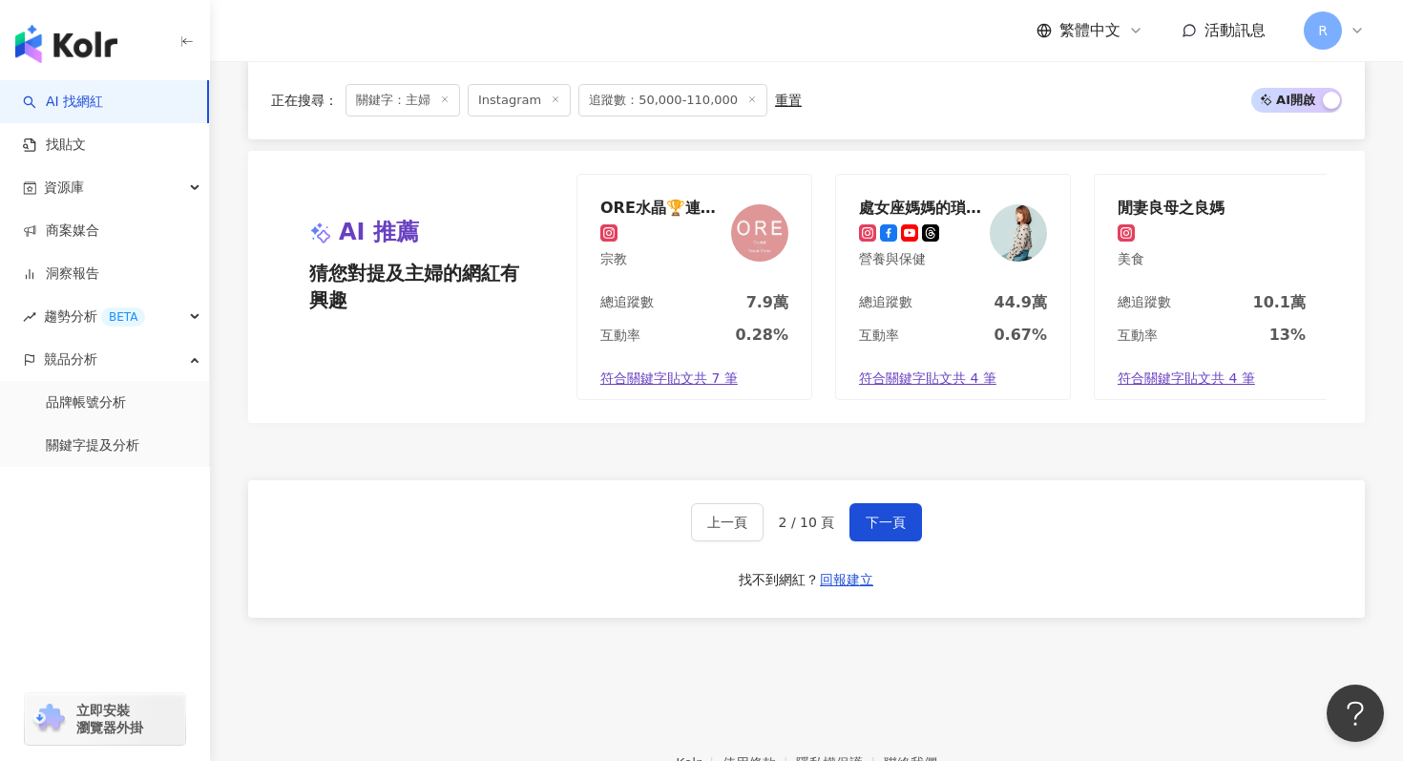
scroll to position [3535, 0]
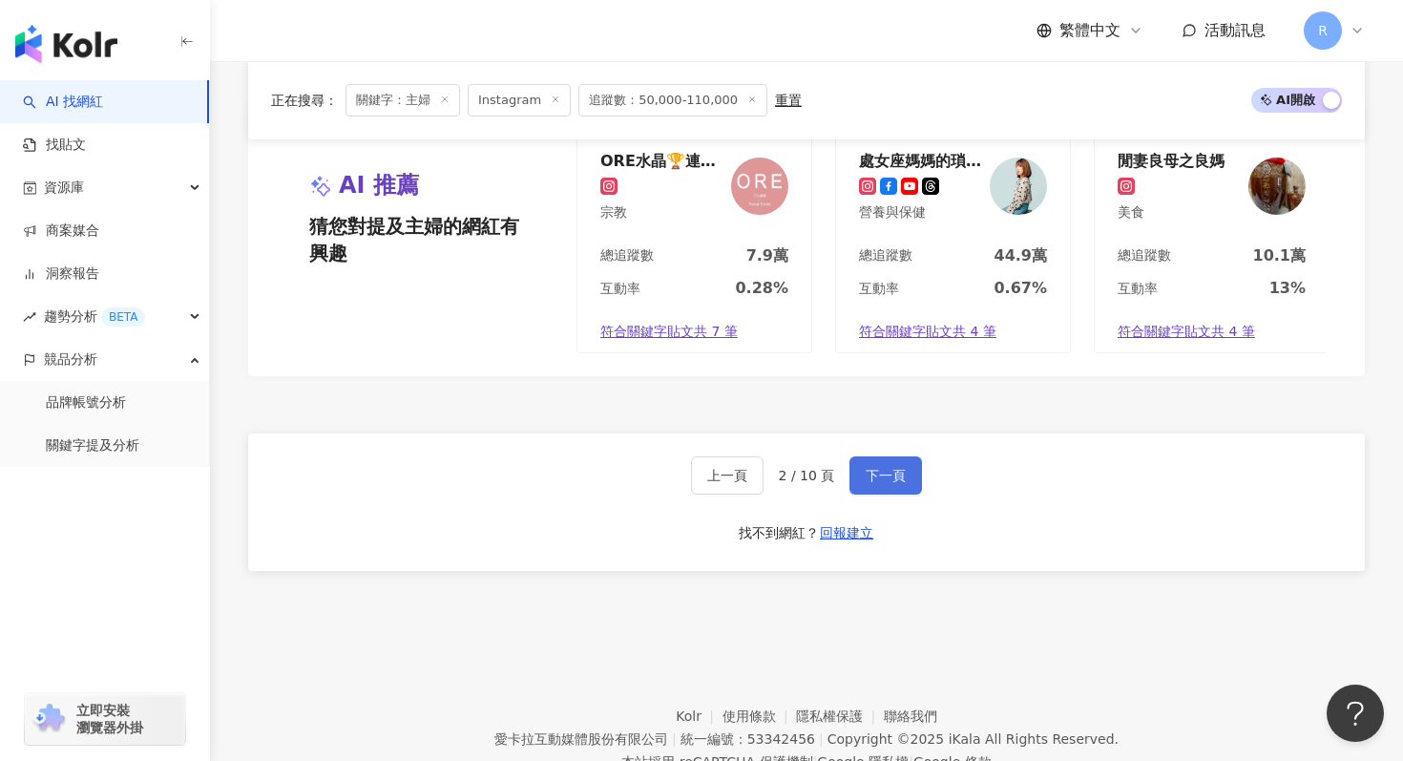
click at [882, 483] on button "下一頁" at bounding box center [886, 475] width 73 height 38
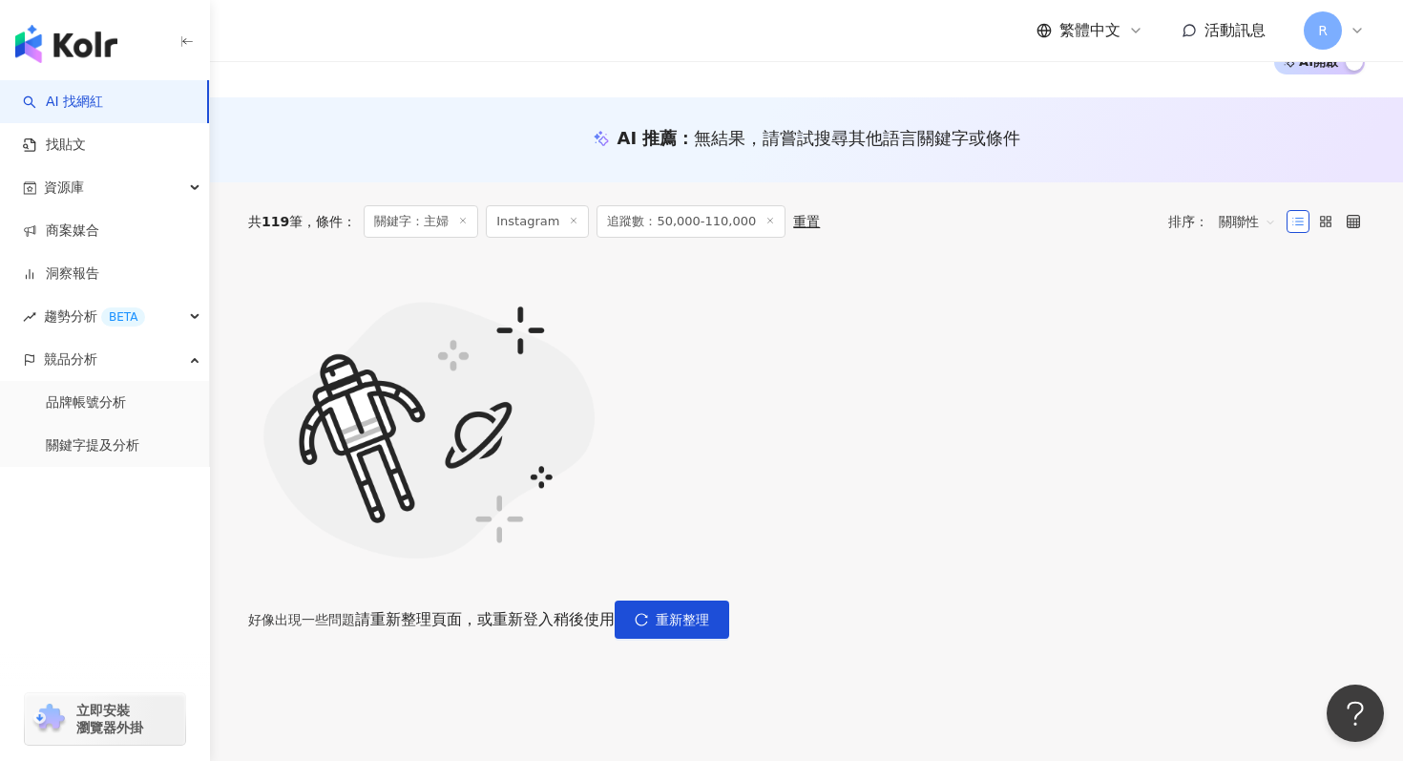
scroll to position [159, 0]
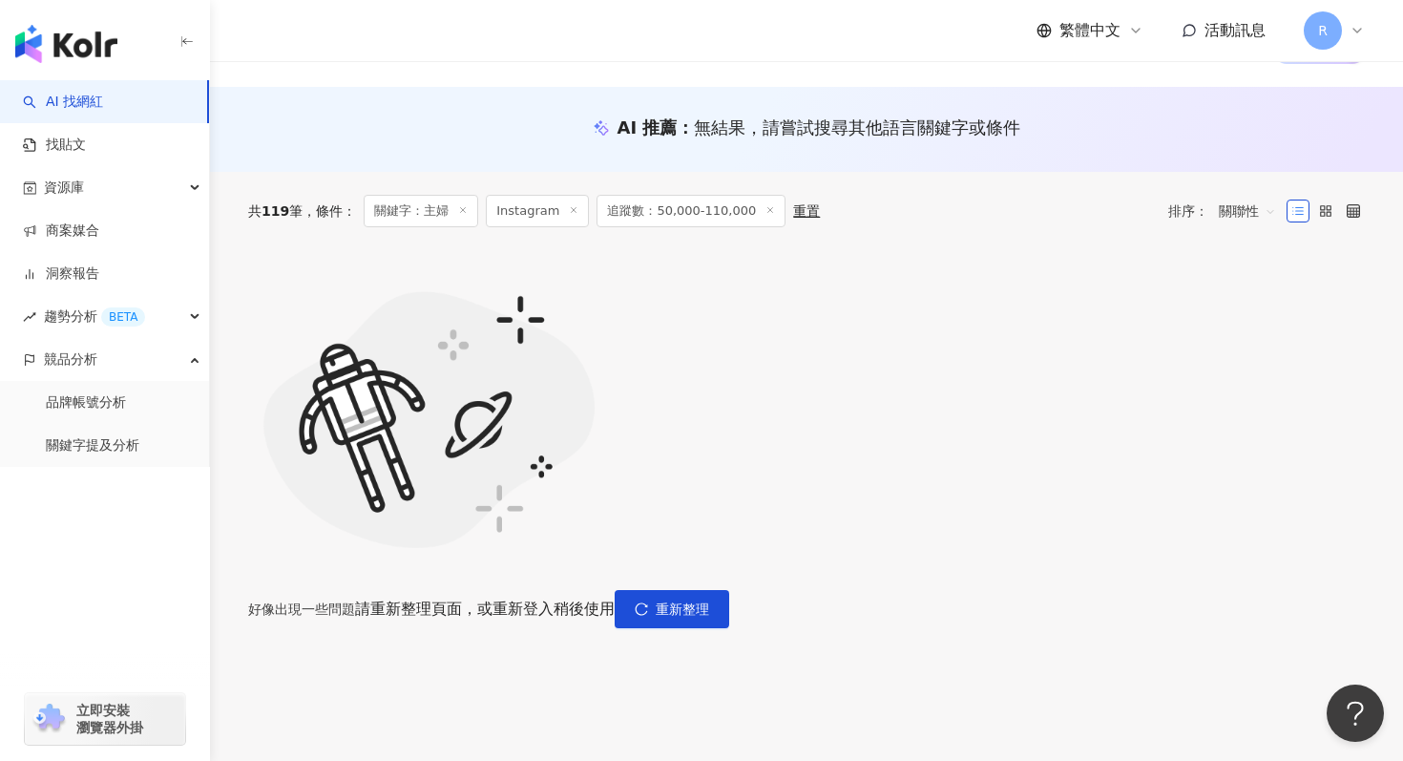
click at [951, 565] on div "好像出現一些問題 請重新整理頁面，或重新登入稍後使用 重新整理" at bounding box center [806, 439] width 1117 height 378
click at [729, 590] on button "重新整理" at bounding box center [672, 609] width 115 height 38
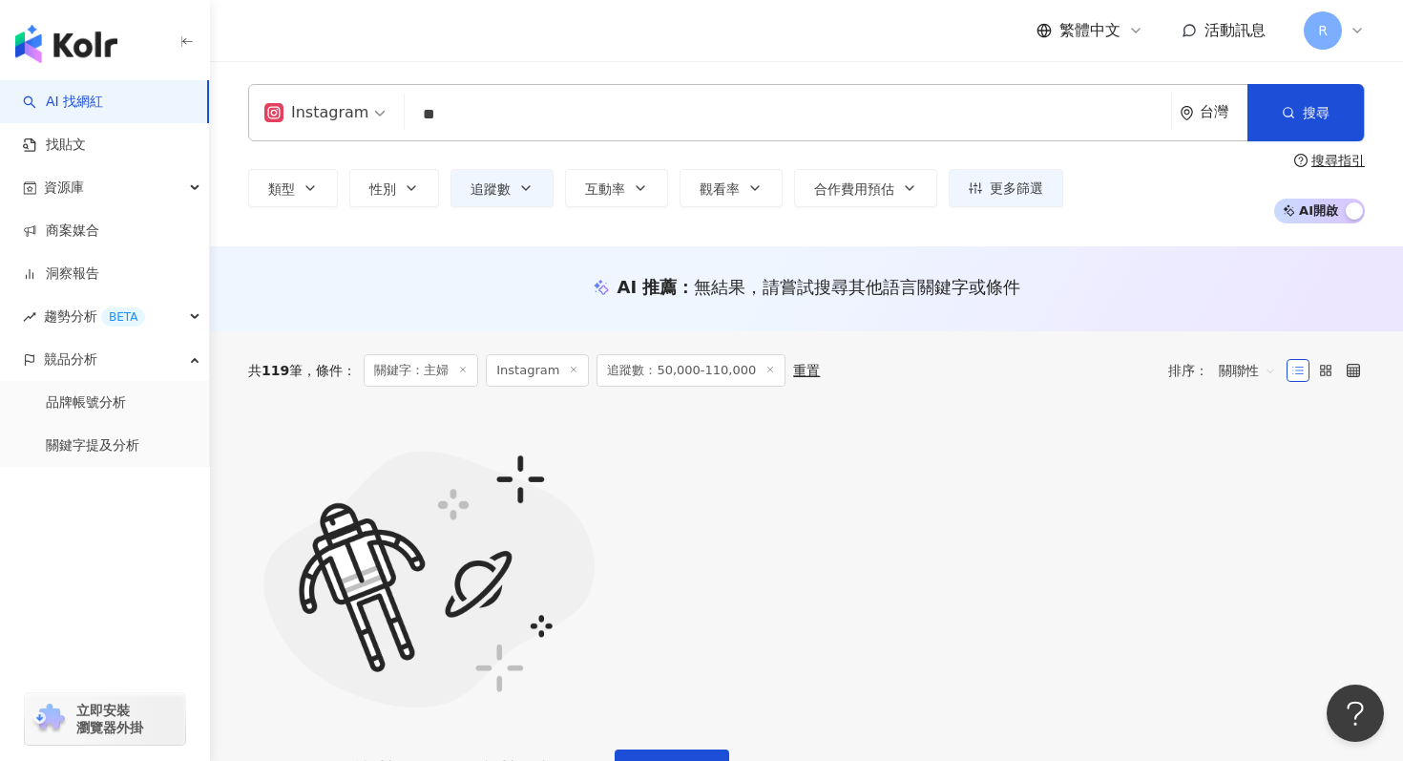
click at [910, 749] on div "好像出現一些問題 請重新整理頁面，或重新登入稍後使用 重新整理" at bounding box center [806, 768] width 1117 height 38
click at [729, 749] on button "重新整理" at bounding box center [672, 768] width 115 height 38
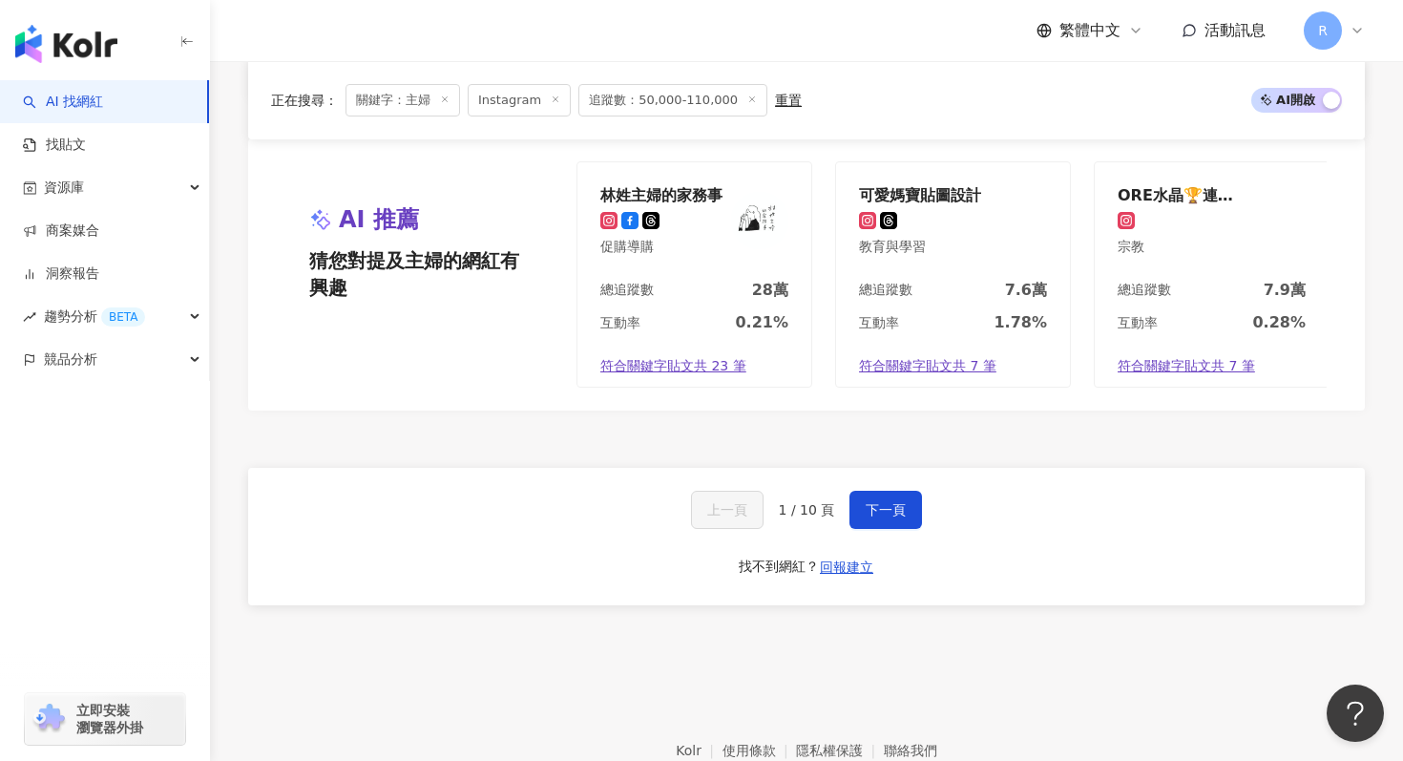
scroll to position [3627, 0]
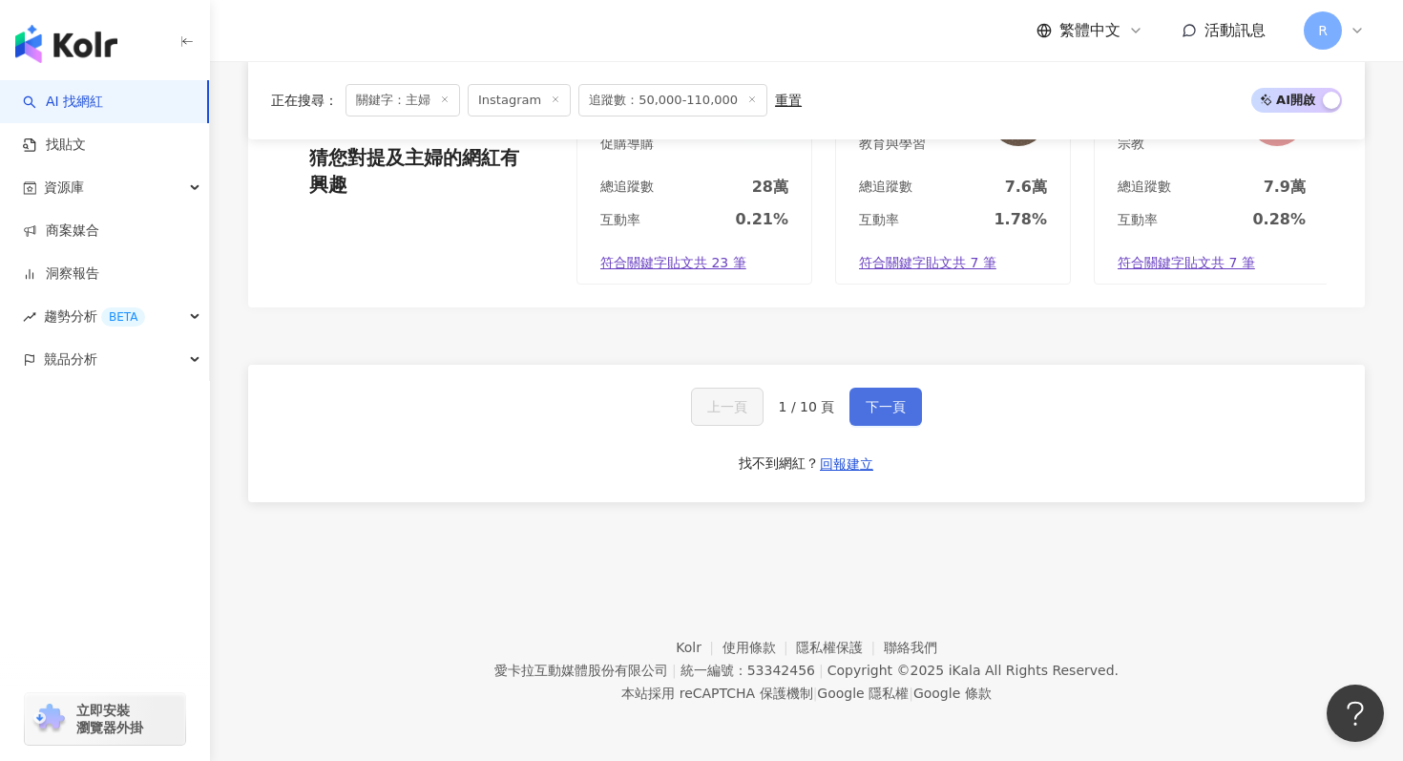
click at [918, 400] on button "下一頁" at bounding box center [886, 407] width 73 height 38
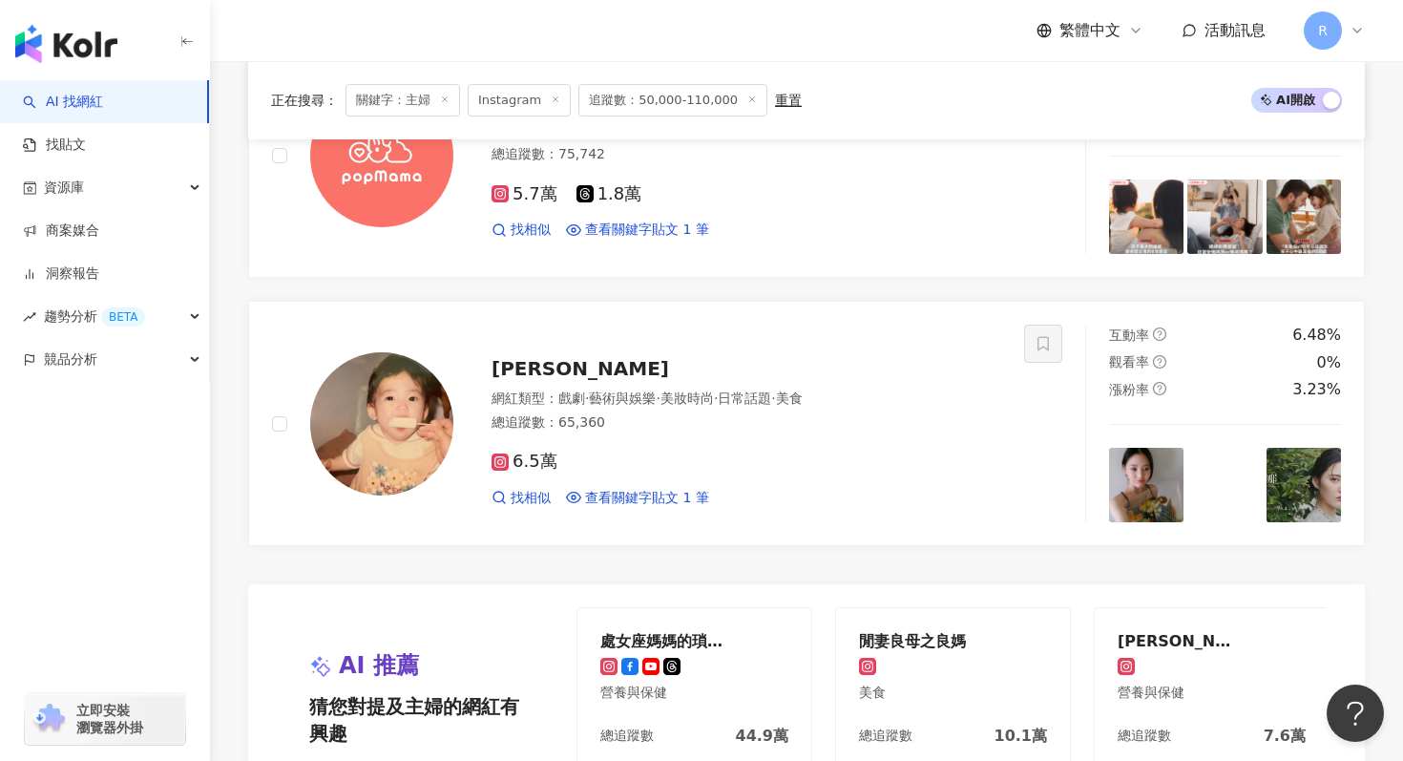
scroll to position [3282, 0]
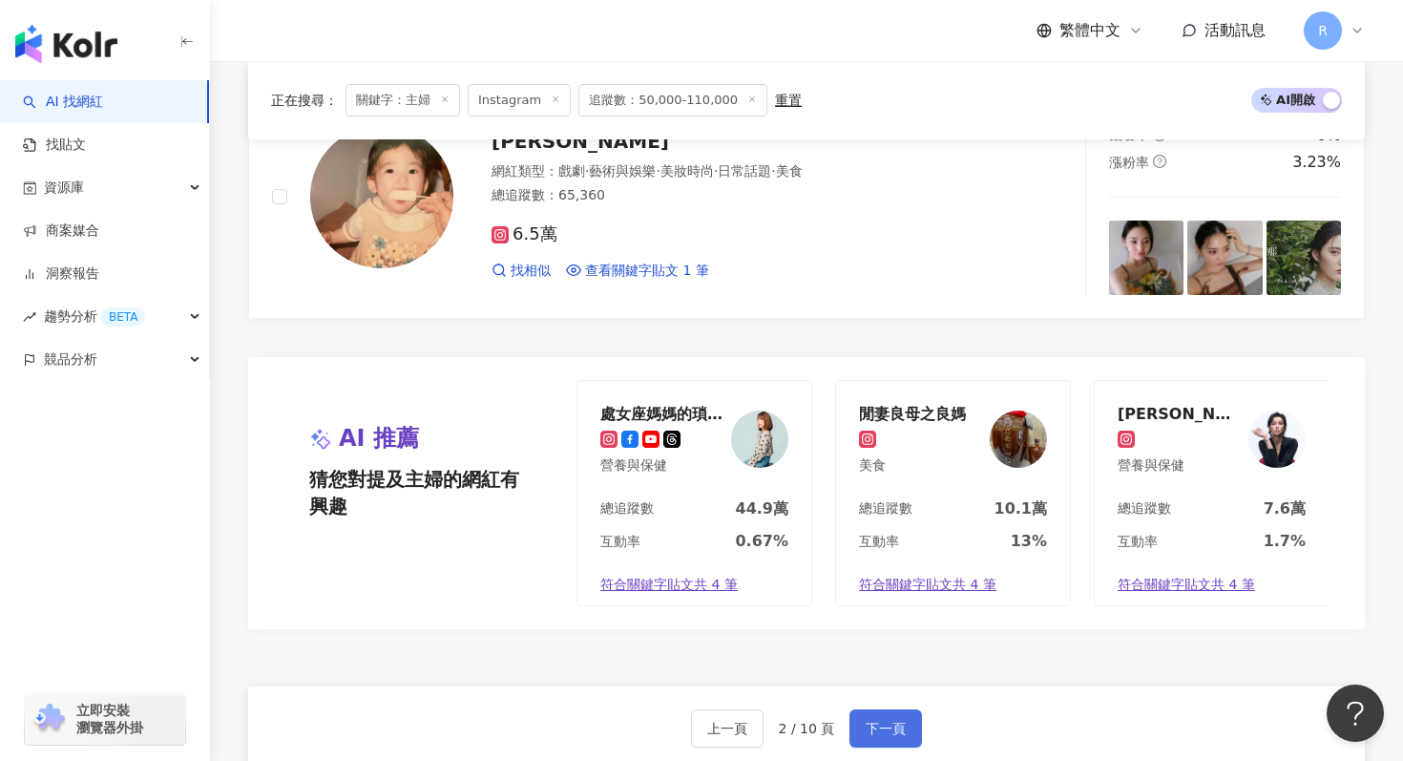
click at [896, 709] on button "下一頁" at bounding box center [886, 728] width 73 height 38
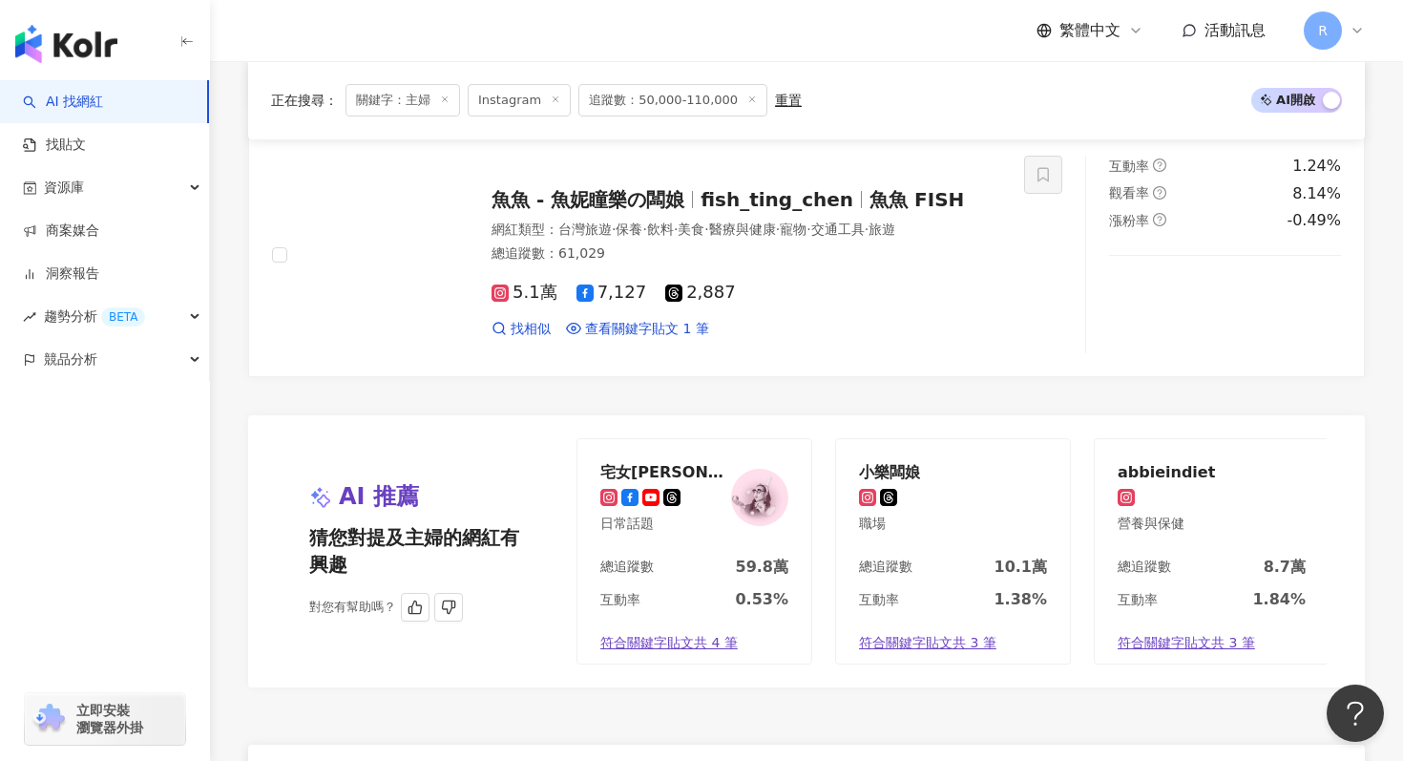
scroll to position [3604, 0]
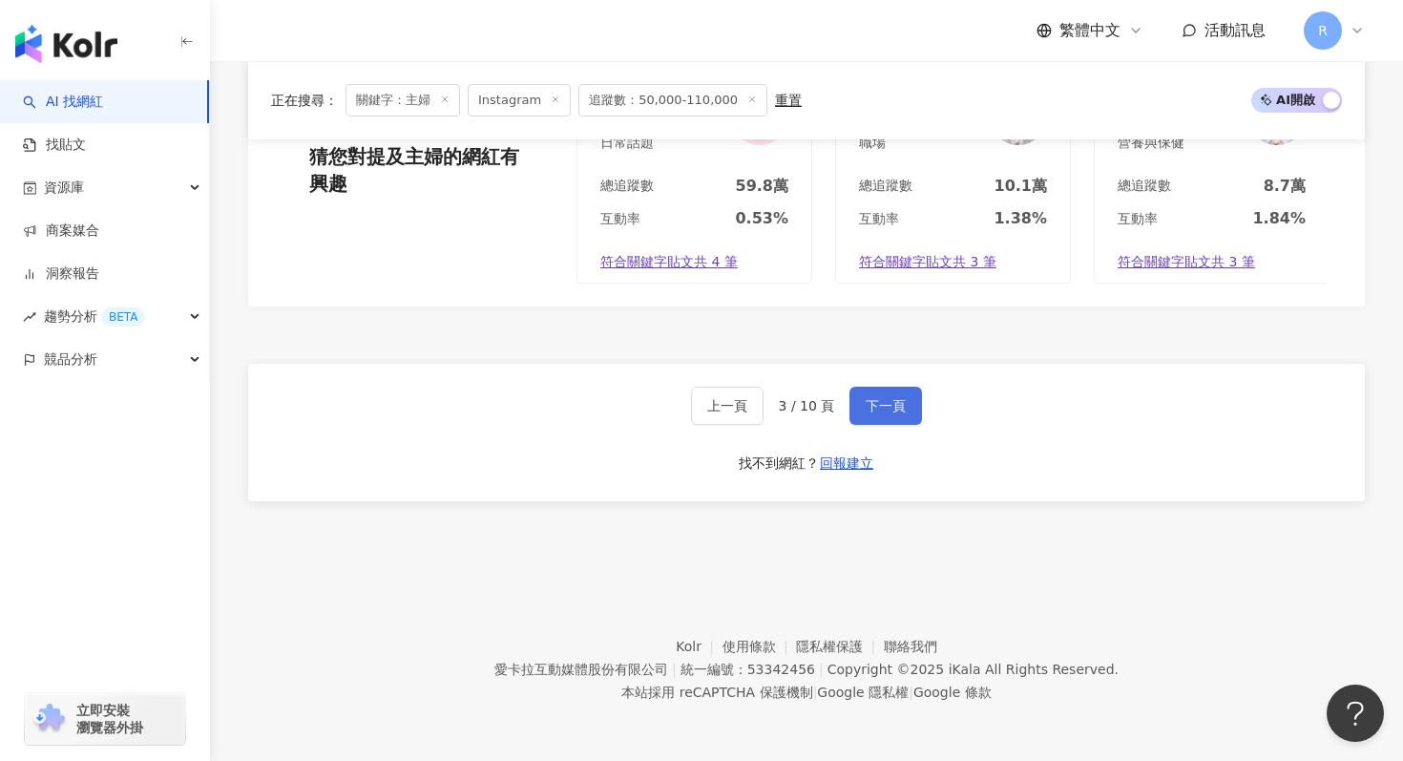
click at [884, 396] on button "下一頁" at bounding box center [886, 406] width 73 height 38
click at [920, 395] on button "下一頁" at bounding box center [886, 406] width 73 height 38
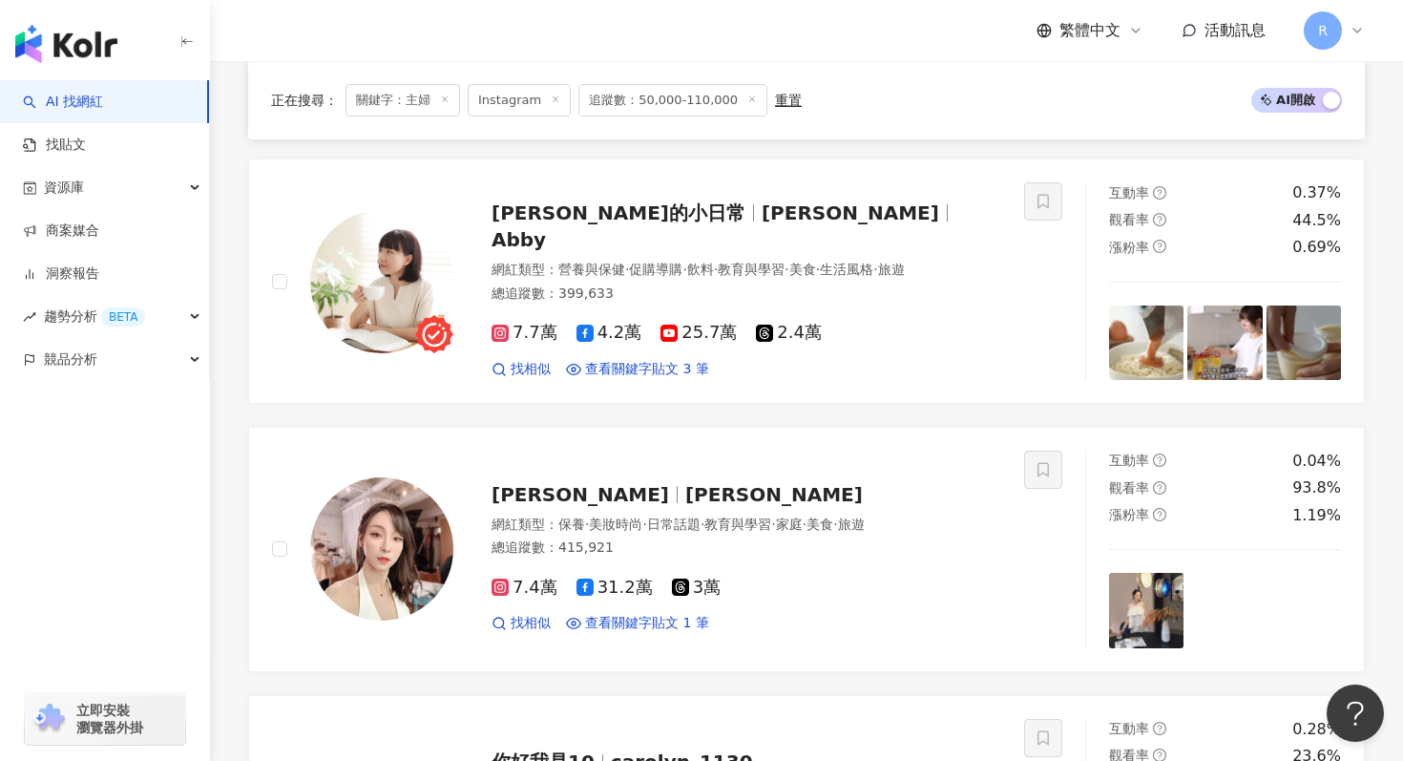
scroll to position [1323, 0]
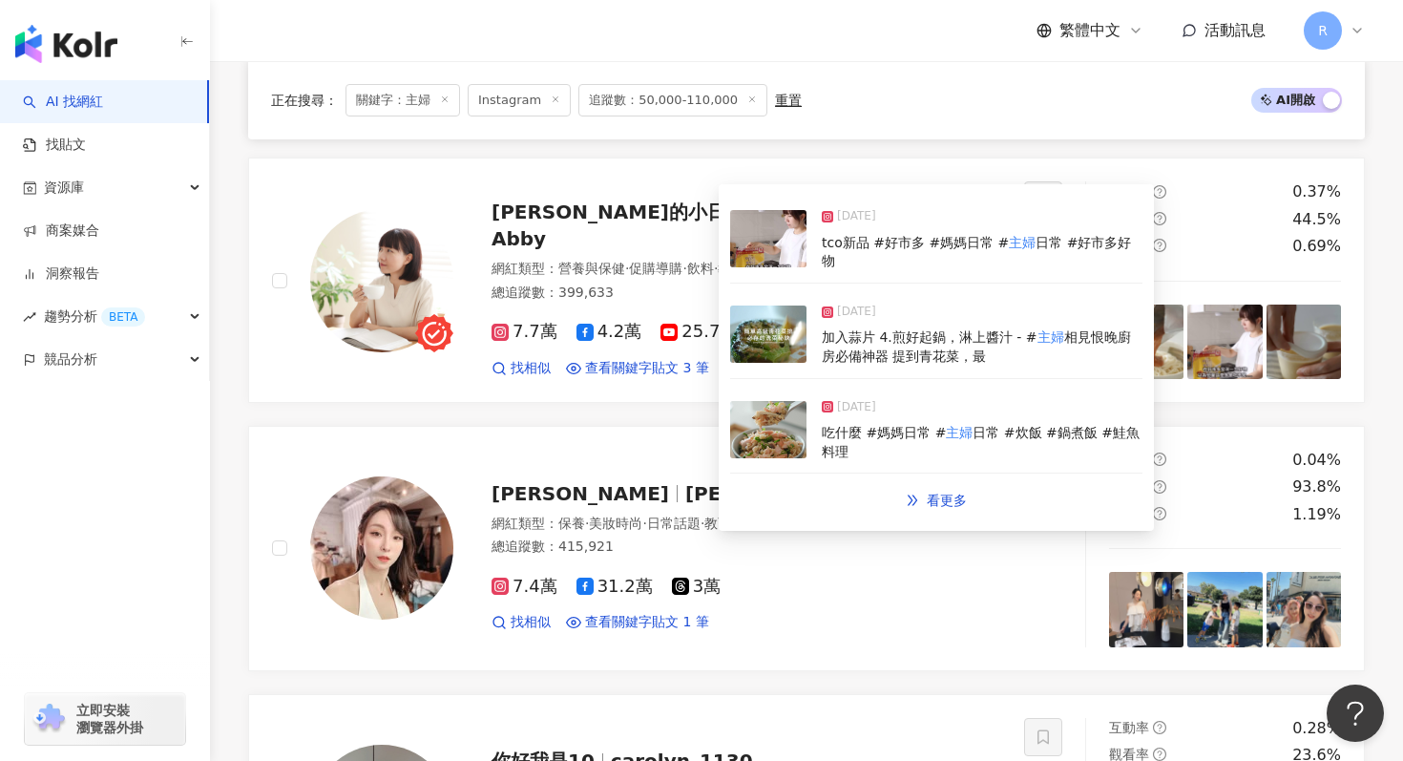
click at [776, 401] on img at bounding box center [768, 429] width 76 height 57
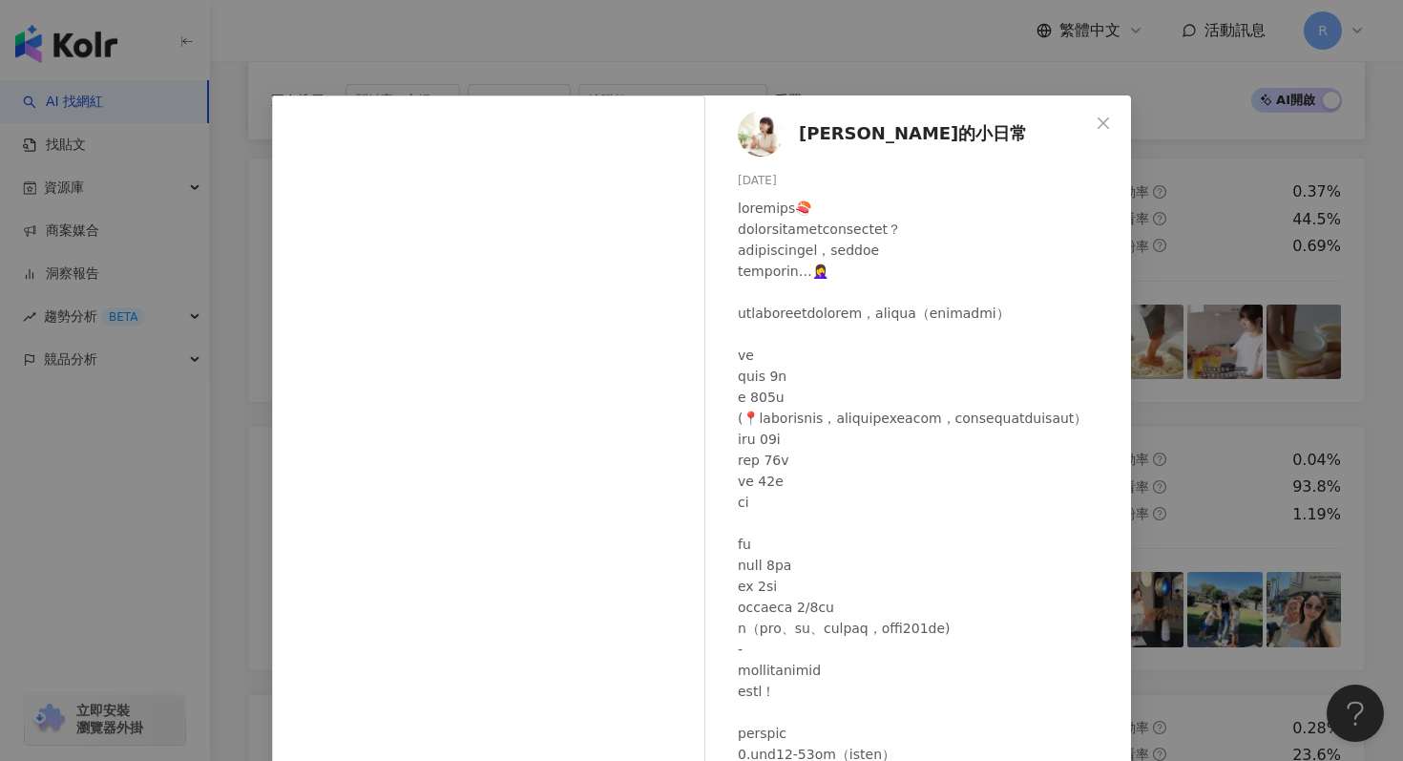
click at [493, 58] on div "艾比的小日常 2024/11/2 375 10 3.1萬 查看原始貼文" at bounding box center [701, 380] width 1403 height 761
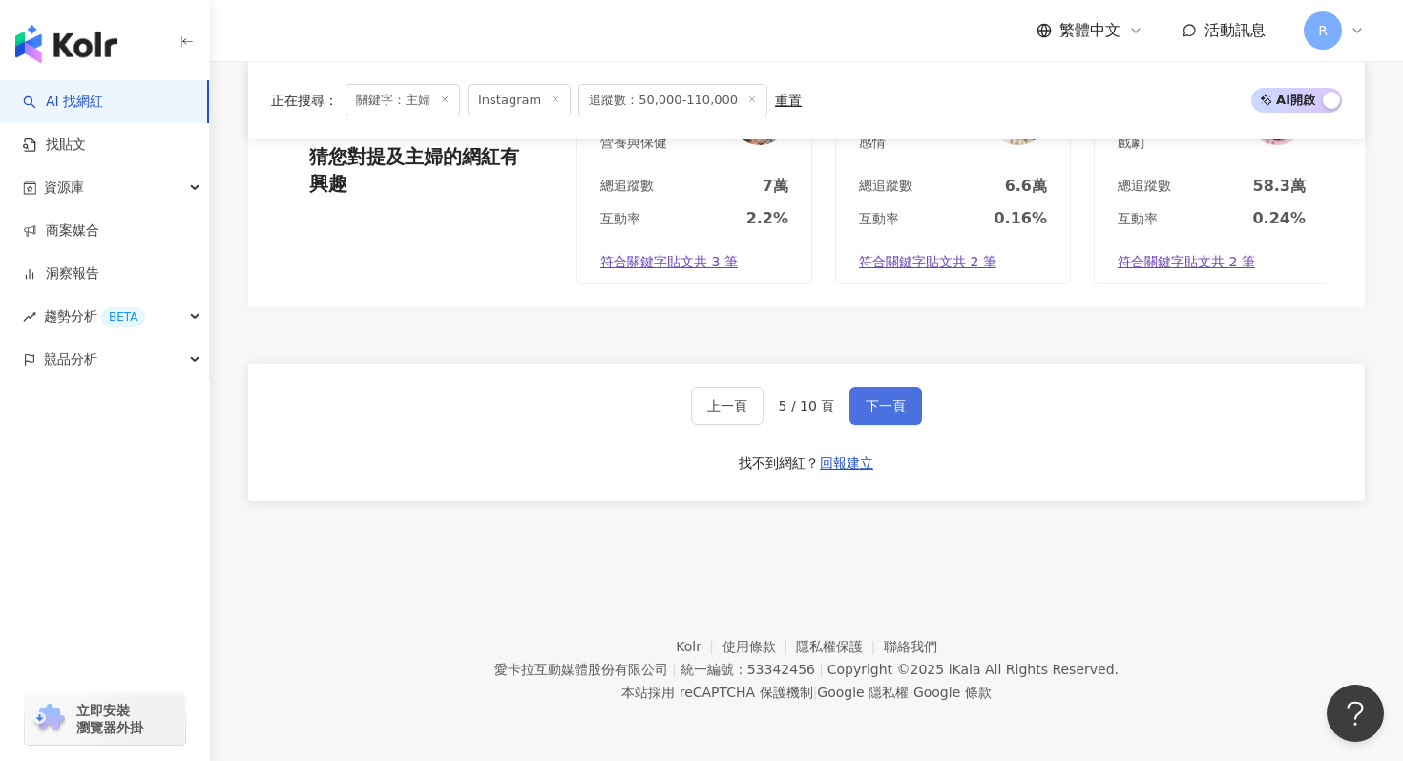
click at [894, 407] on span "下一頁" at bounding box center [886, 405] width 40 height 15
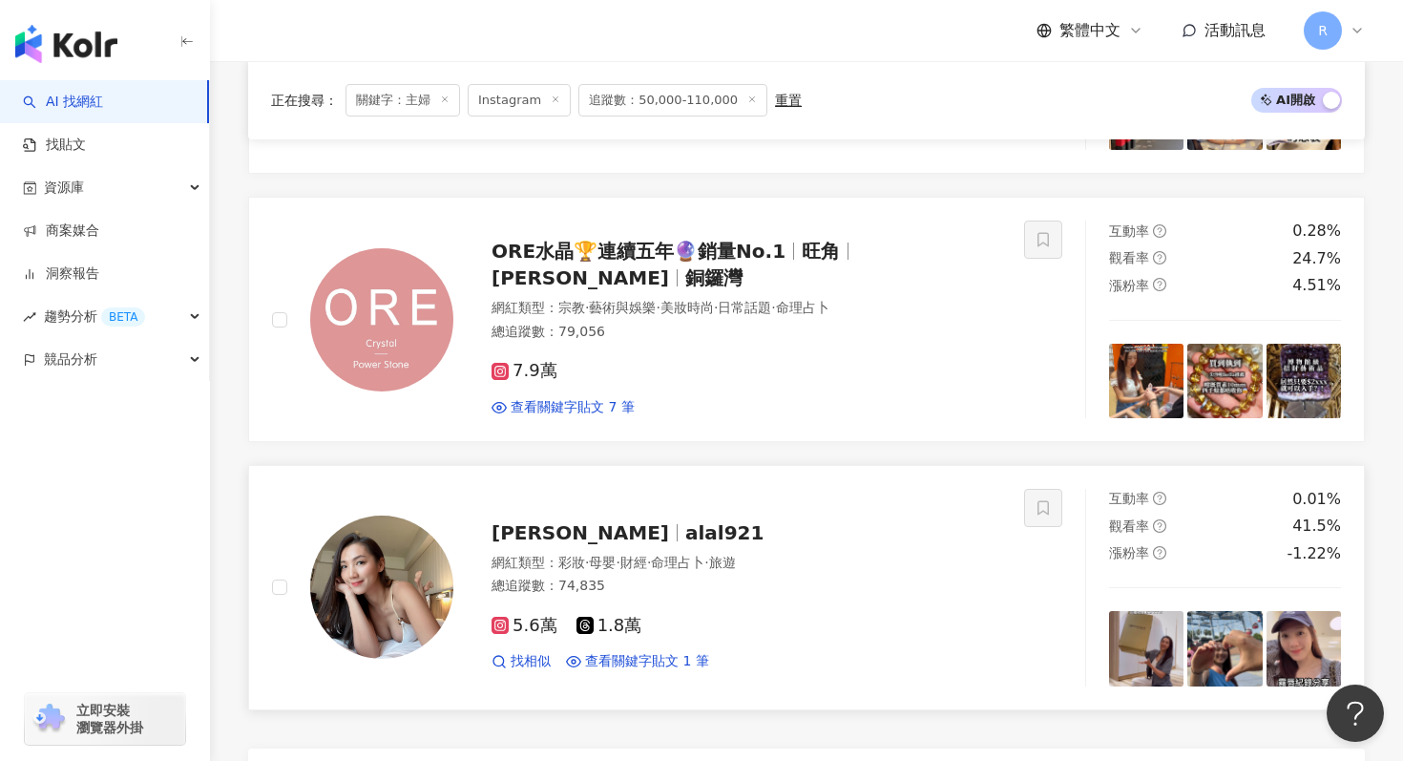
scroll to position [3604, 0]
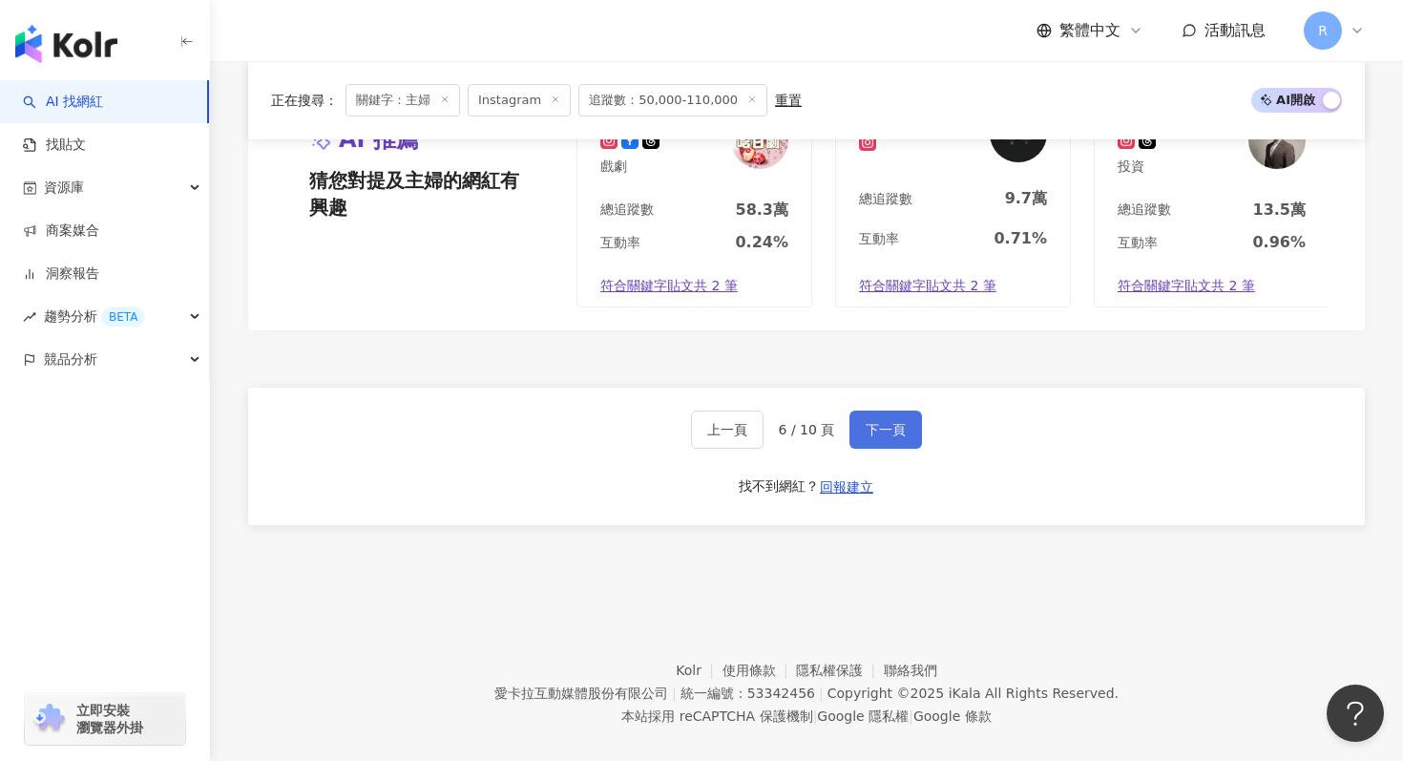
click at [878, 422] on span "下一頁" at bounding box center [886, 429] width 40 height 15
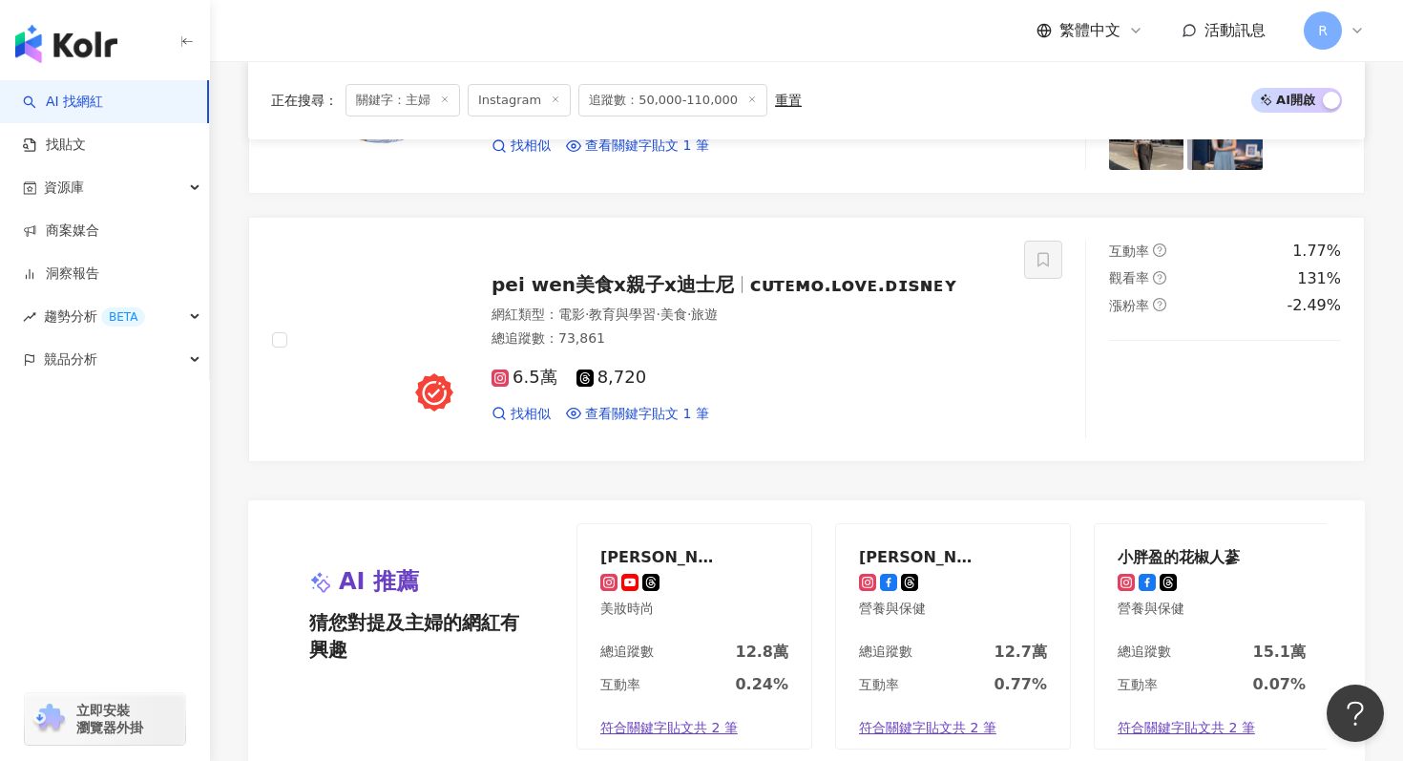
scroll to position [3335, 0]
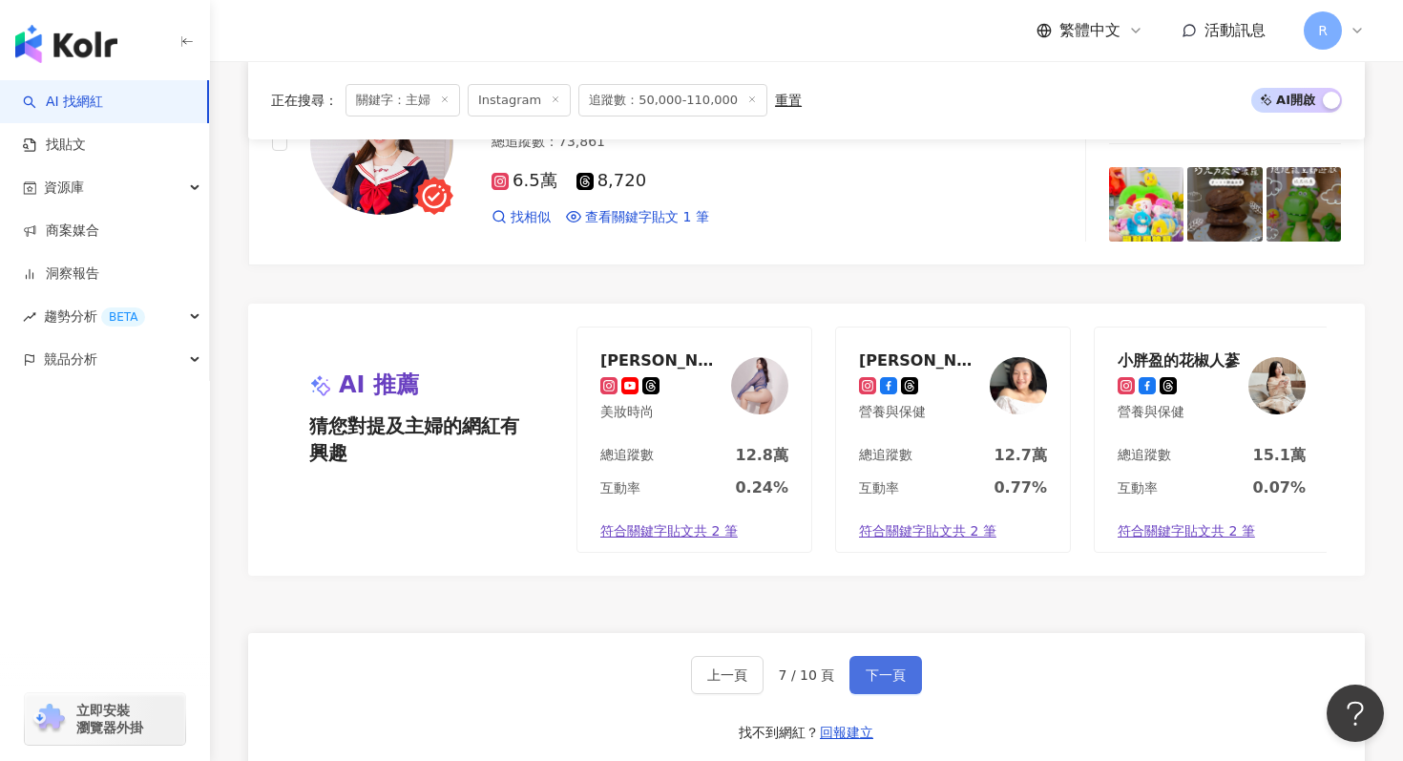
click at [884, 664] on button "下一頁" at bounding box center [886, 675] width 73 height 38
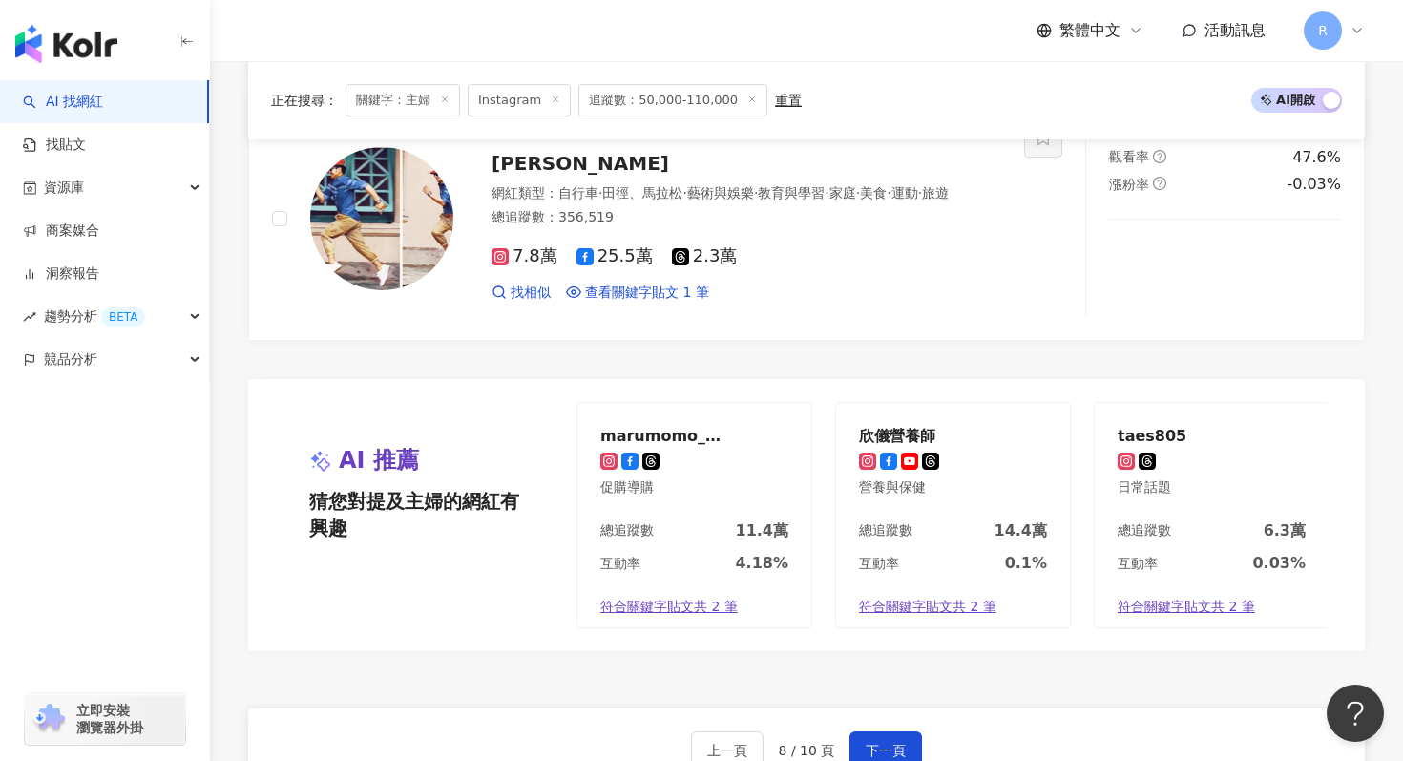
scroll to position [3604, 0]
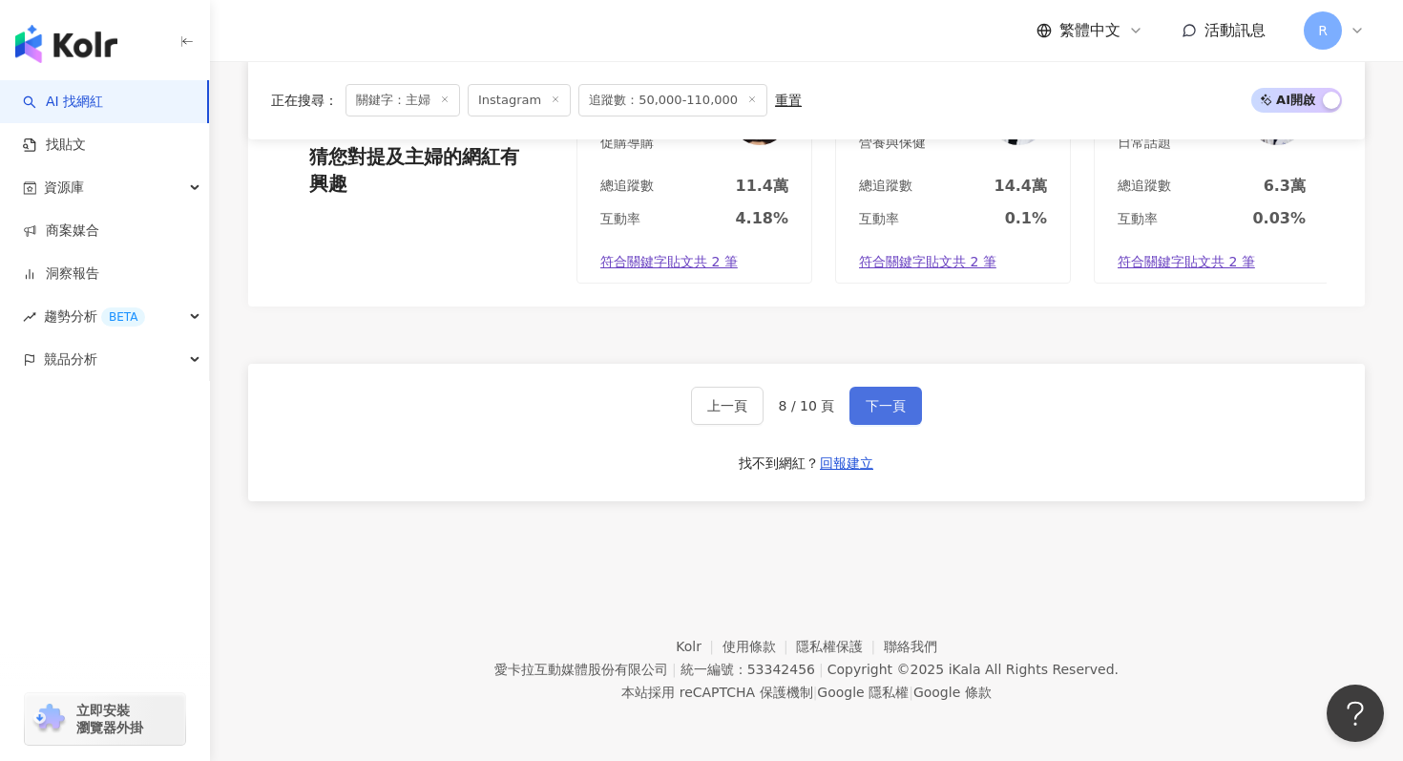
click at [877, 403] on span "下一頁" at bounding box center [886, 405] width 40 height 15
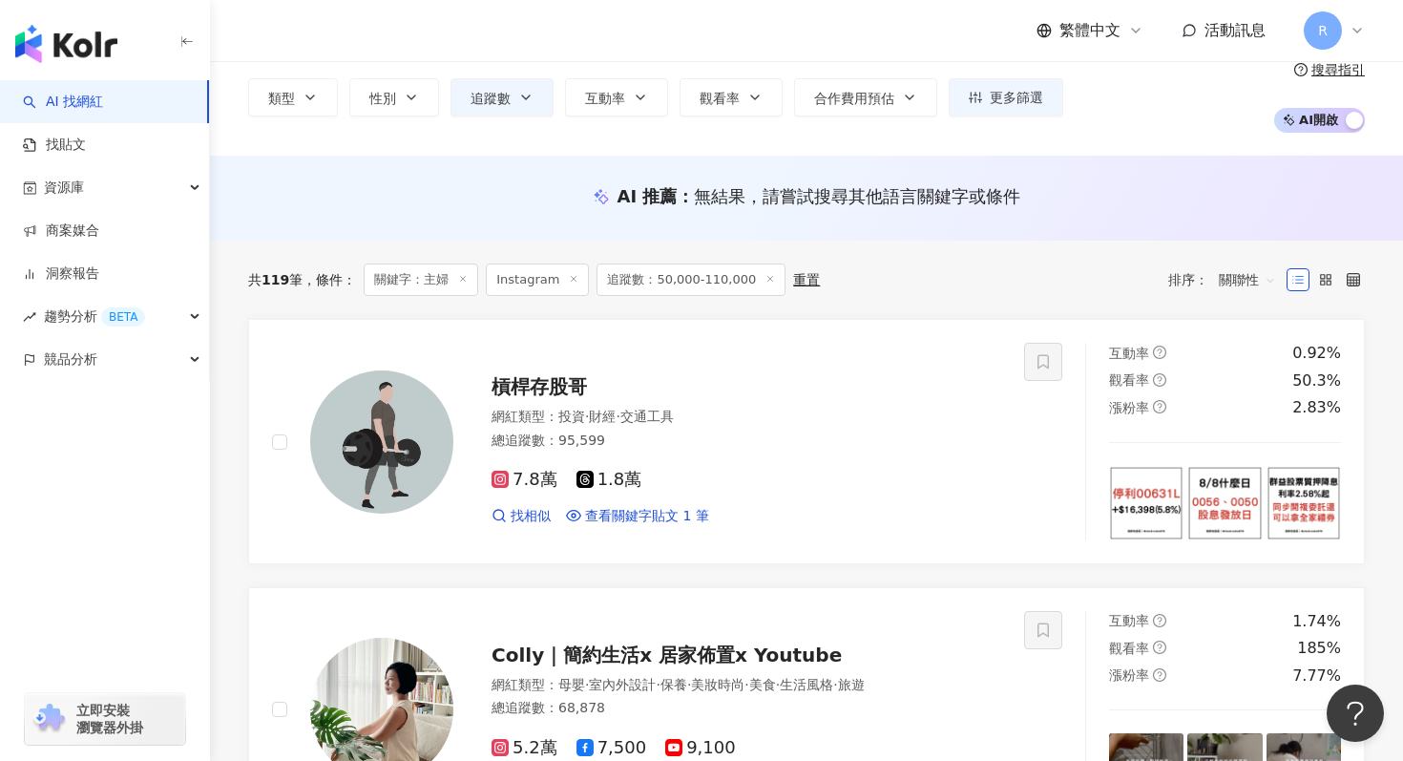
scroll to position [90, 0]
